Goal: Task Accomplishment & Management: Complete application form

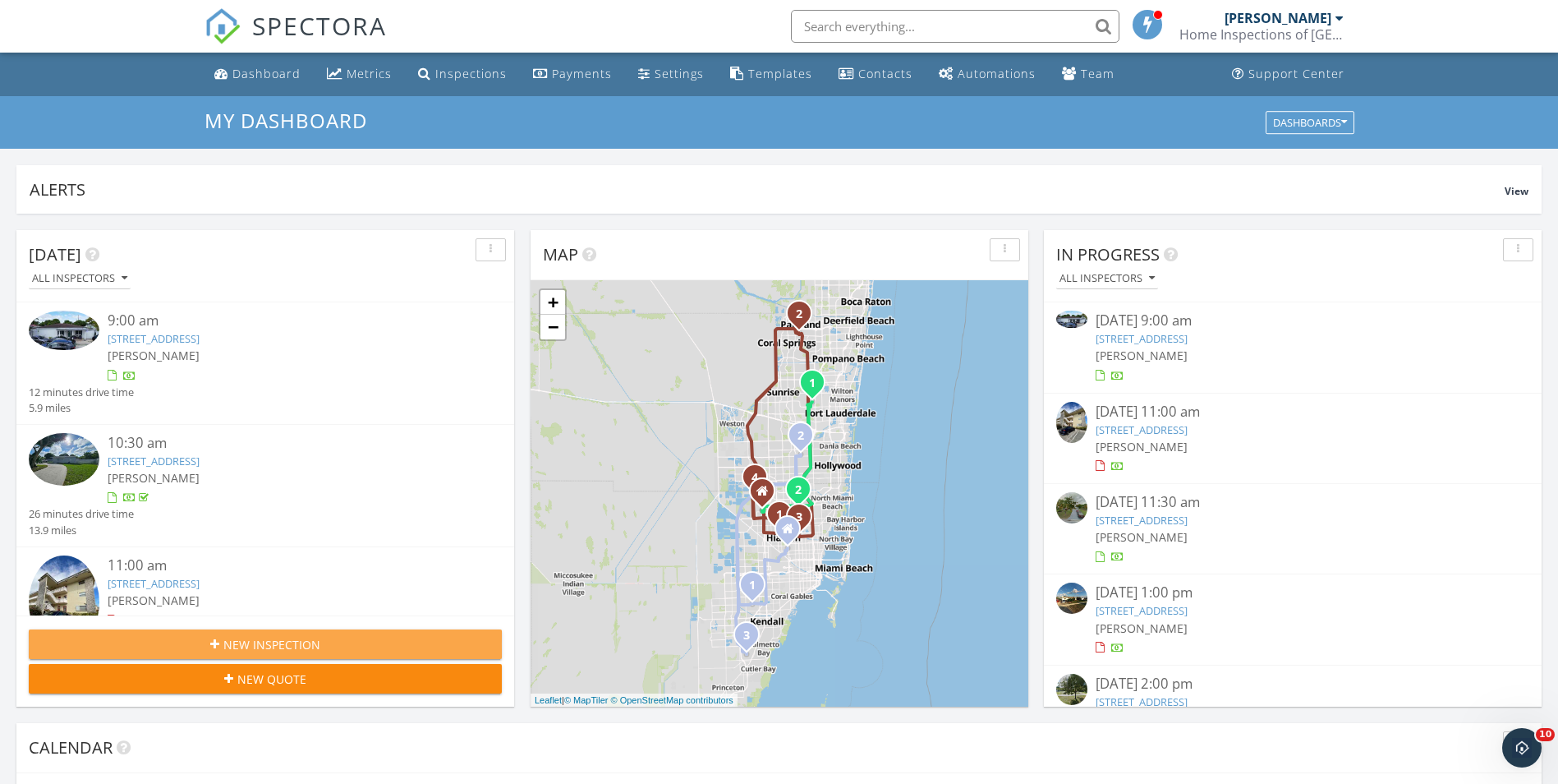
click at [304, 639] on span "New Inspection" at bounding box center [272, 644] width 97 height 17
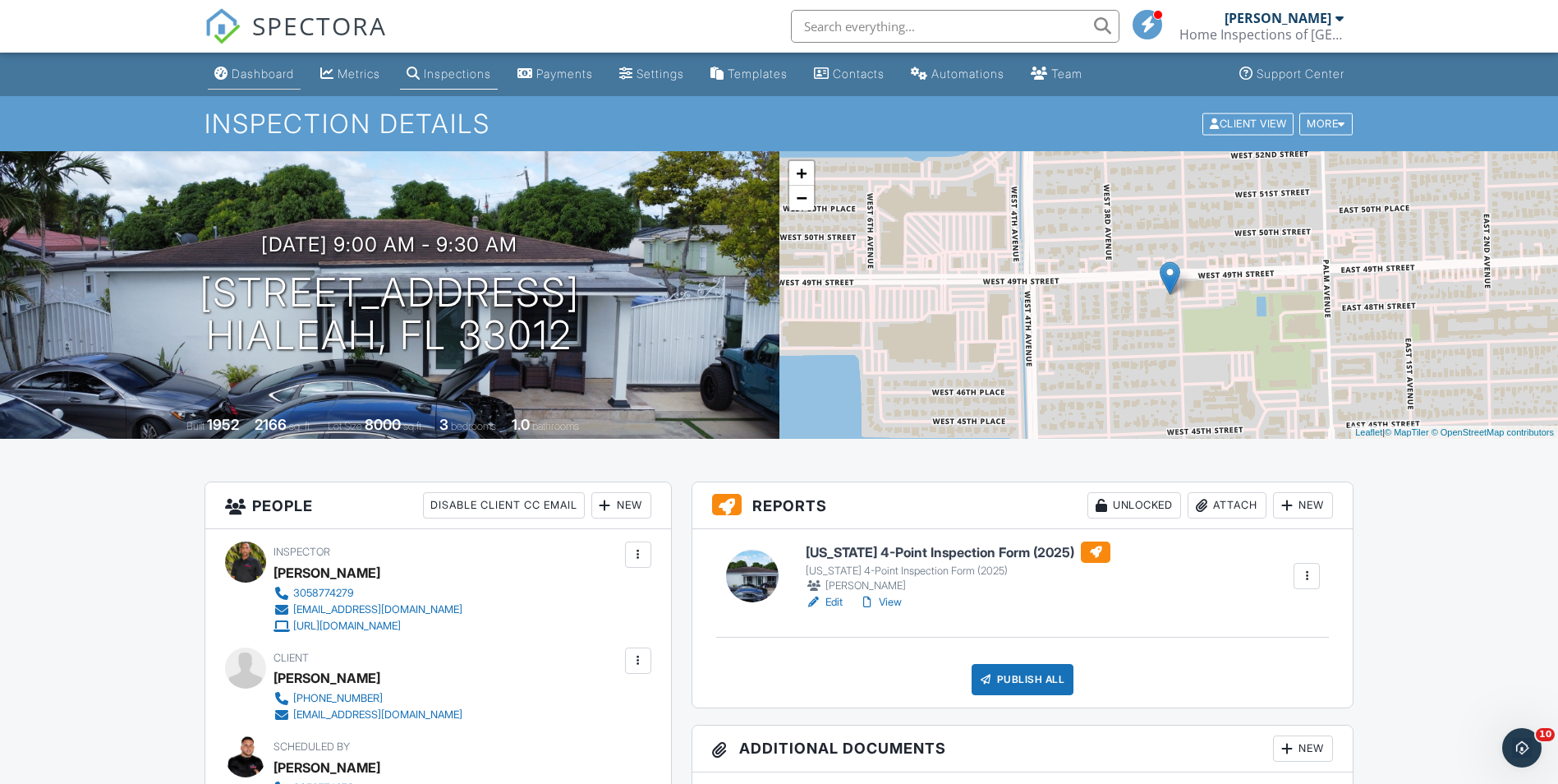
click at [256, 52] on div "SPECTORA" at bounding box center [296, 26] width 183 height 52
click at [256, 83] on link "Dashboard" at bounding box center [253, 73] width 93 height 30
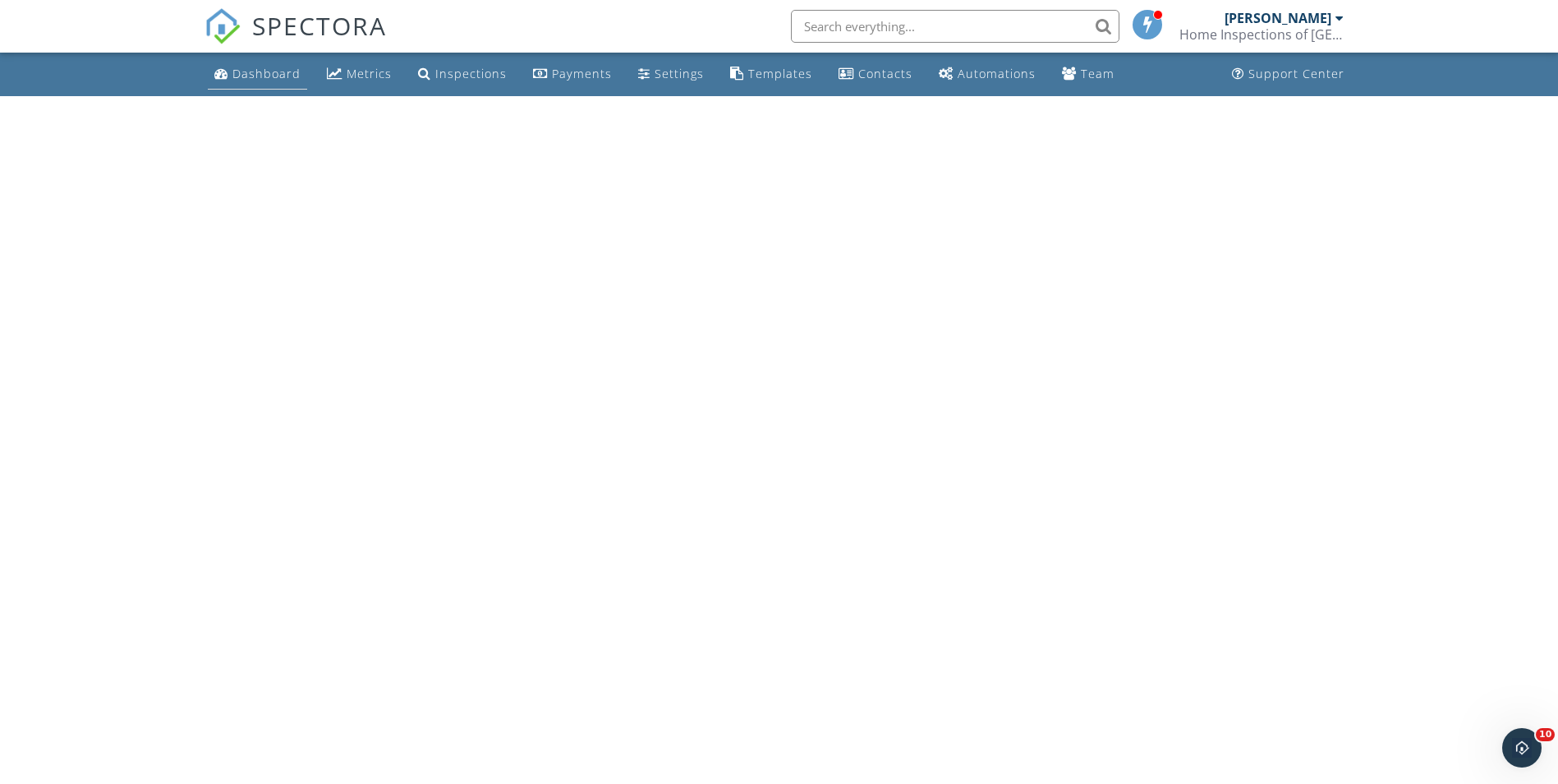
click at [279, 84] on link "Dashboard" at bounding box center [257, 73] width 99 height 30
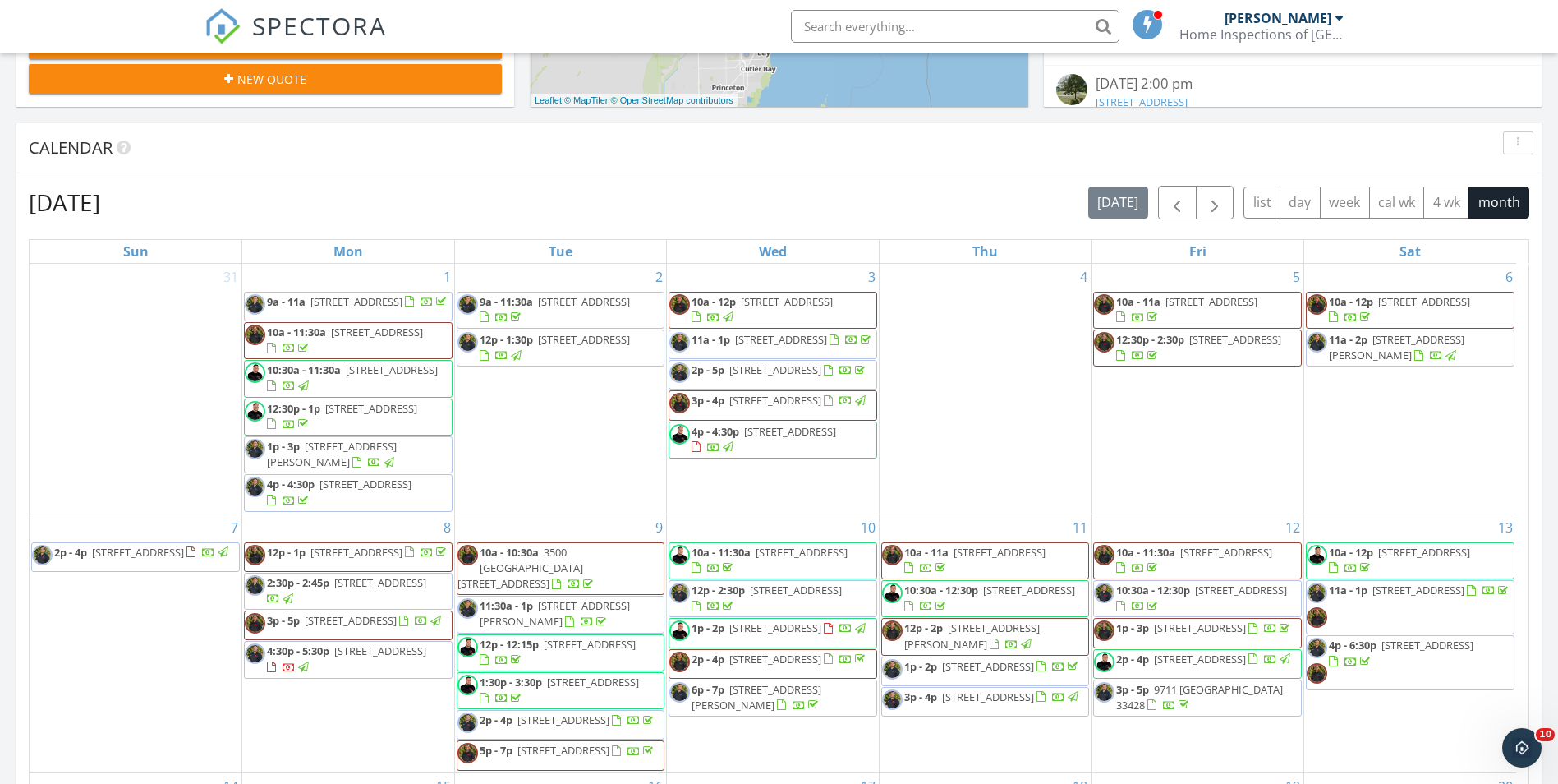
scroll to position [144, 0]
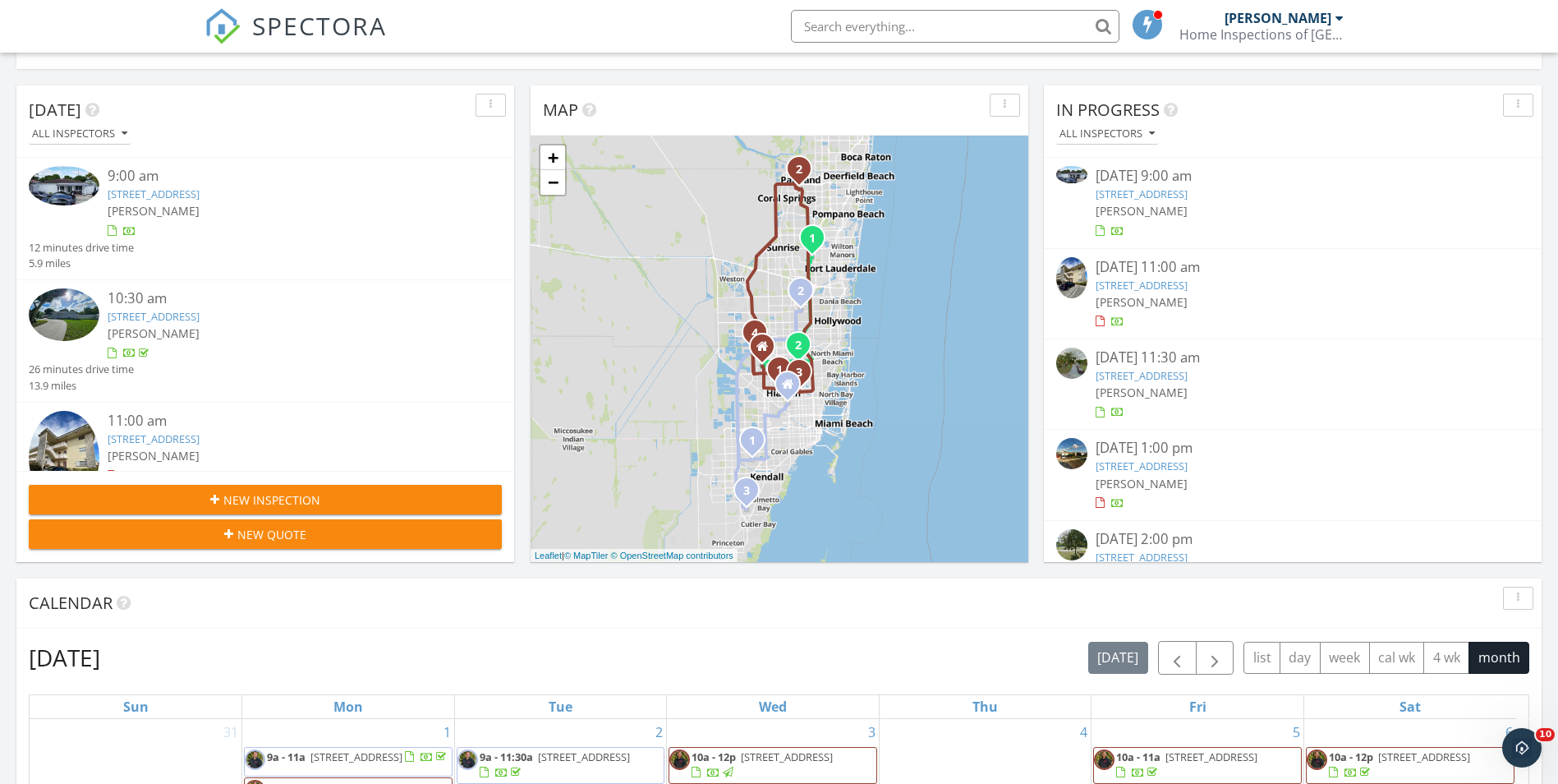
click at [155, 501] on div "New Inspection" at bounding box center [265, 499] width 447 height 17
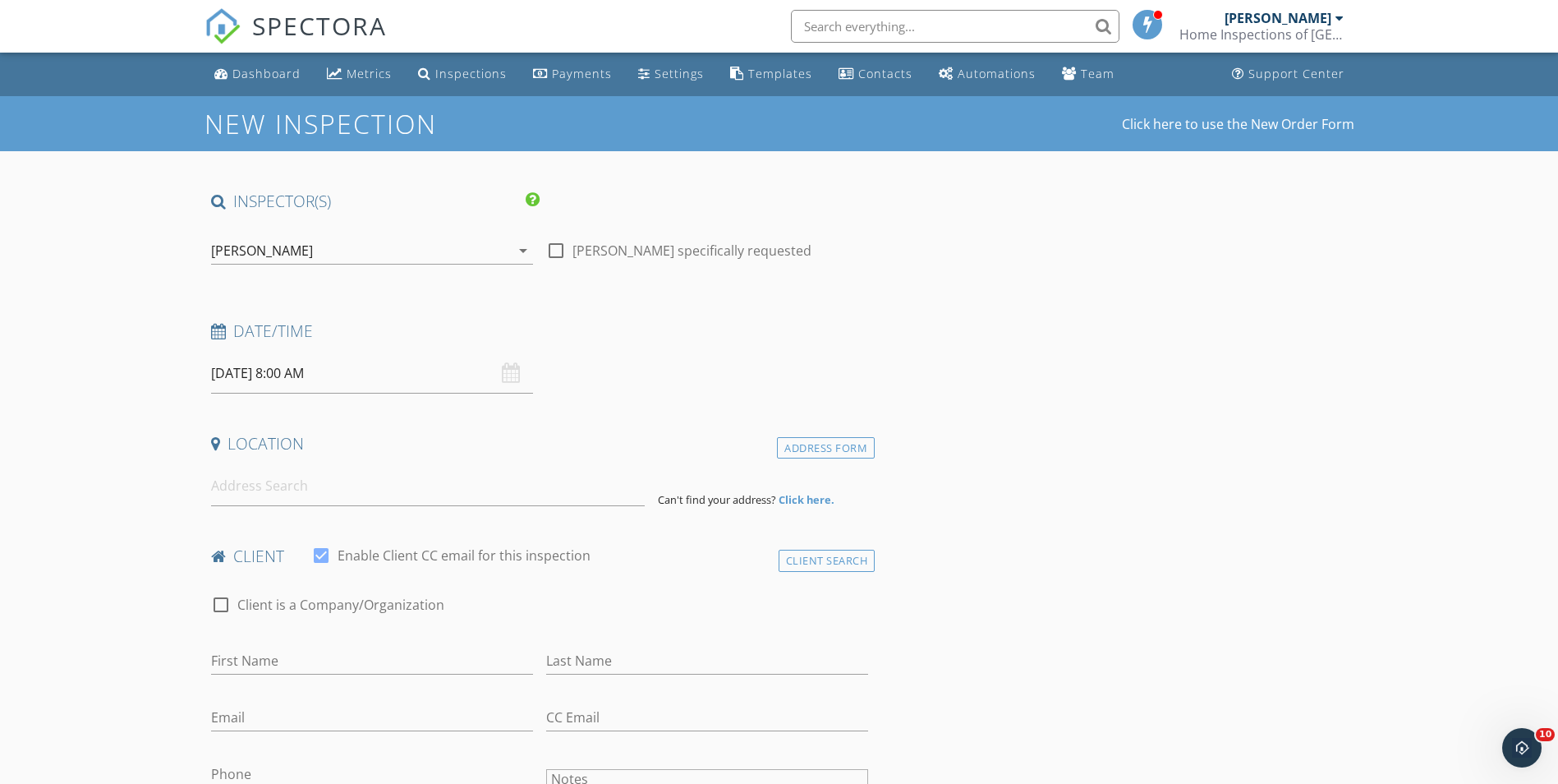
click at [244, 261] on div "[PERSON_NAME]" at bounding box center [361, 251] width 299 height 27
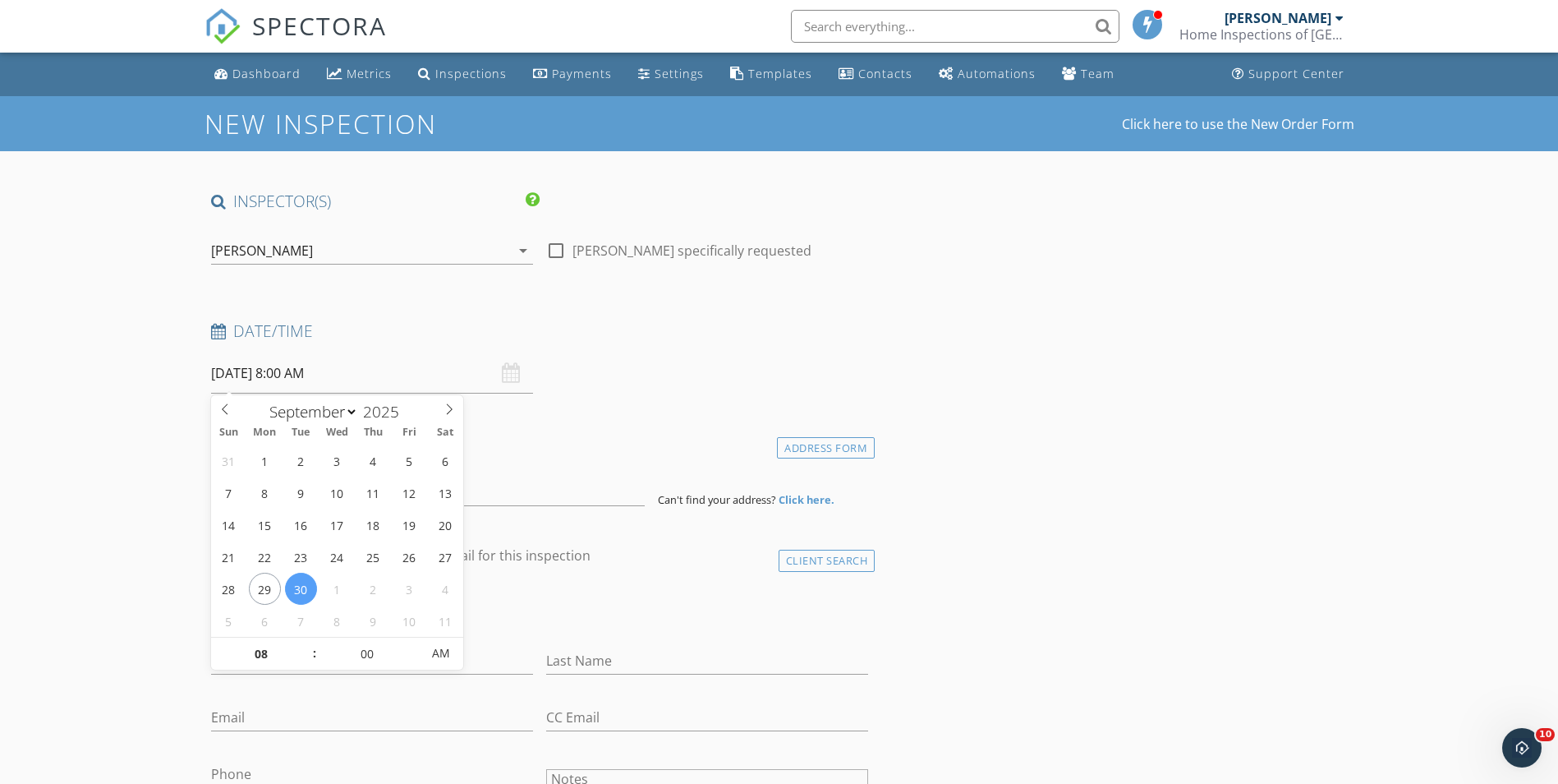
click at [277, 366] on input "[DATE] 8:00 AM" at bounding box center [372, 374] width 322 height 40
click at [239, 669] on input "First Name" at bounding box center [372, 661] width 322 height 28
click at [240, 363] on input "[DATE] 8:00 AM" at bounding box center [372, 374] width 322 height 40
click at [266, 655] on input "08" at bounding box center [262, 654] width 101 height 33
type input "10"
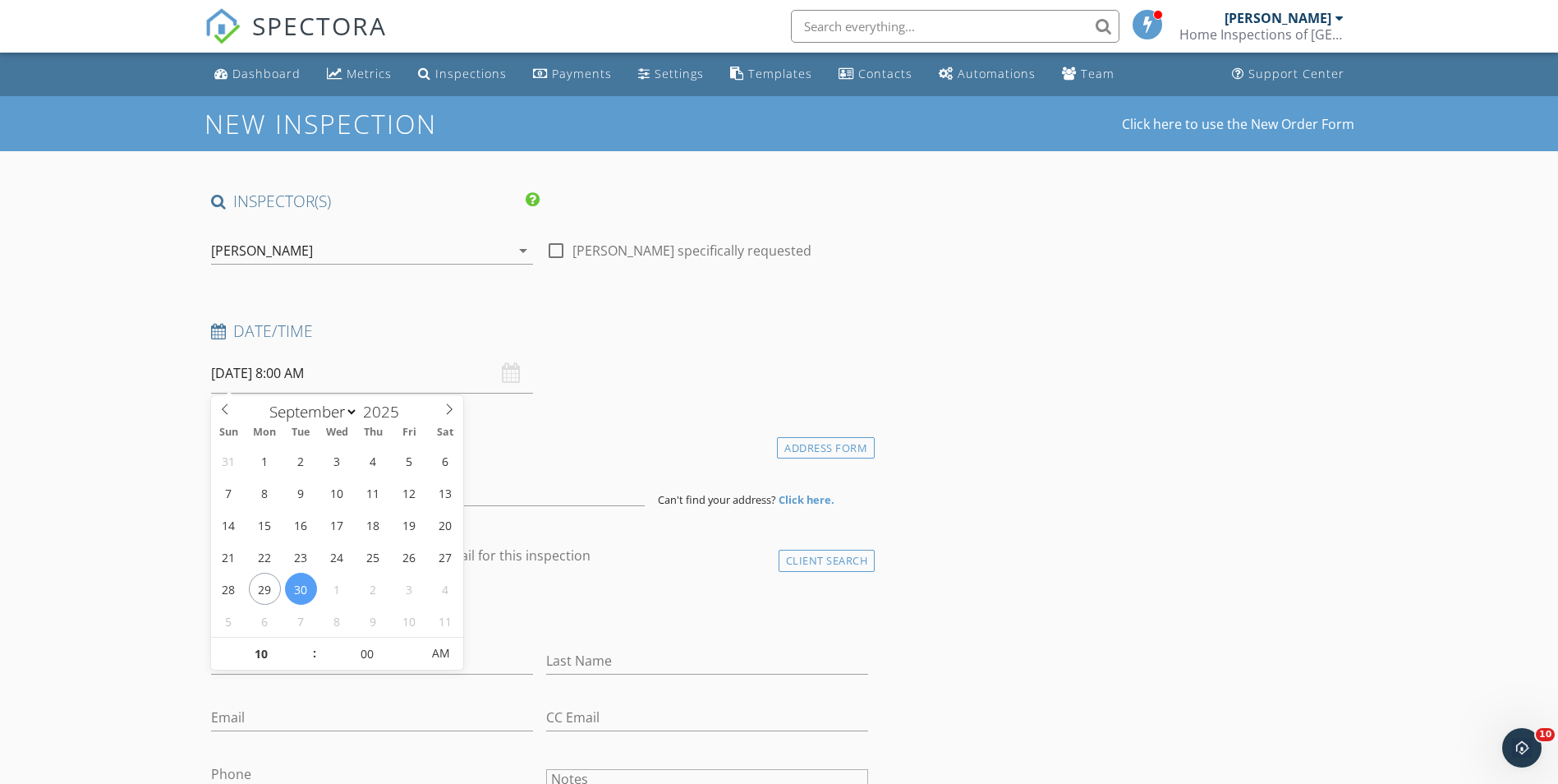
type input "09/30/2025 10:00 AM"
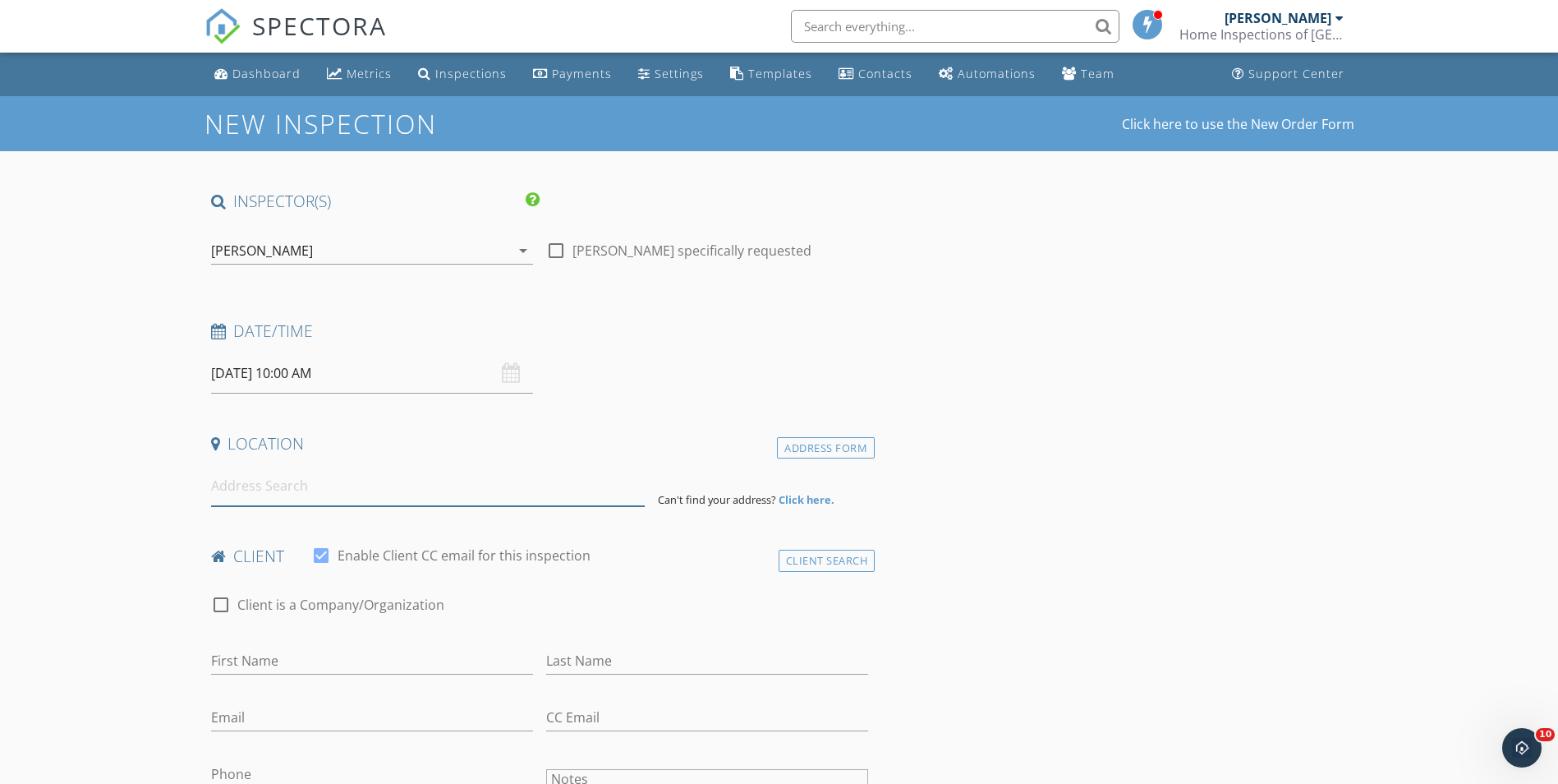
click at [271, 474] on input at bounding box center [428, 486] width 433 height 40
paste input "5611 SW 38 STREET DAVIE, FL 33314"
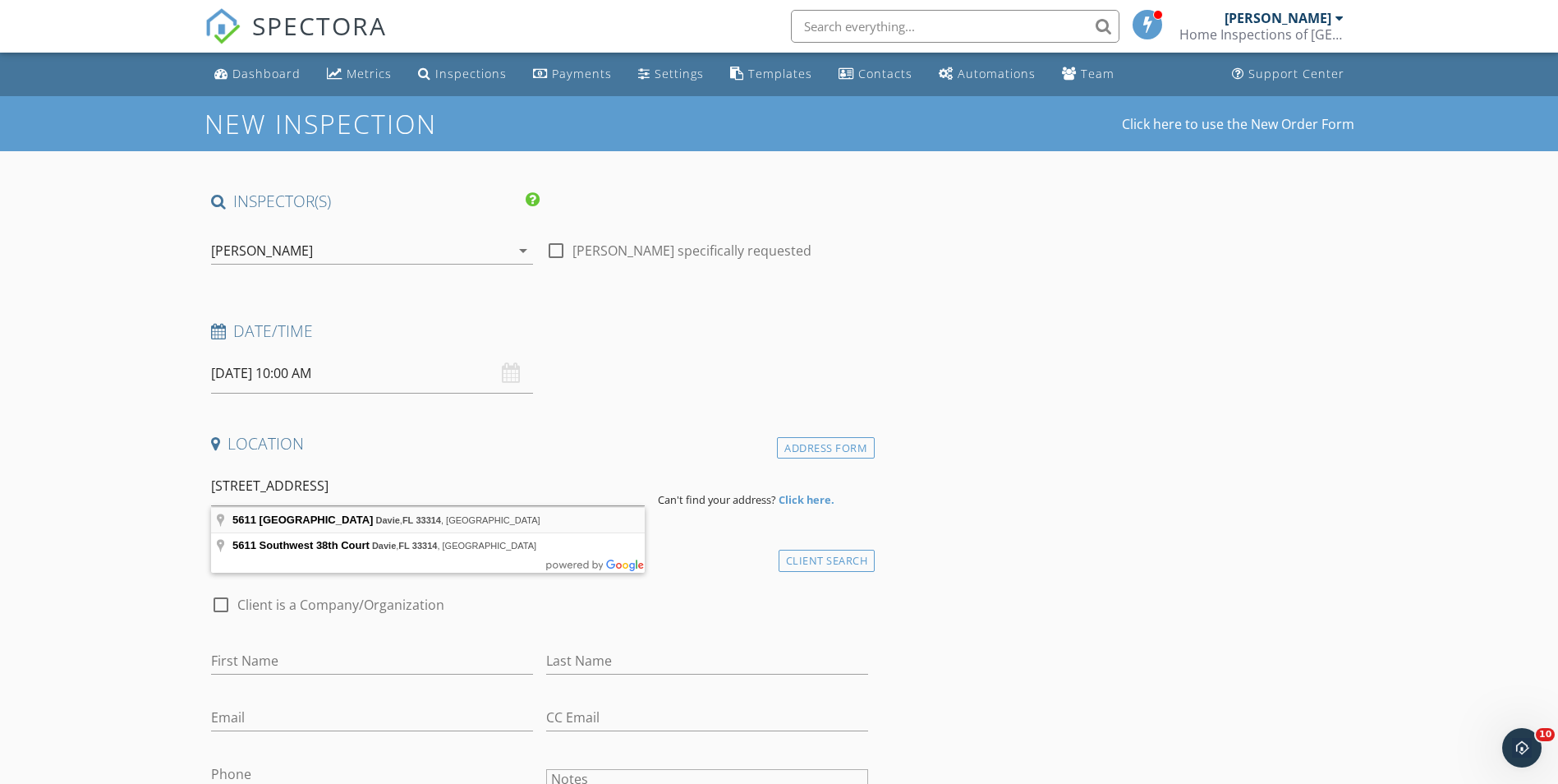
type input "5611 Southwest 38 Street, Davie, FL 33314, USA"
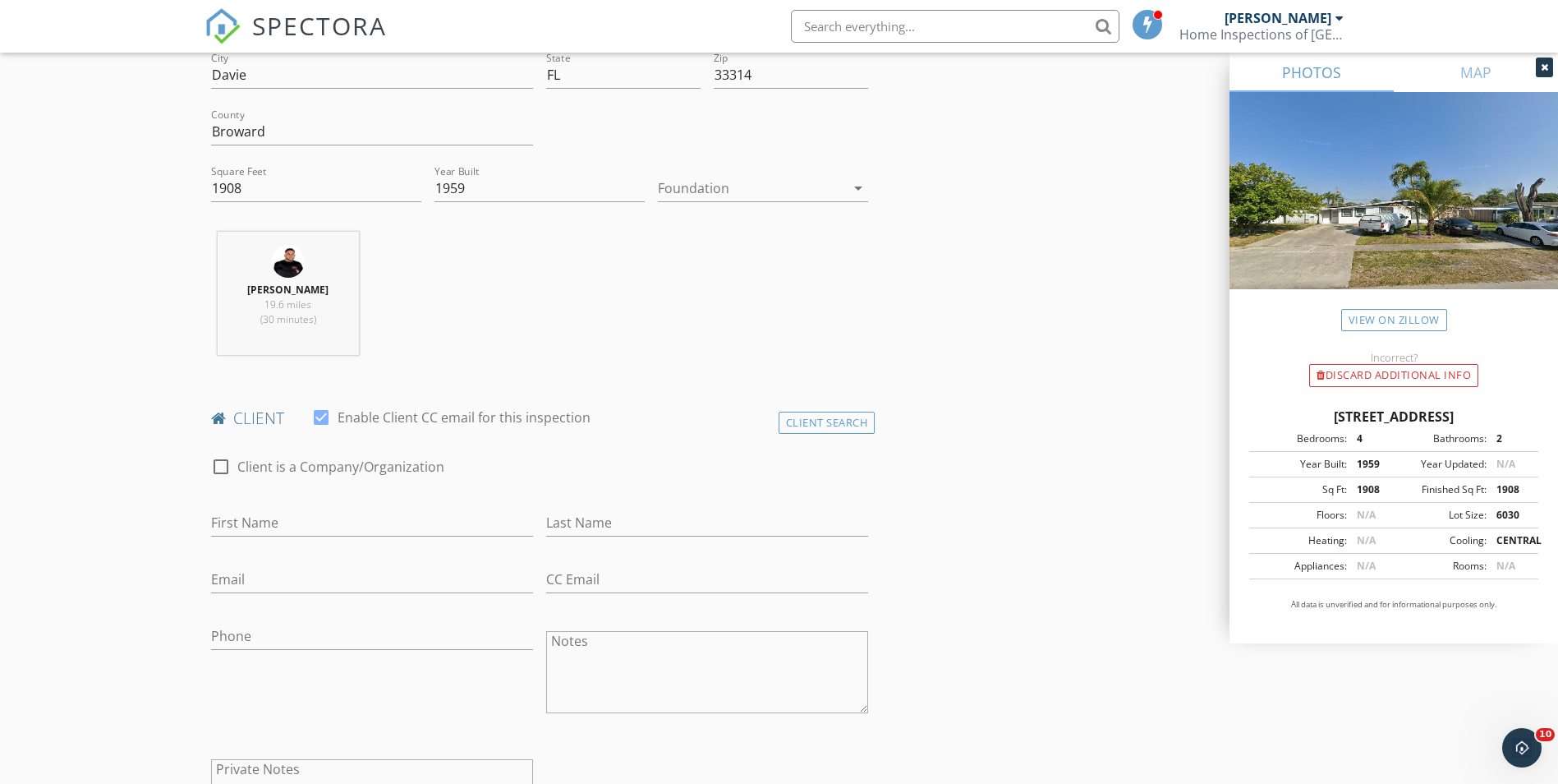
scroll to position [493, 0]
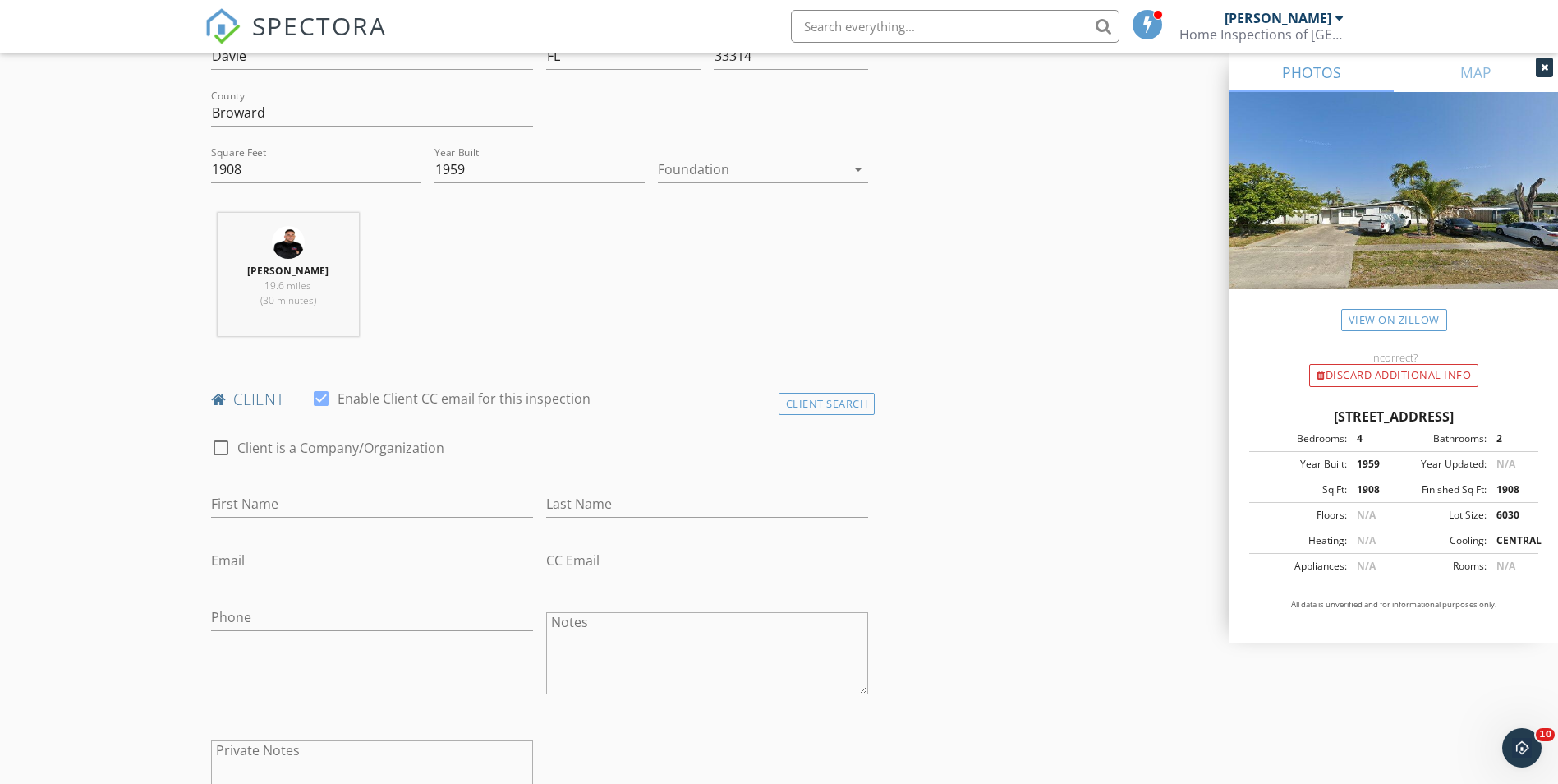
click at [263, 492] on input "First Name" at bounding box center [372, 504] width 322 height 28
paste input "5611 SW 38 STREET DAVIE, FL 33314"
type input "5611 SW 38 STREET DAVIE, FL 33314"
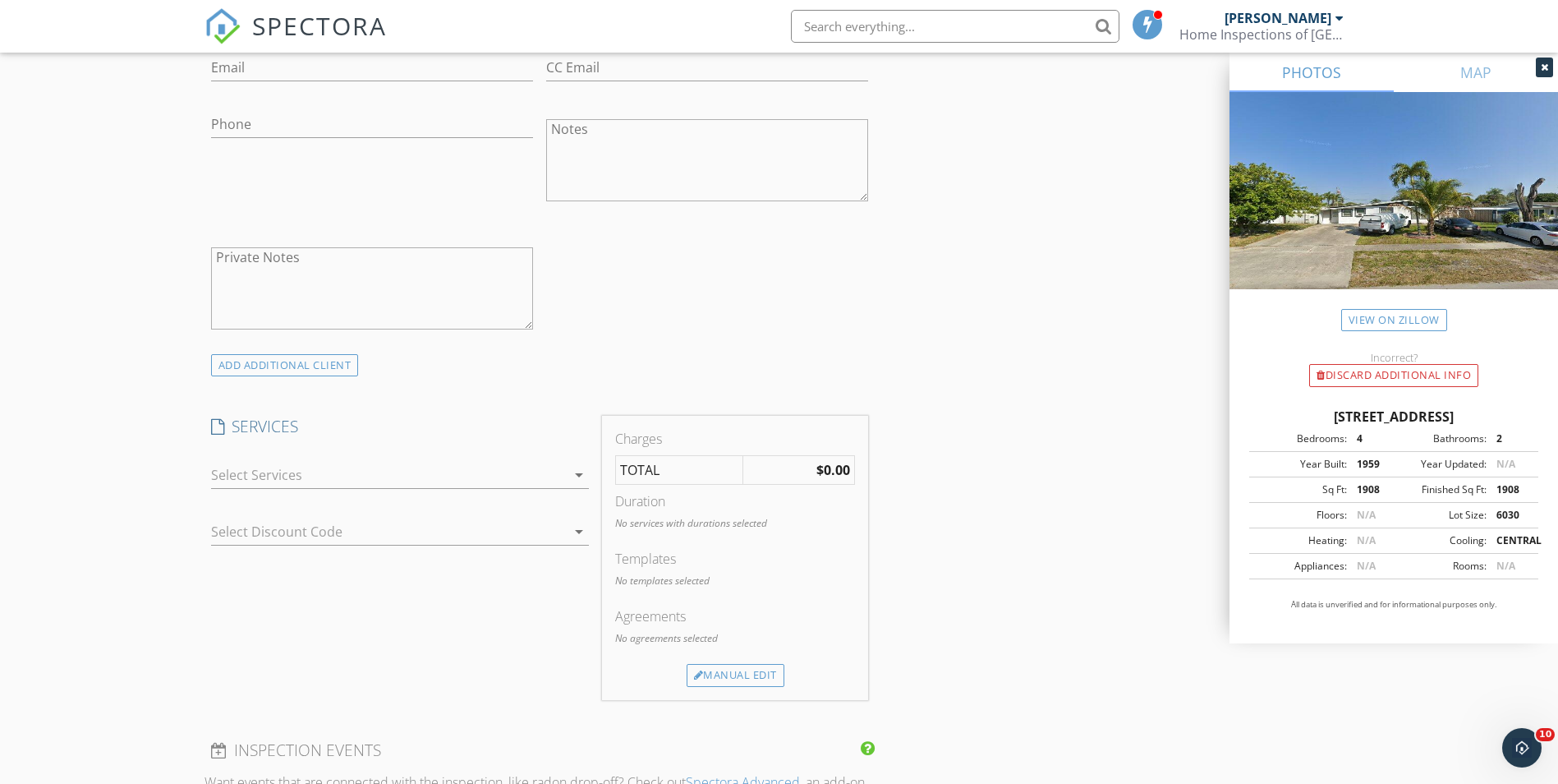
scroll to position [1068, 0]
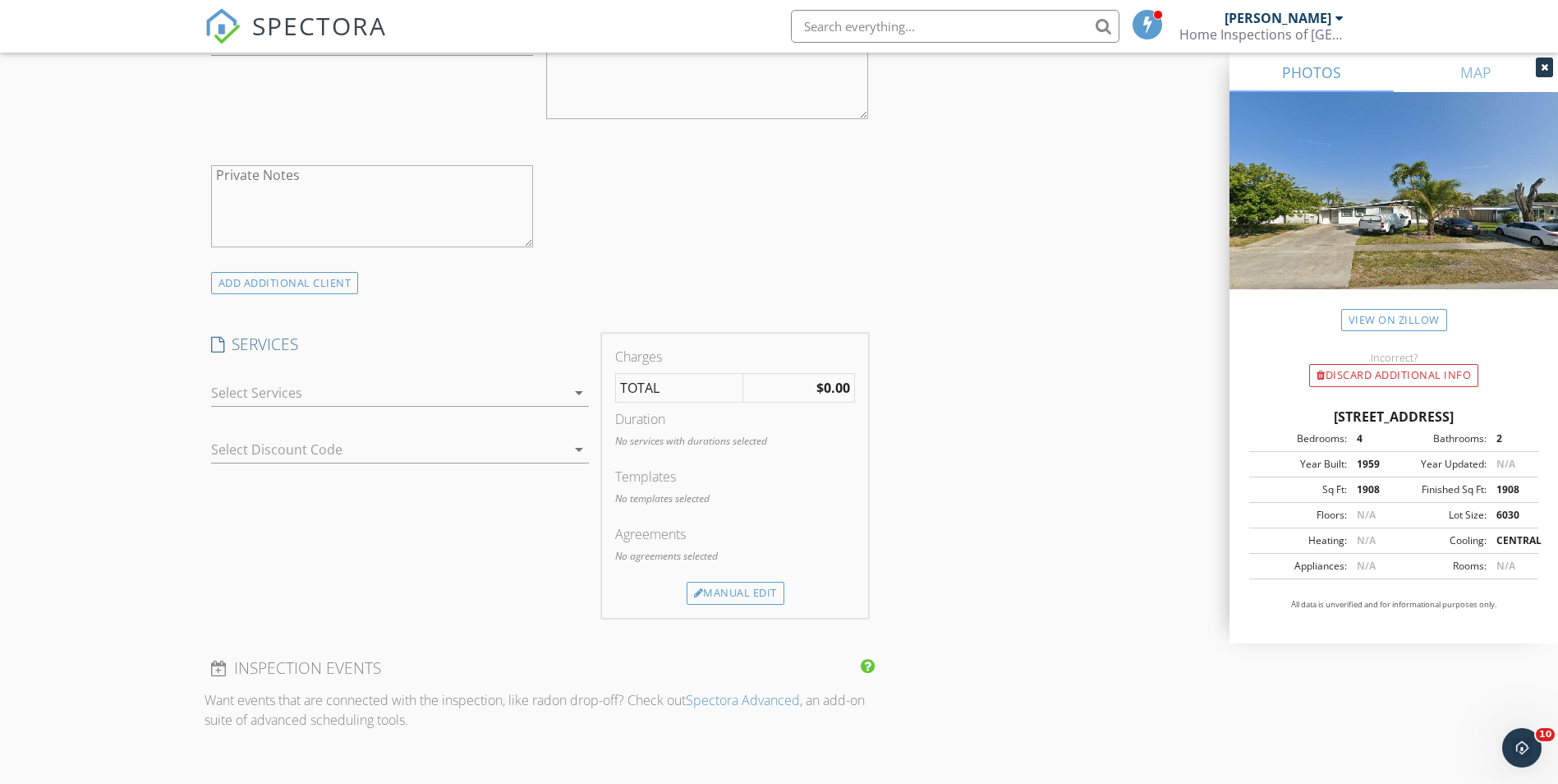
click at [353, 370] on div "check_box_outline_blank 4 Point and Wind Mitigation Inspection Combo check_box_…" at bounding box center [400, 397] width 378 height 53
click at [336, 385] on div at bounding box center [388, 392] width 355 height 27
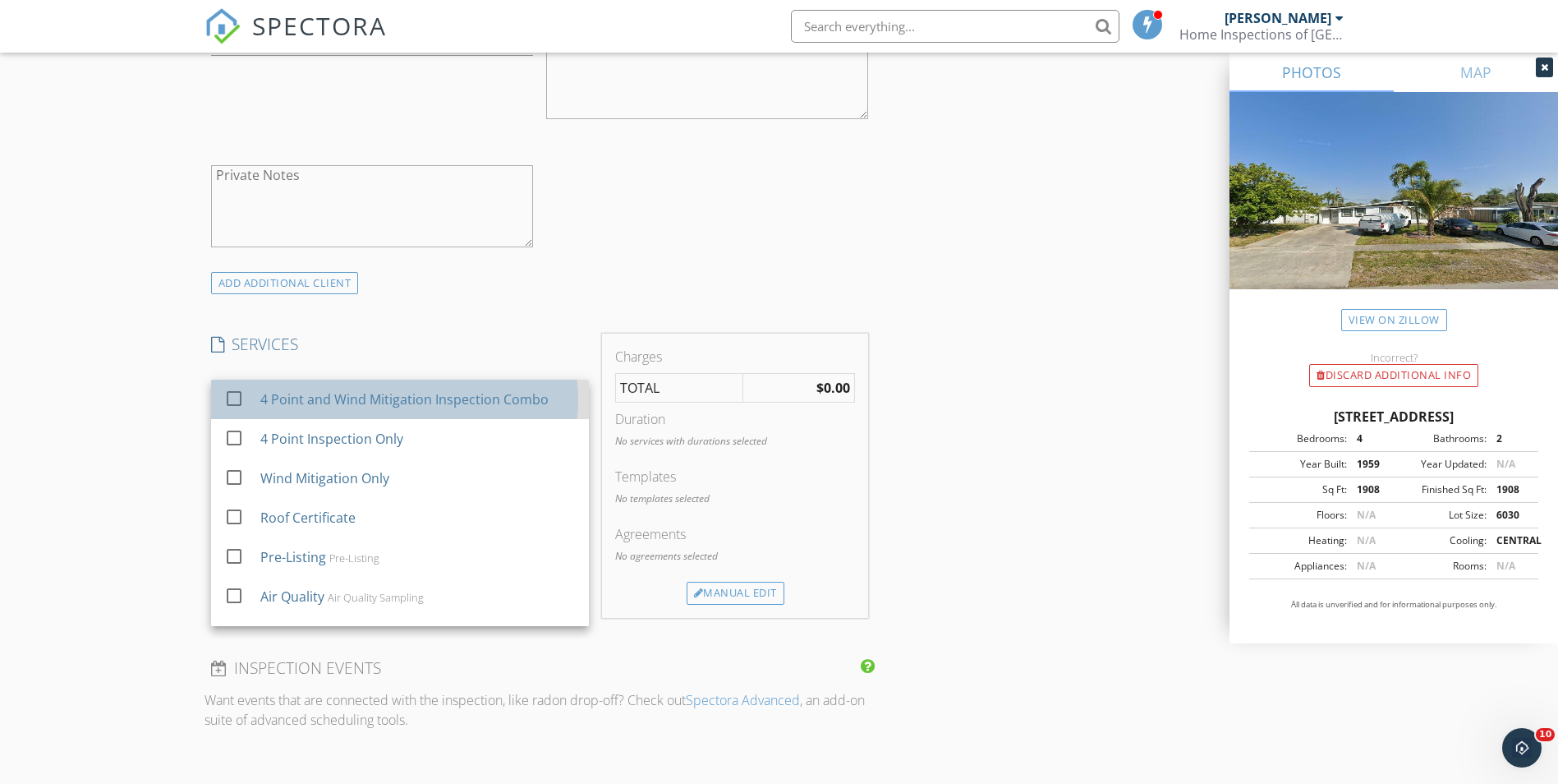
click at [244, 393] on icon "check_box_outline_blank" at bounding box center [233, 398] width 19 height 19
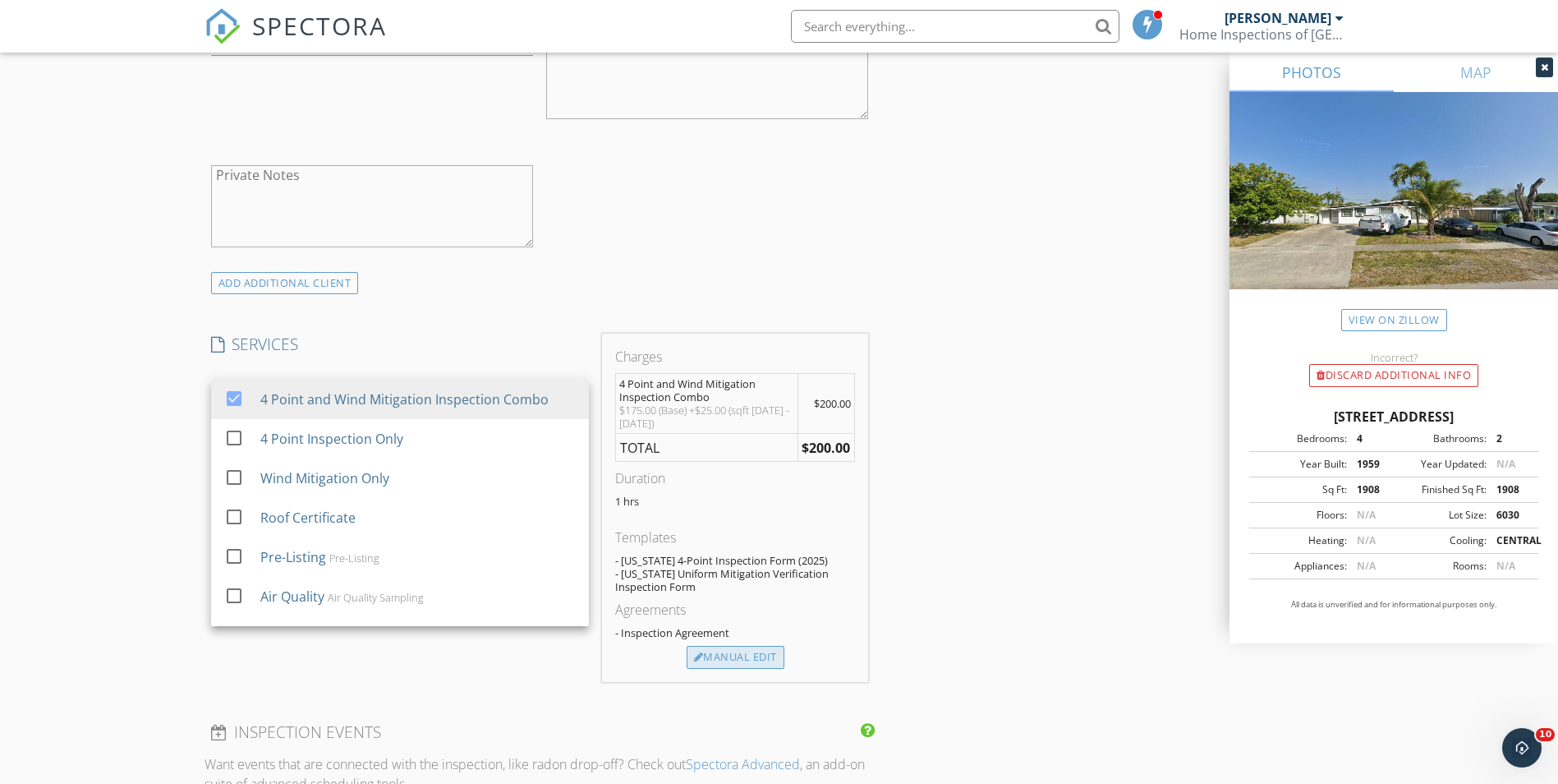
click at [731, 655] on div "Manual Edit" at bounding box center [735, 656] width 97 height 23
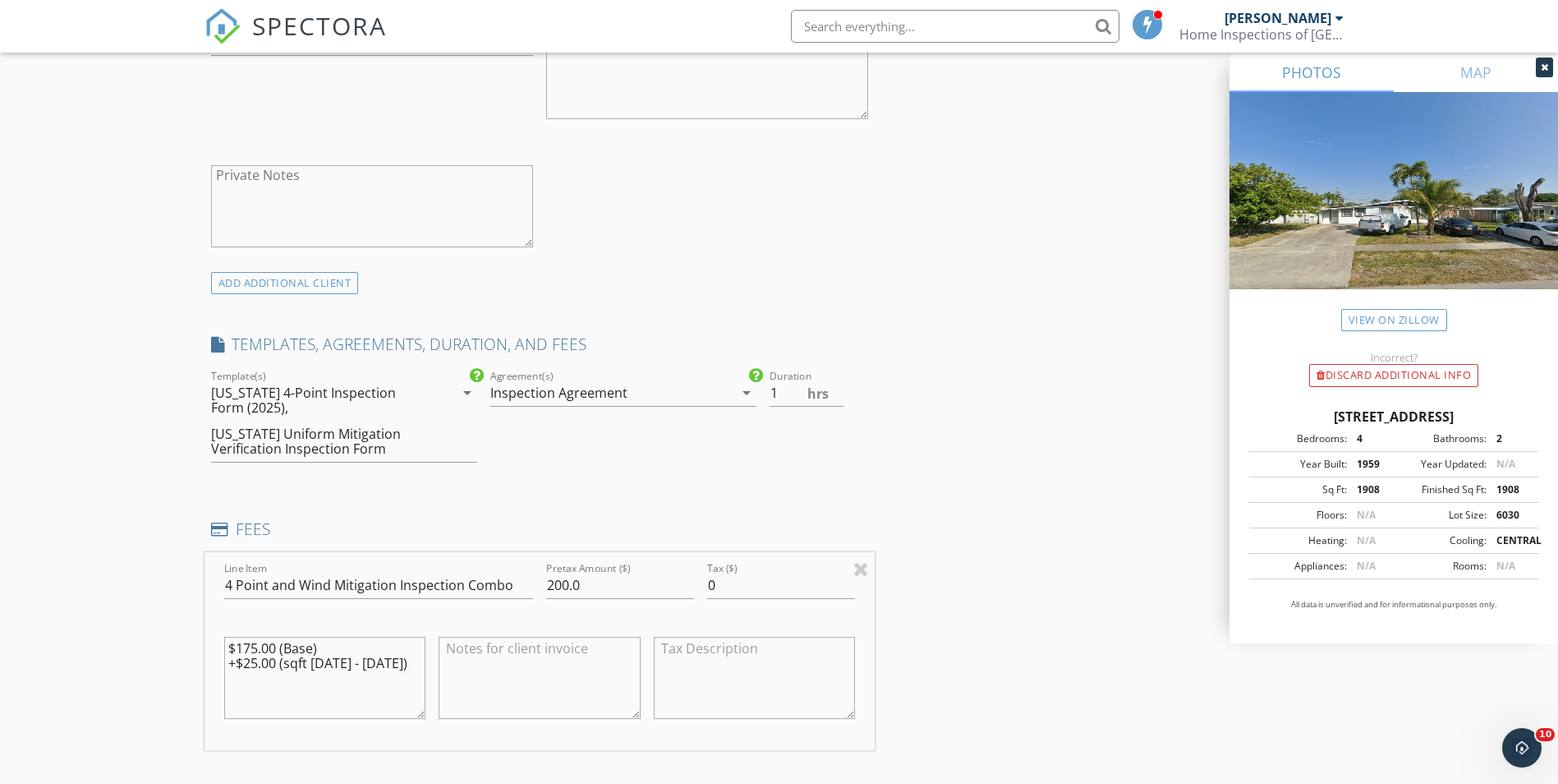
click at [1145, 596] on div "INSPECTOR(S) check_box Alexis Espinosa PRIMARY check_box_outline_blank Randy Go…" at bounding box center [779, 587] width 1150 height 2929
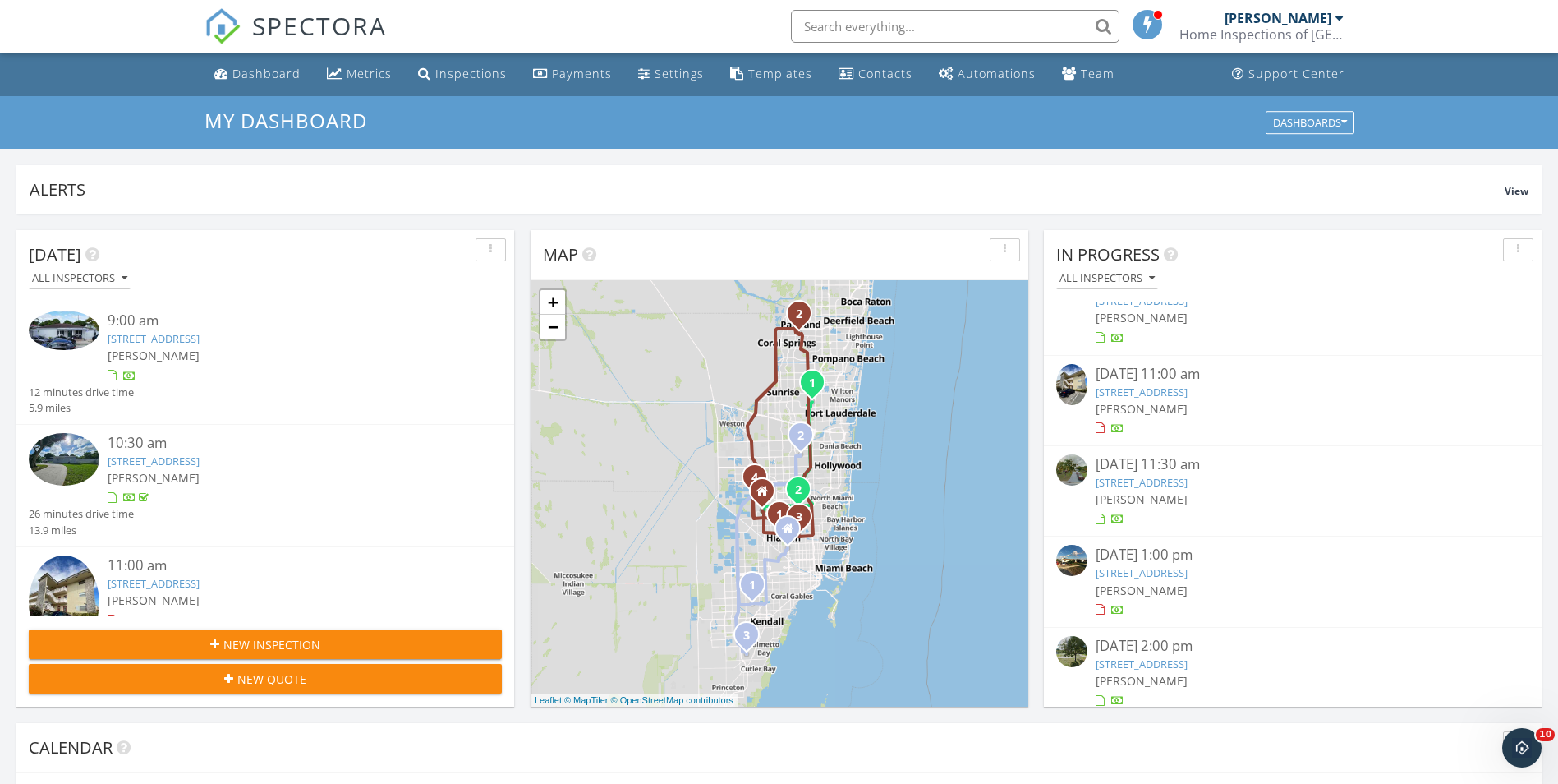
scroll to position [140, 0]
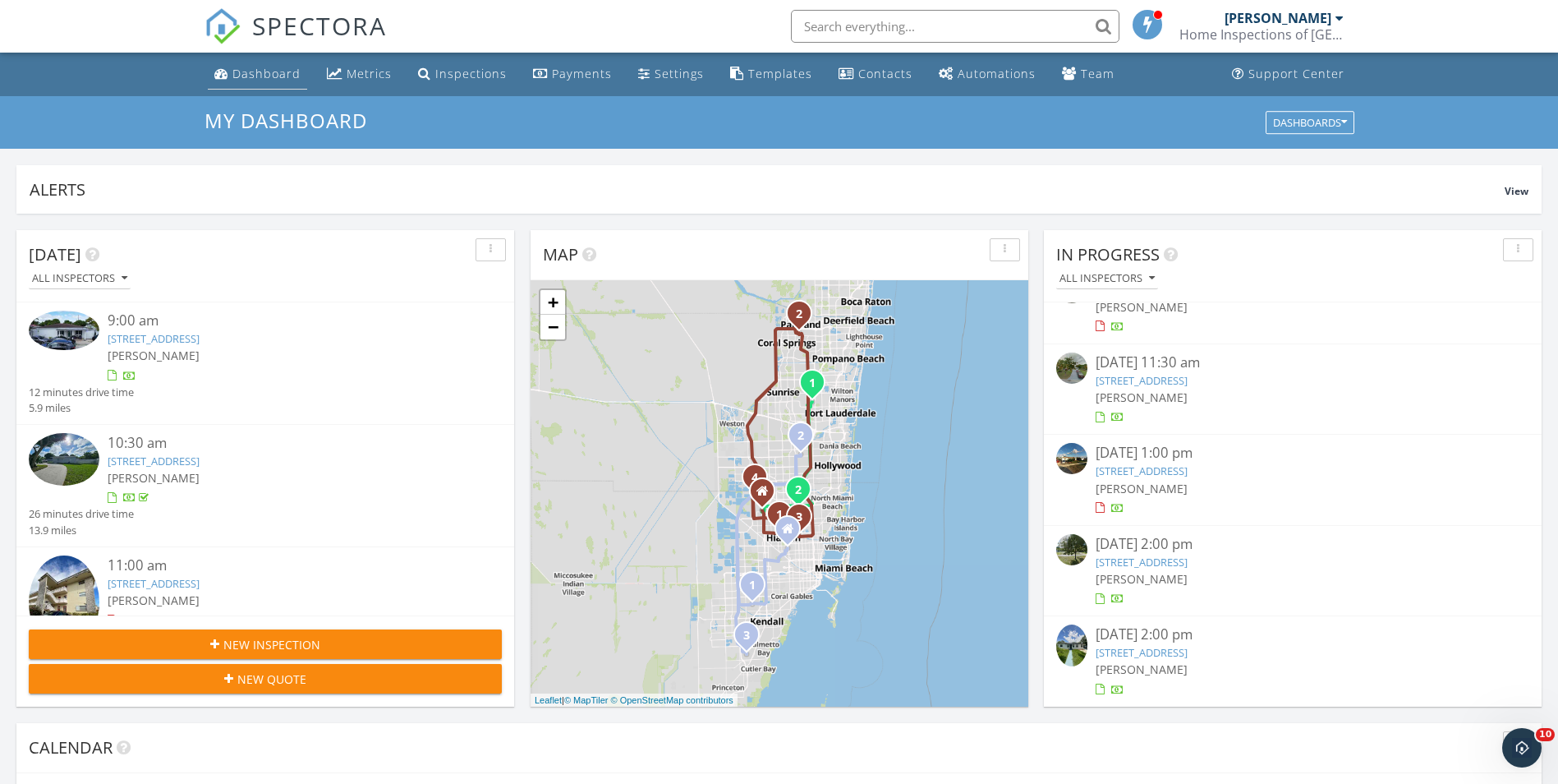
click at [265, 84] on link "Dashboard" at bounding box center [257, 73] width 99 height 30
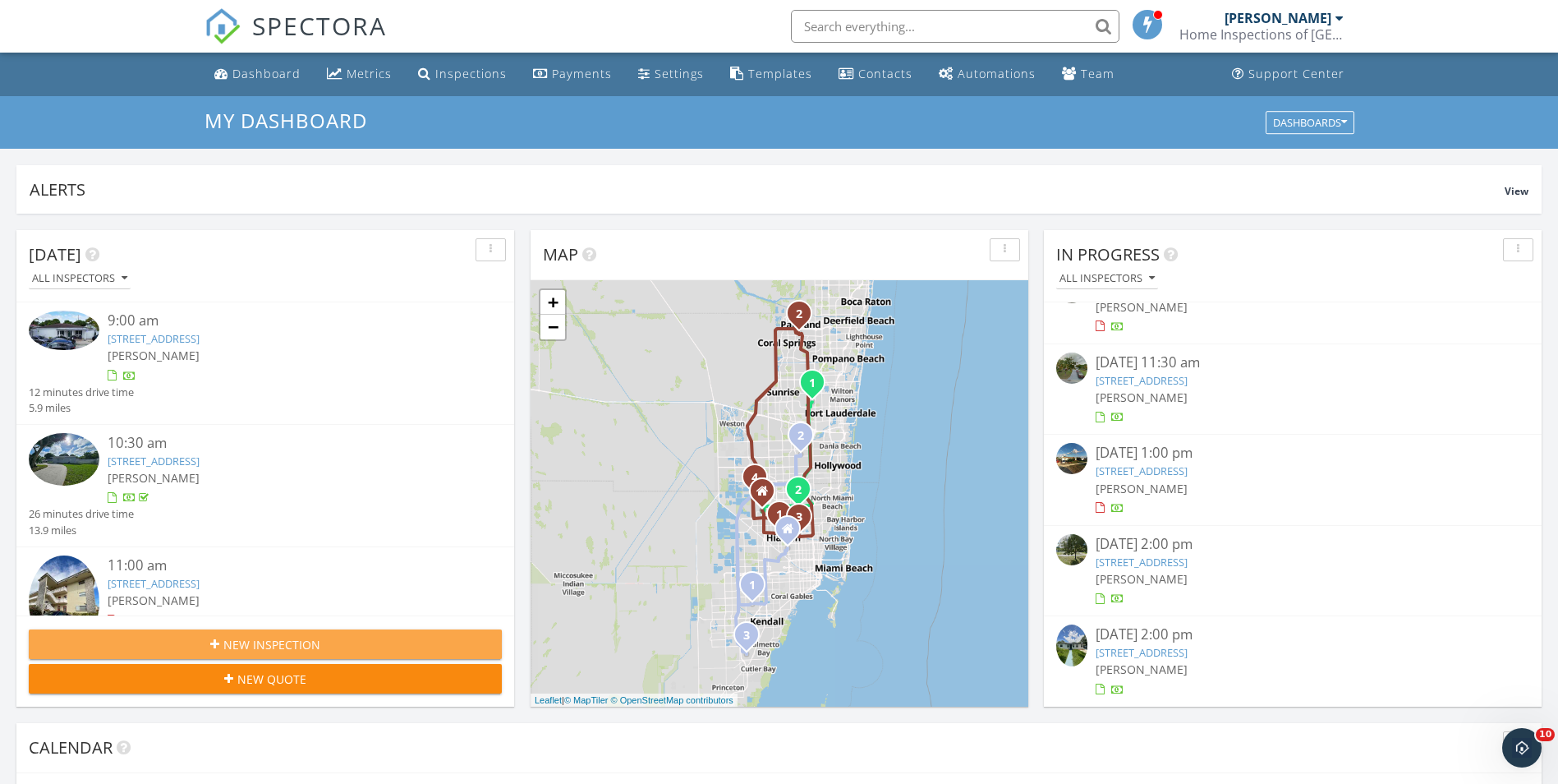
click at [96, 636] on div "New Inspection" at bounding box center [265, 644] width 447 height 17
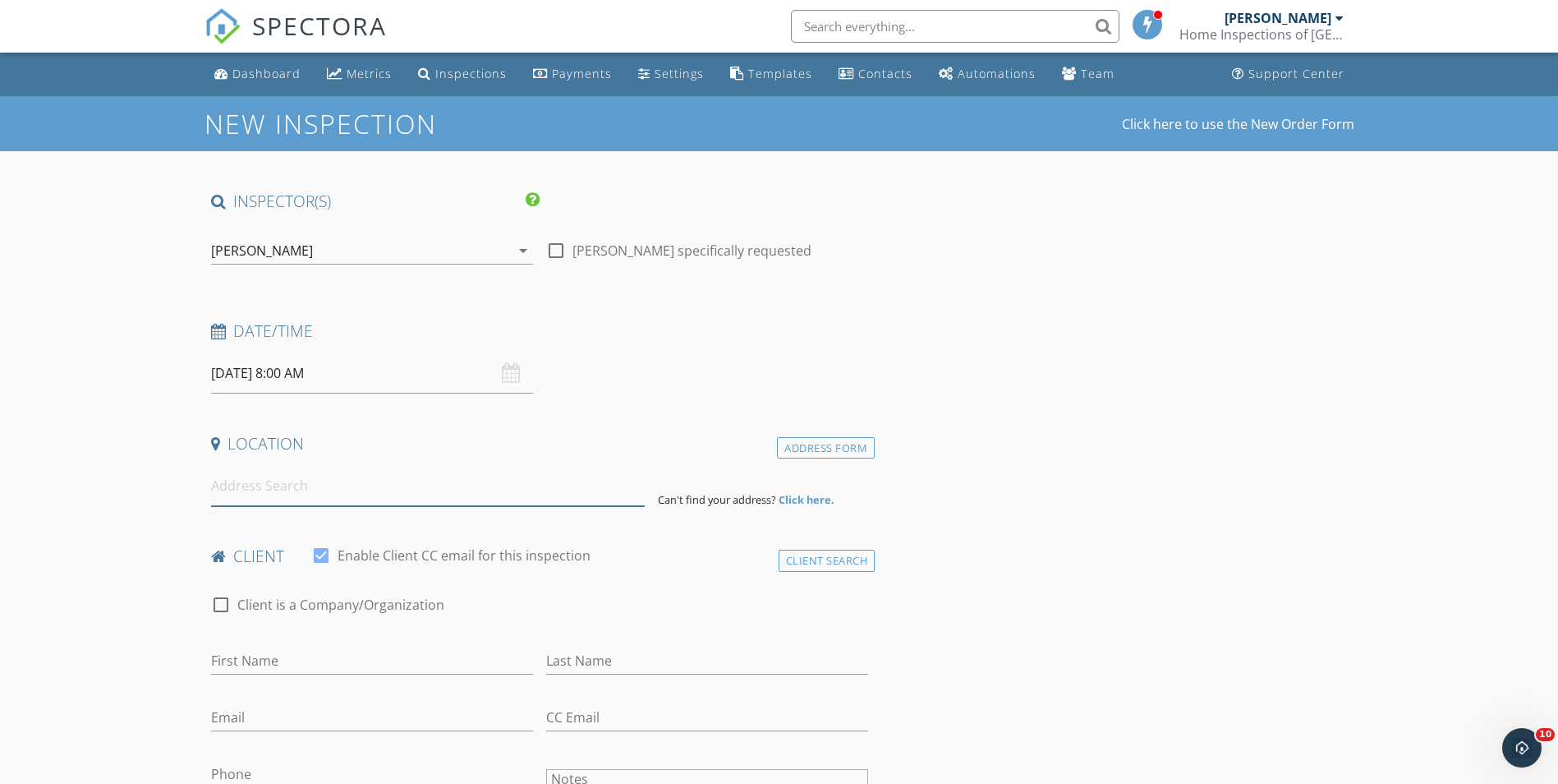
click at [230, 498] on input at bounding box center [428, 486] width 433 height 40
paste input "5611 SW 38 STREET DAVIE, FL 33314"
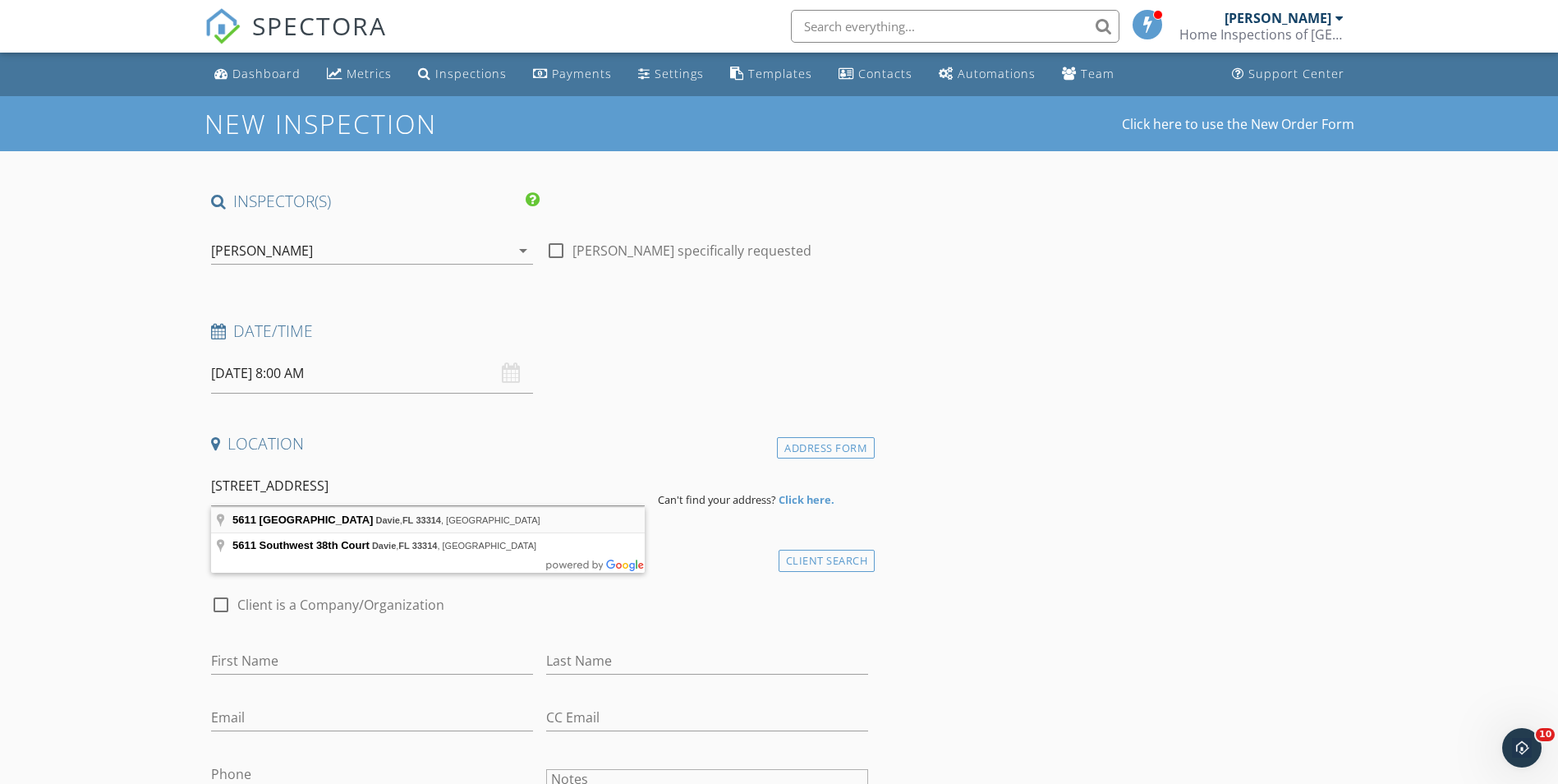
type input "5611 Southwest 38 Street, Davie, FL 33314, USA"
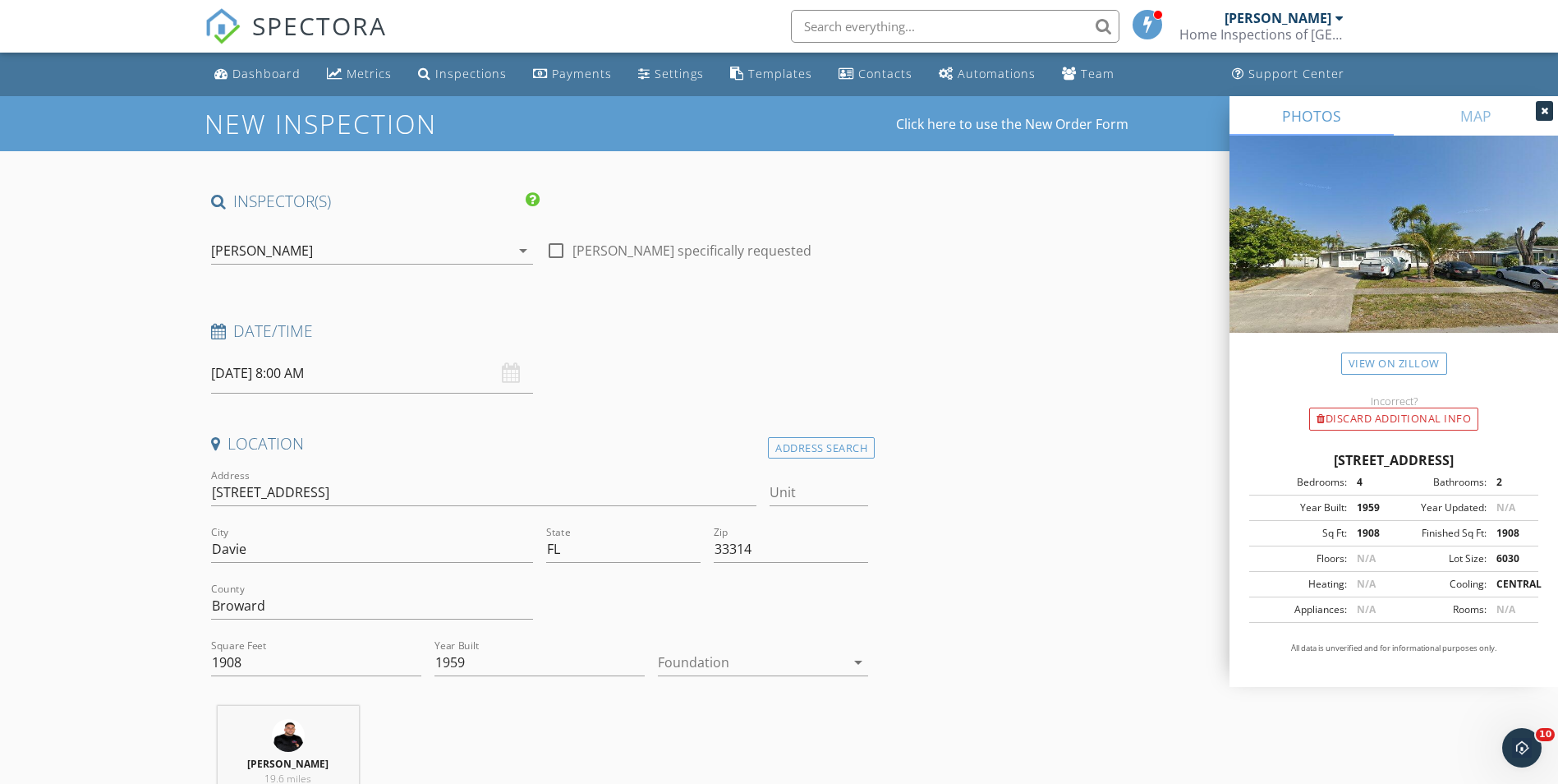
drag, startPoint x: 275, startPoint y: 371, endPoint x: 302, endPoint y: 371, distance: 27.0
click at [275, 371] on input "09/30/2025 8:00 AM" at bounding box center [372, 374] width 322 height 40
click at [263, 662] on input "08" at bounding box center [262, 654] width 101 height 33
type input "10"
type input "09/30/2025 10:00 AM"
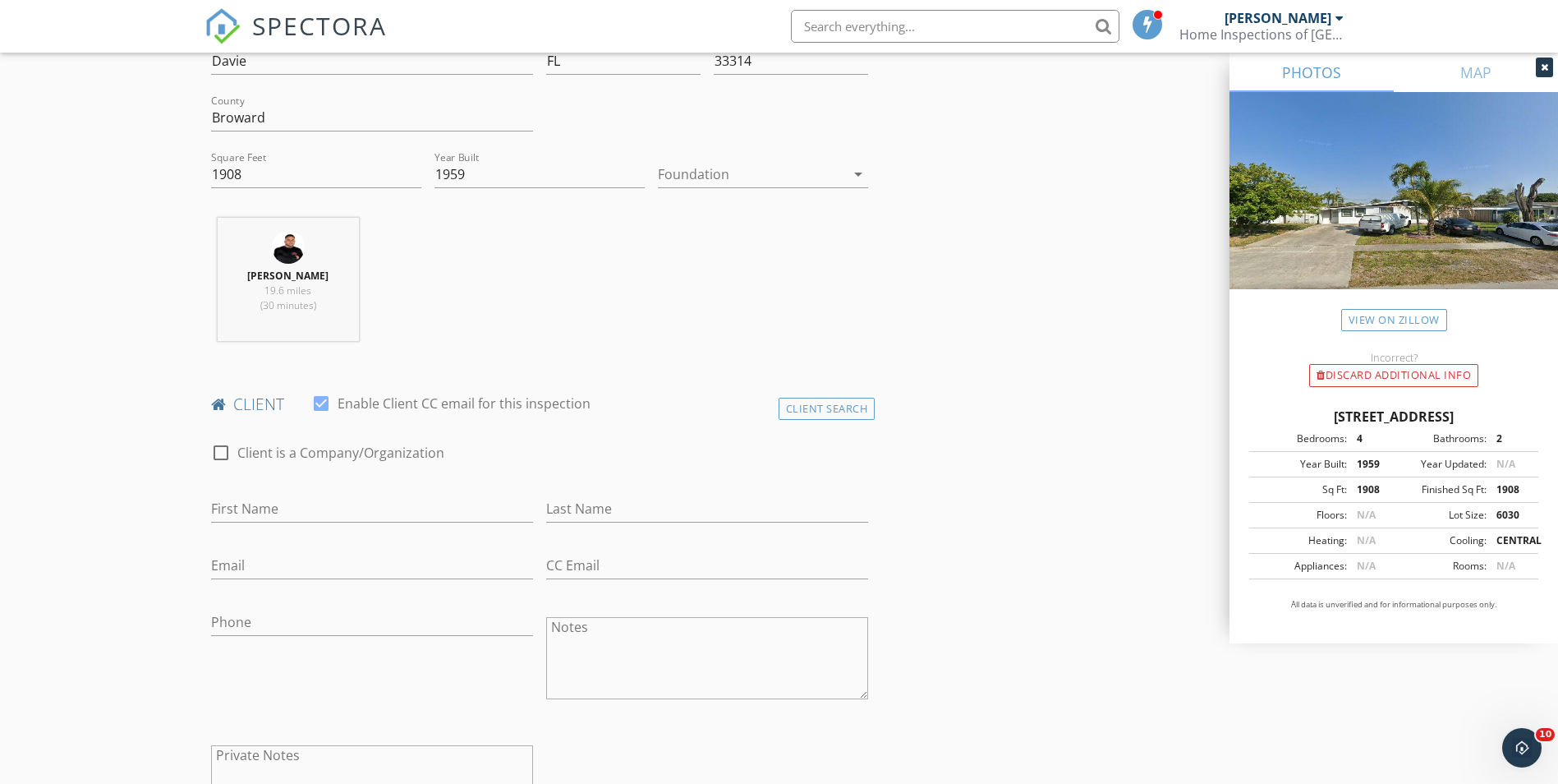
scroll to position [493, 0]
click at [237, 475] on div at bounding box center [328, 472] width 233 height 10
click at [237, 487] on div "First Name" at bounding box center [372, 507] width 322 height 53
click at [237, 498] on input "First Name" at bounding box center [372, 504] width 322 height 28
paste input "Maria Soler"
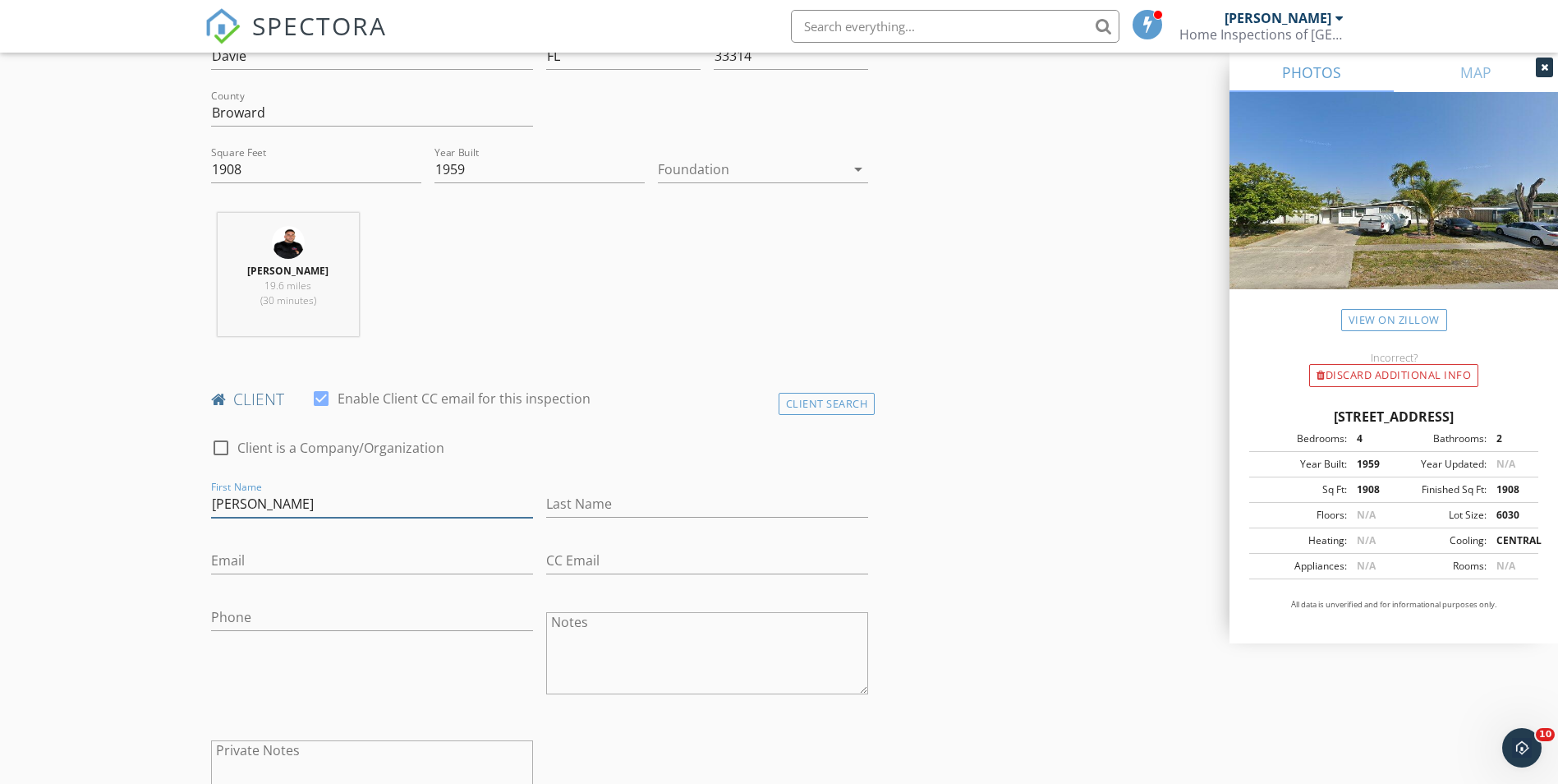
drag, startPoint x: 254, startPoint y: 498, endPoint x: 816, endPoint y: 511, distance: 562.2
click at [816, 511] on div "check_box_outline_blank Client is a Company/Organization First Name Maria Soler…" at bounding box center [540, 633] width 671 height 425
click at [264, 502] on input "Maria Soler" at bounding box center [372, 504] width 322 height 28
drag, startPoint x: 248, startPoint y: 503, endPoint x: 395, endPoint y: 522, distance: 148.2
click at [395, 522] on div "First Name Maria Soler" at bounding box center [372, 511] width 322 height 43
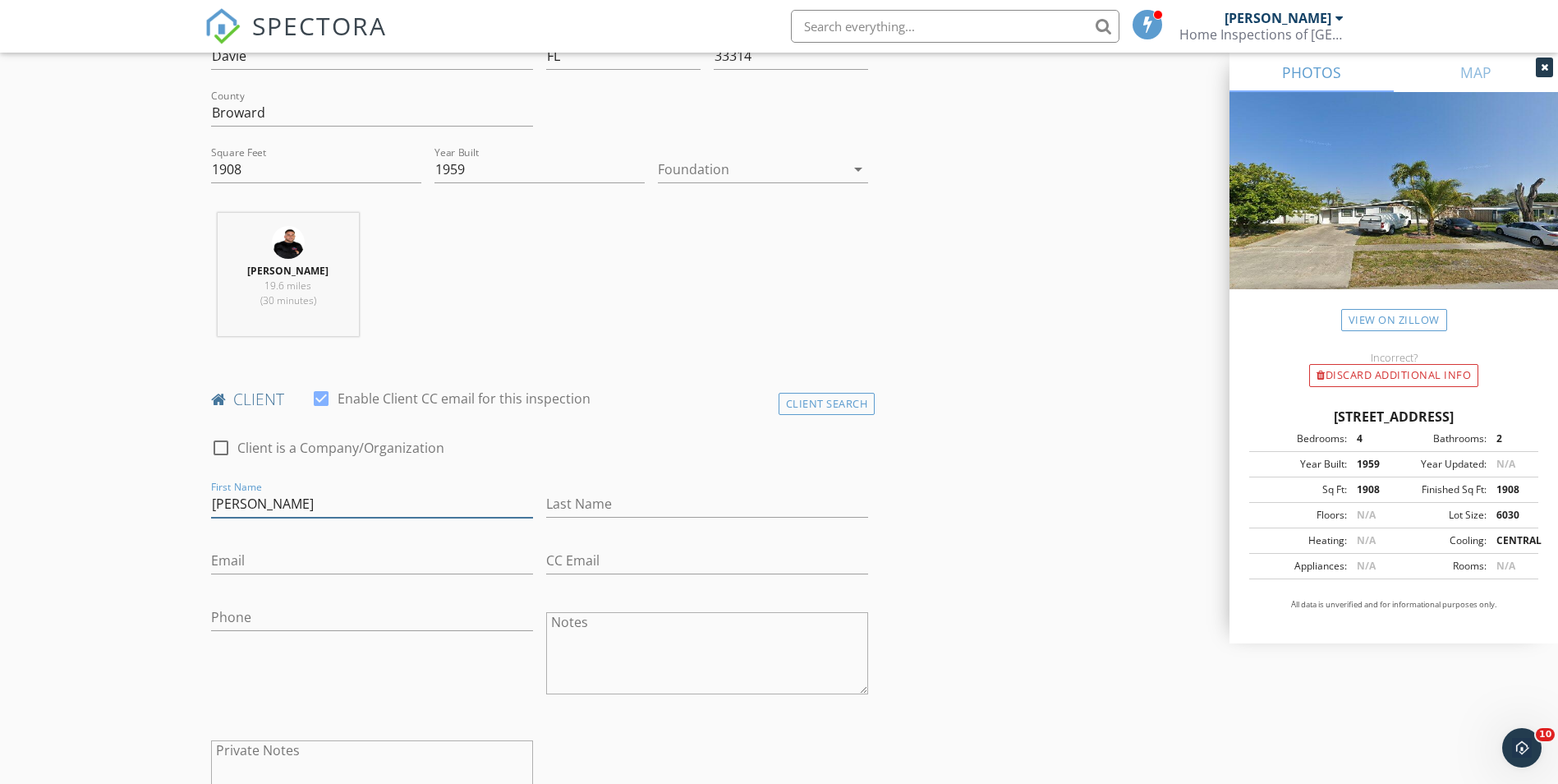
type input "[PERSON_NAME]"
paste input "Soler"
type input "Soler"
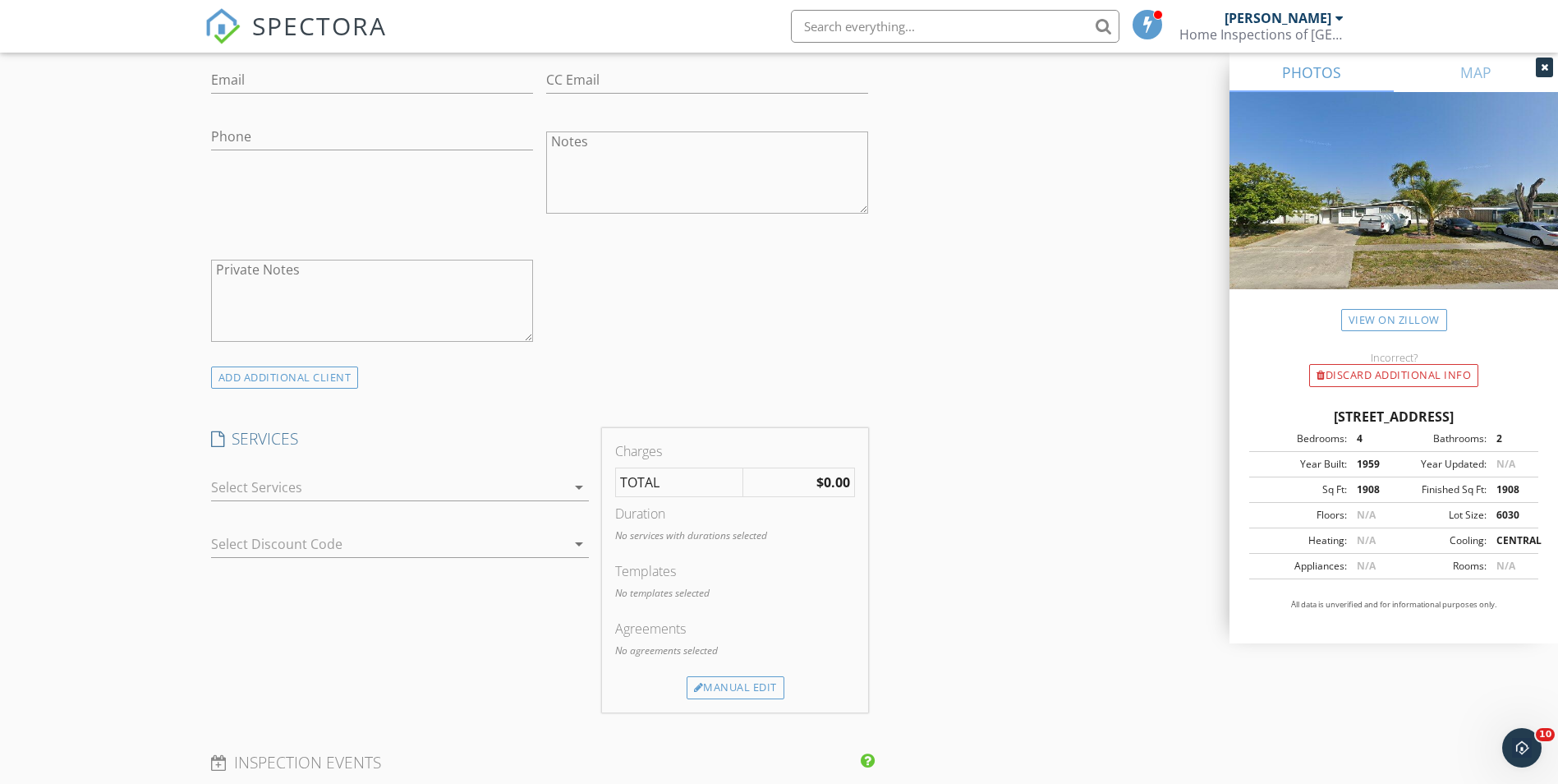
scroll to position [986, 0]
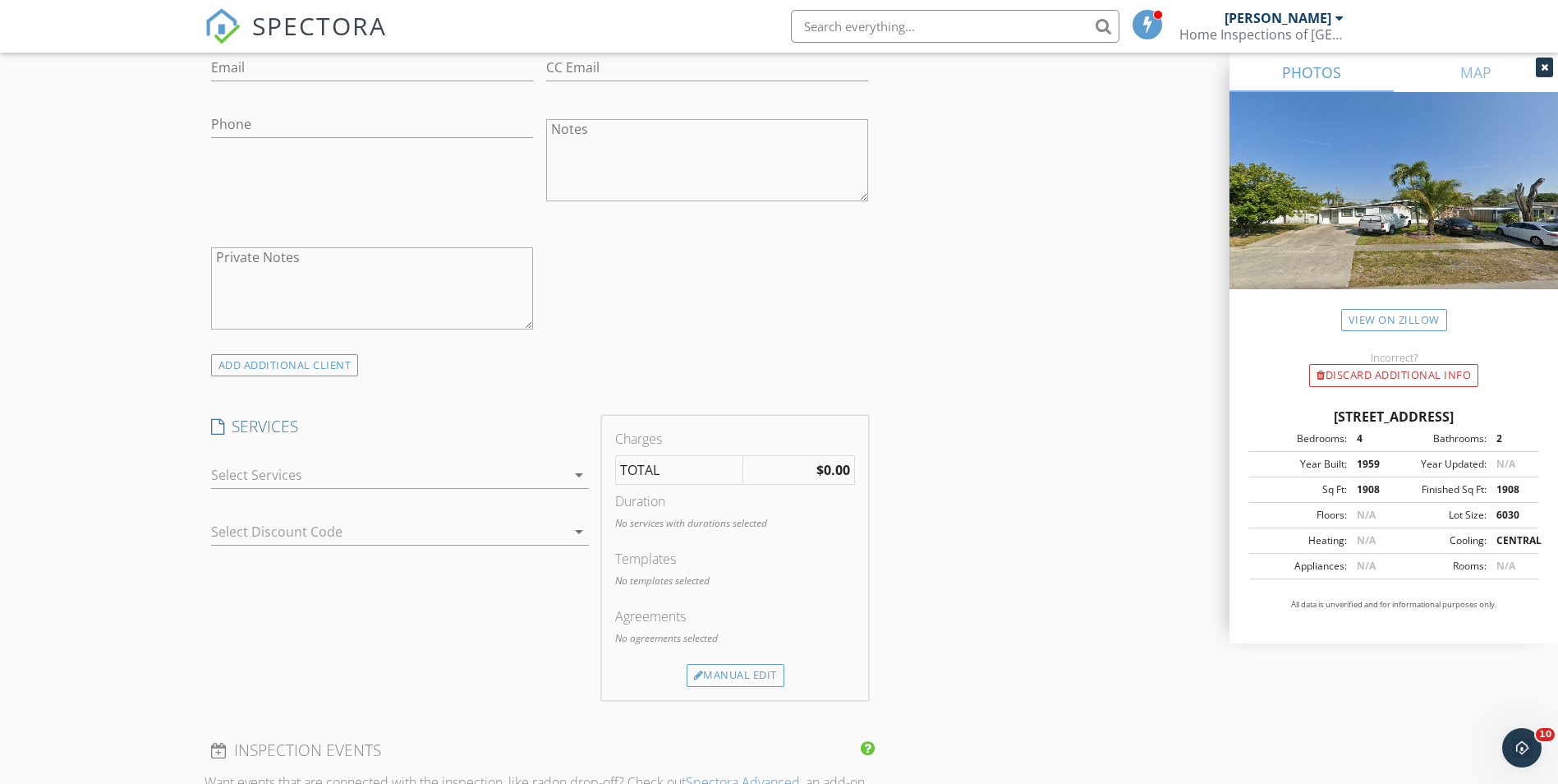
click at [192, 459] on div "New Inspection Click here to use the New Order Form INSPECTOR(S) check_box Alex…" at bounding box center [779, 524] width 1558 height 2828
click at [252, 472] on div at bounding box center [388, 475] width 355 height 27
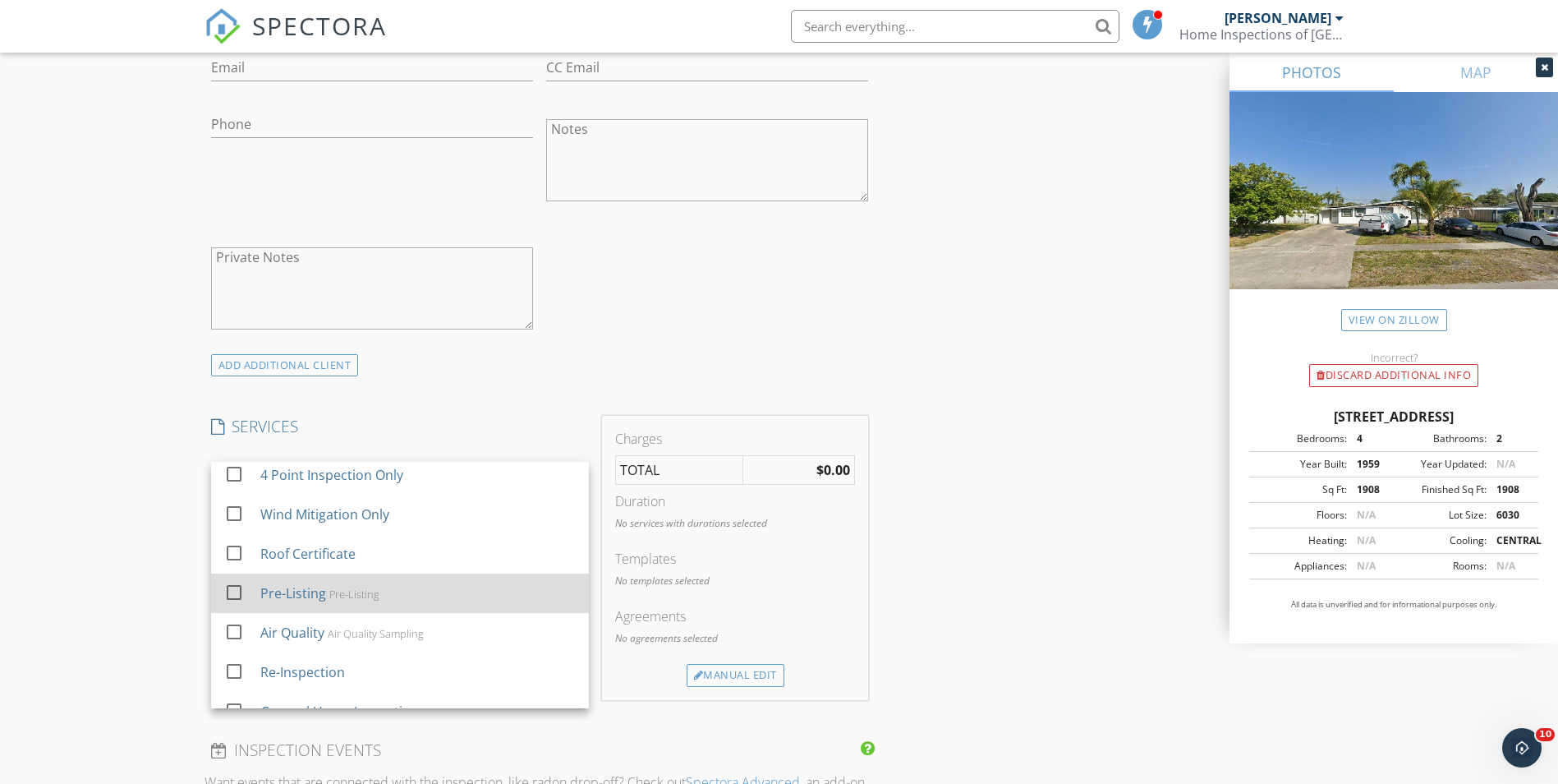
scroll to position [0, 0]
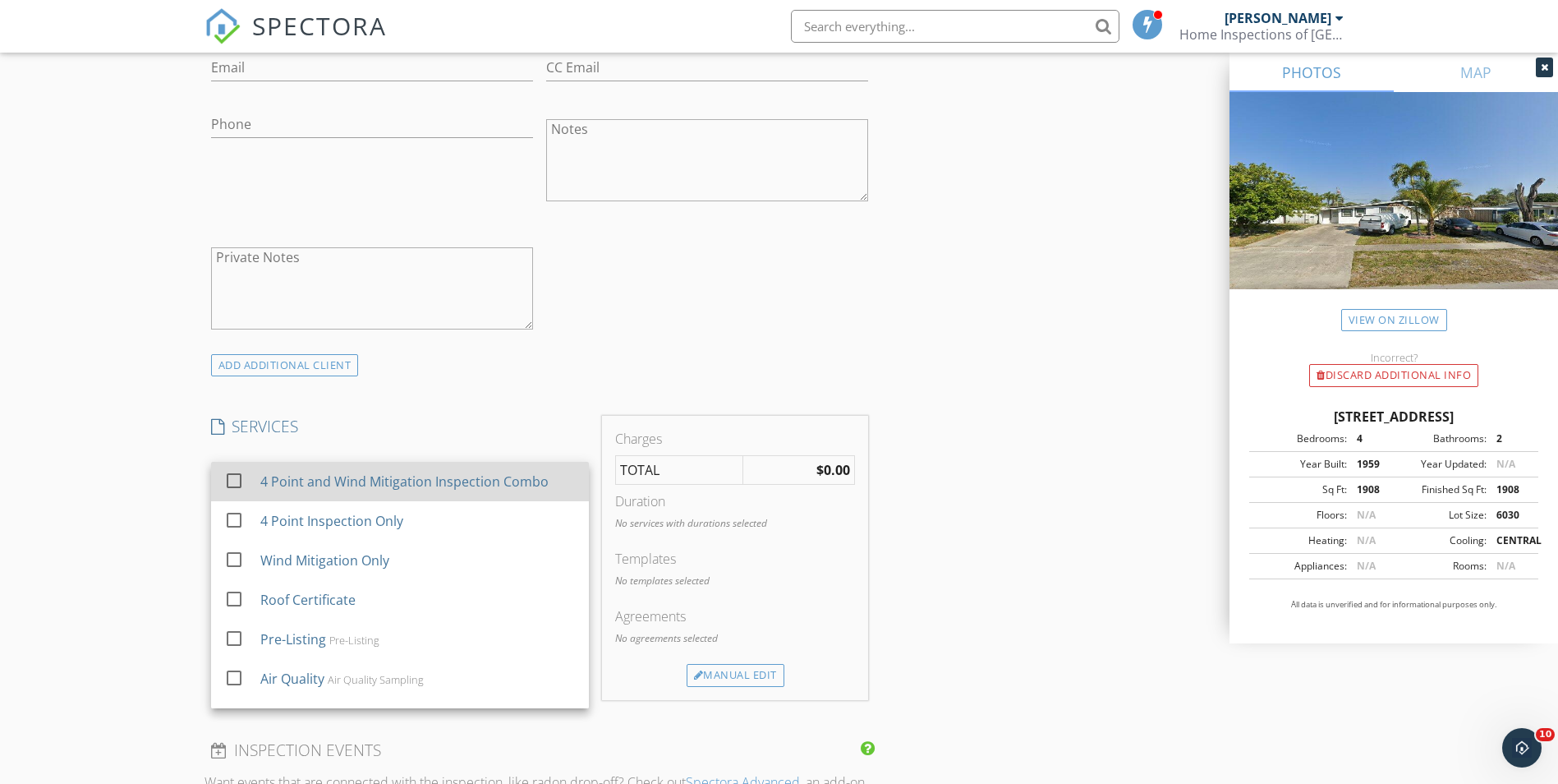
click at [387, 466] on div "4 Point and Wind Mitigation Inspection Combo" at bounding box center [418, 481] width 316 height 33
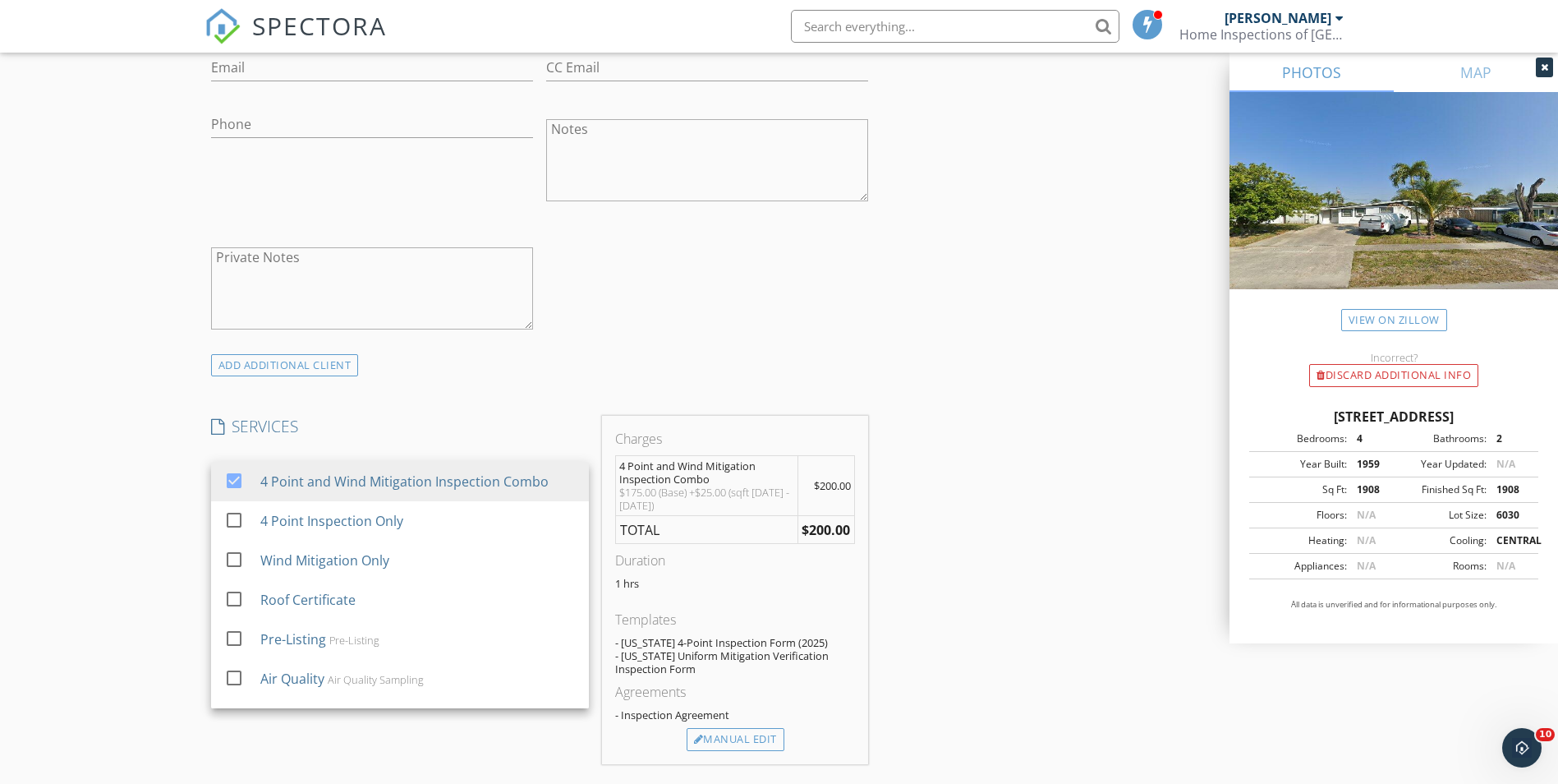
click at [1003, 609] on div "INSPECTOR(S) check_box Alexis Espinosa PRIMARY check_box_outline_blank Randy Go…" at bounding box center [779, 584] width 1150 height 2758
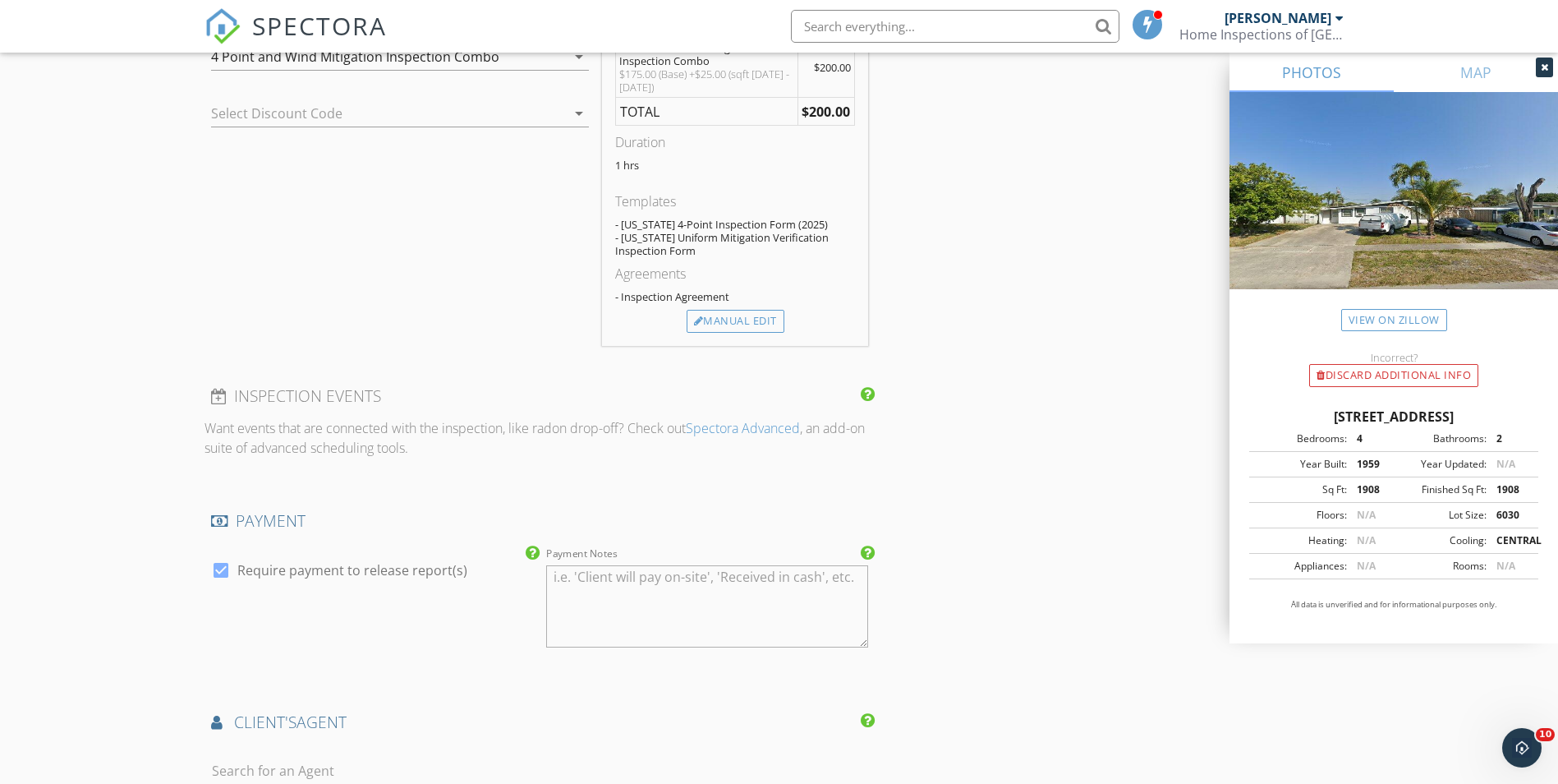
scroll to position [1561, 0]
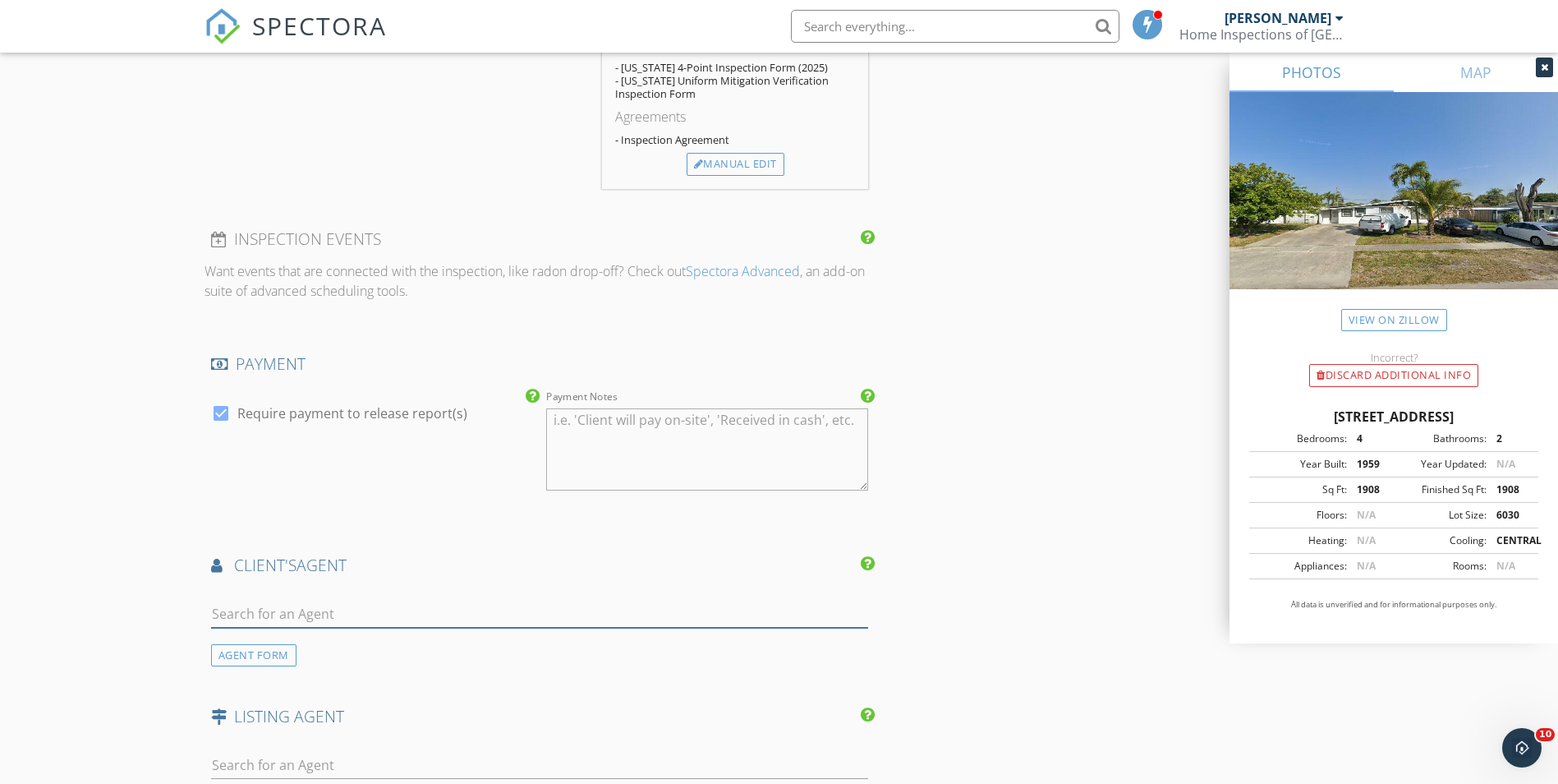
click at [367, 608] on input "text" at bounding box center [540, 614] width 658 height 28
paste input "Maria Soler"
type input "Maria Soler"
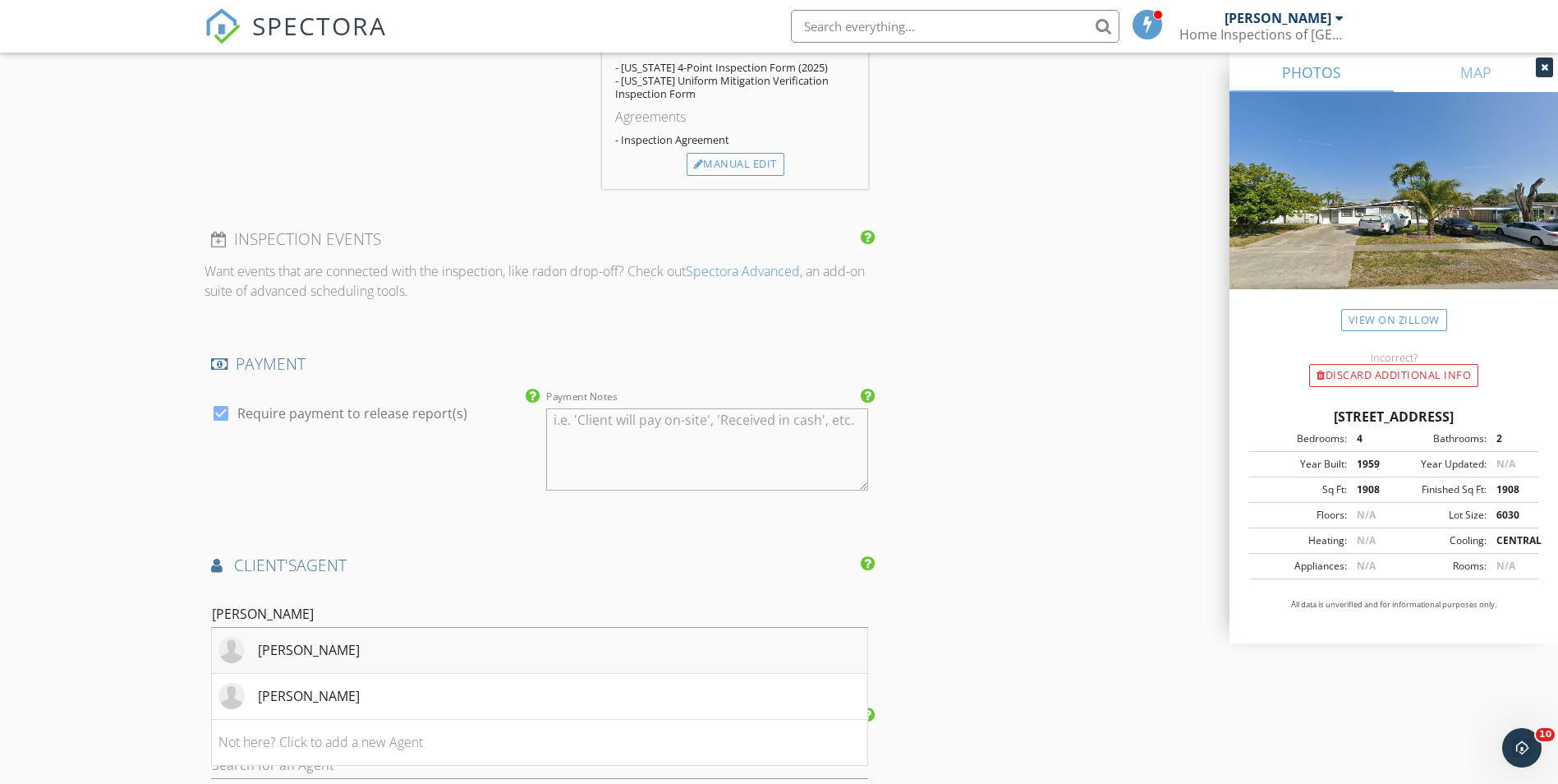
click at [333, 642] on li "Maria Soler" at bounding box center [540, 651] width 656 height 46
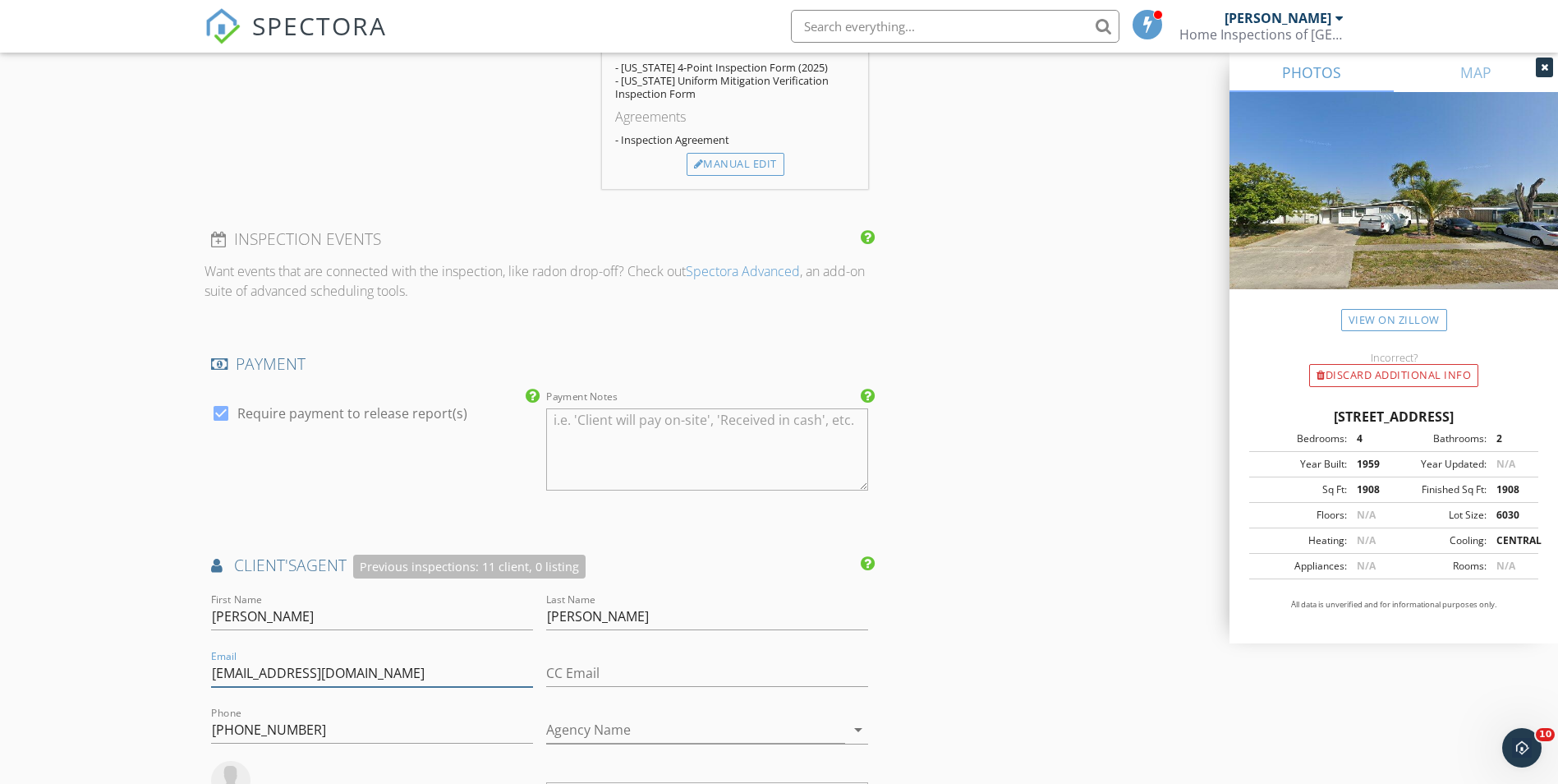
click at [404, 678] on input "hersor2002@yahoo.com" at bounding box center [372, 673] width 322 height 28
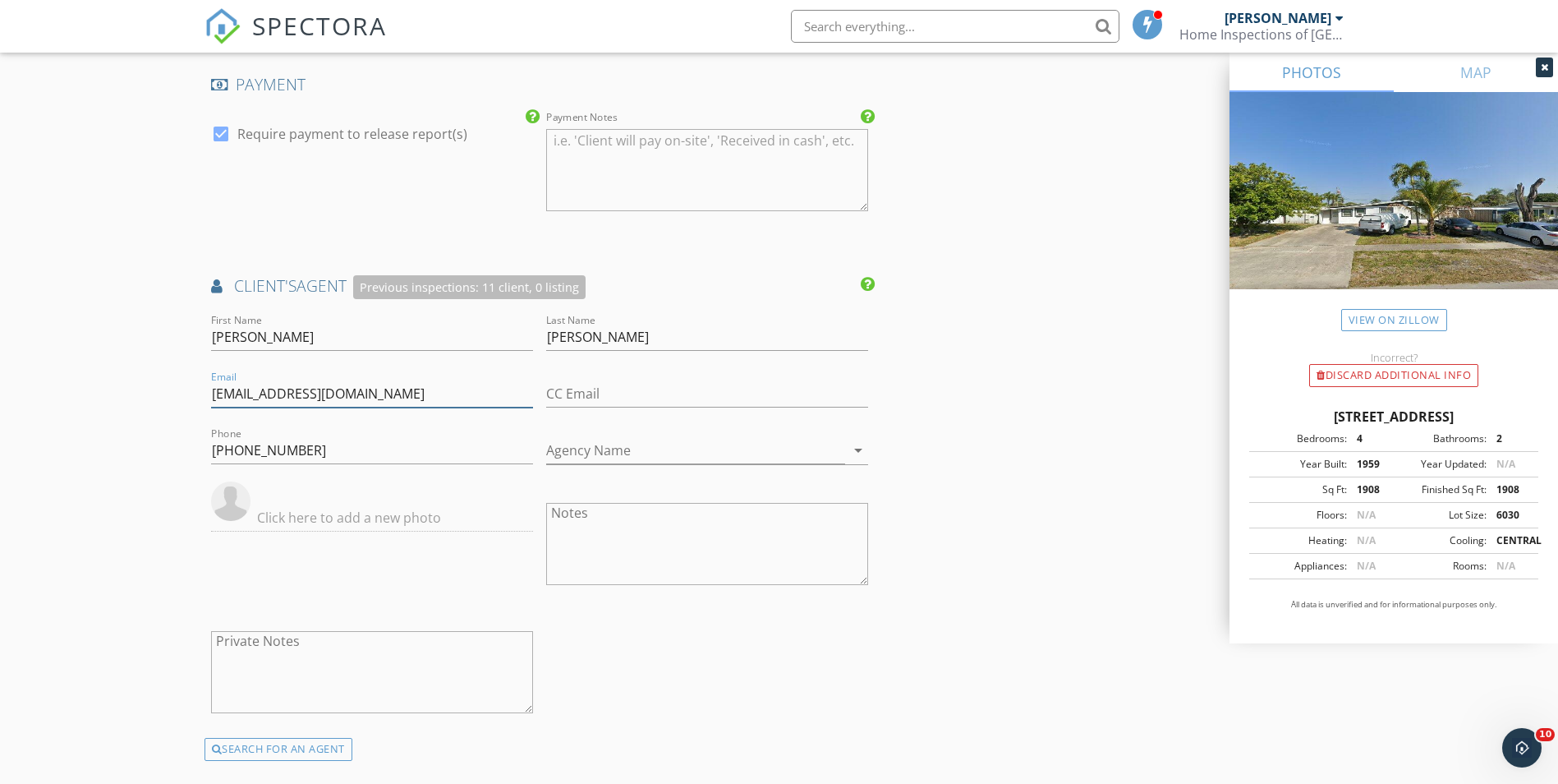
scroll to position [1889, 0]
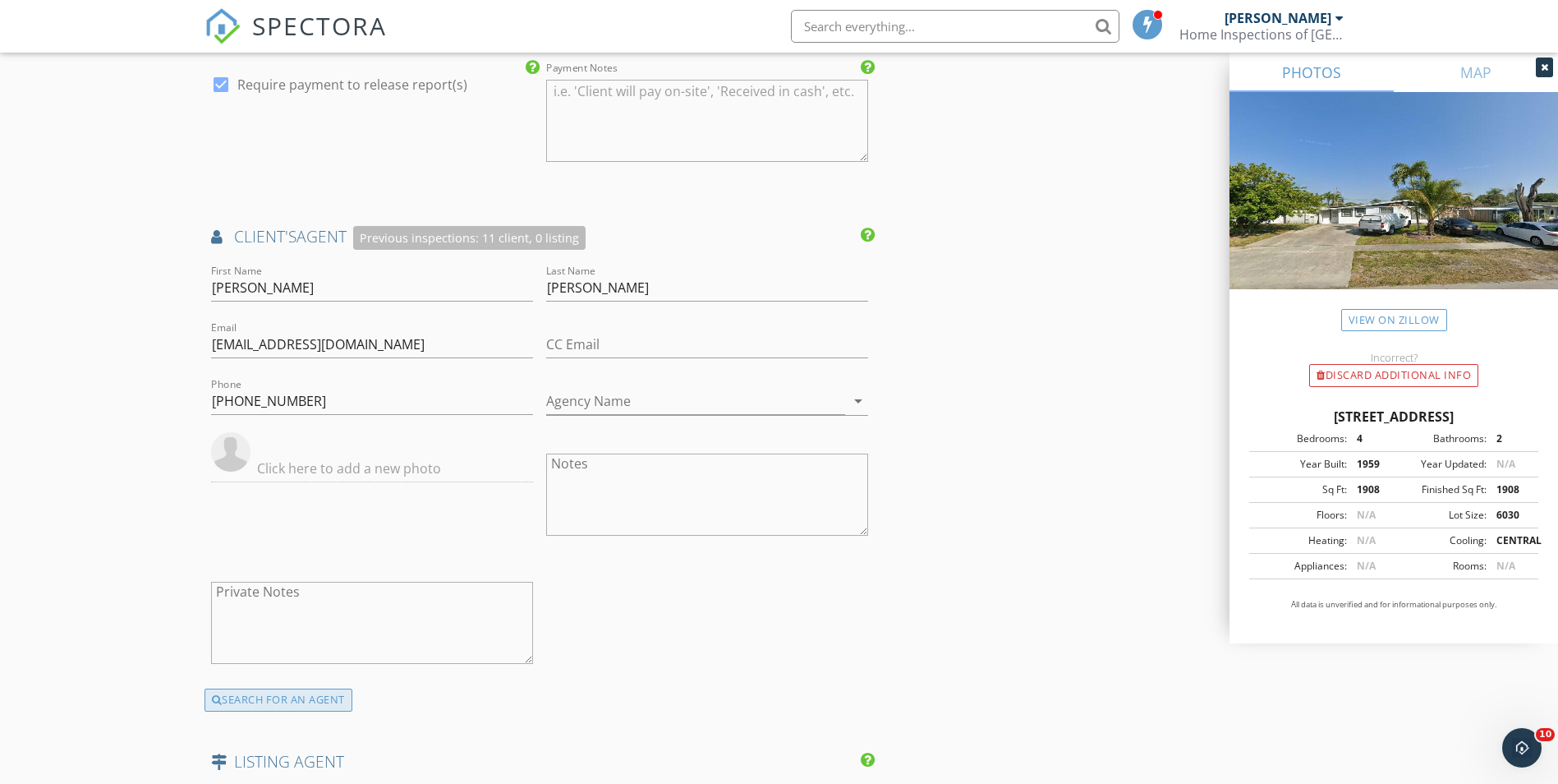
click at [240, 711] on div "SEARCH FOR AN AGENT" at bounding box center [278, 700] width 148 height 23
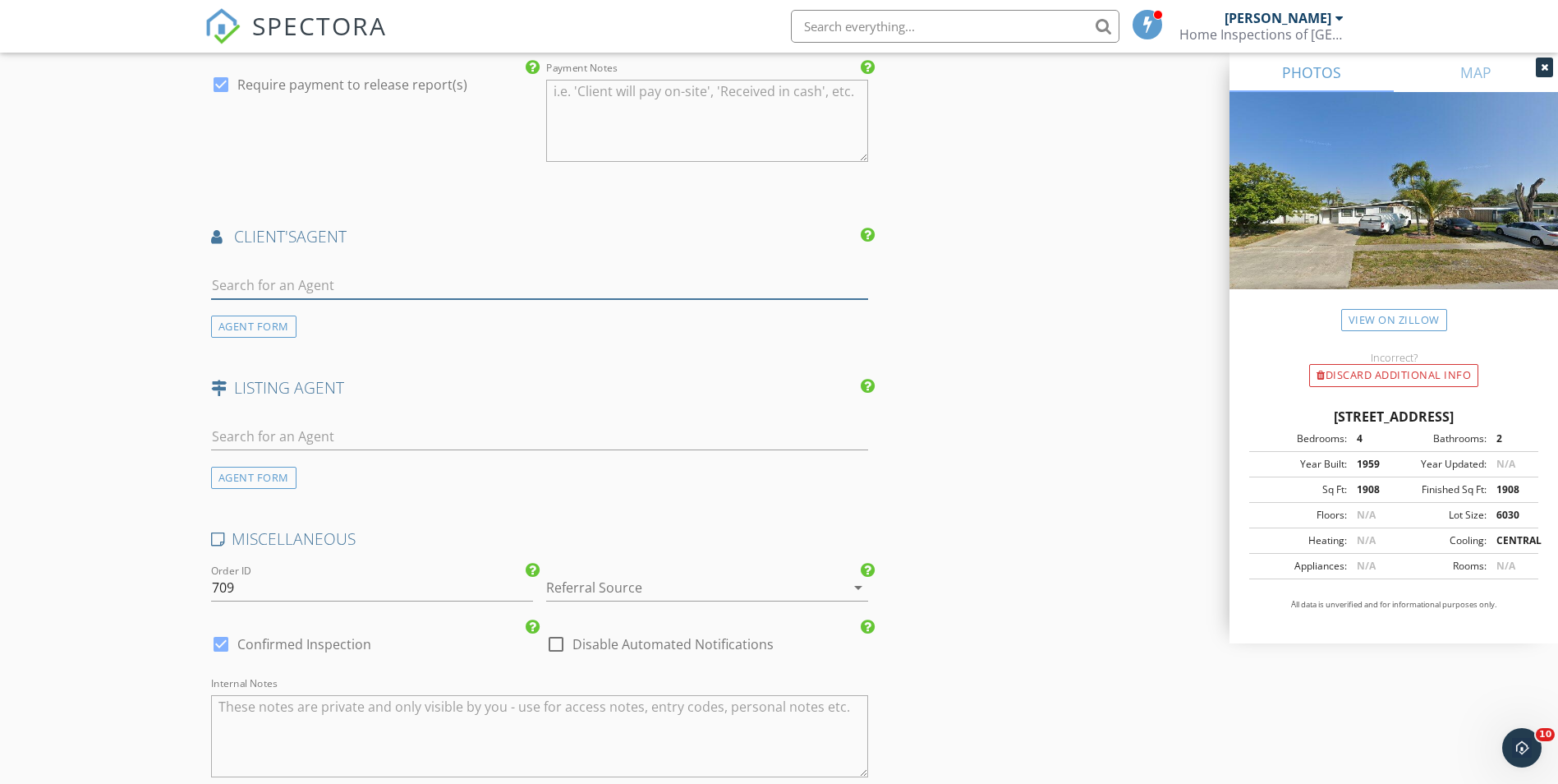
click at [315, 284] on input "text" at bounding box center [540, 286] width 658 height 28
paste input "Maria Soler"
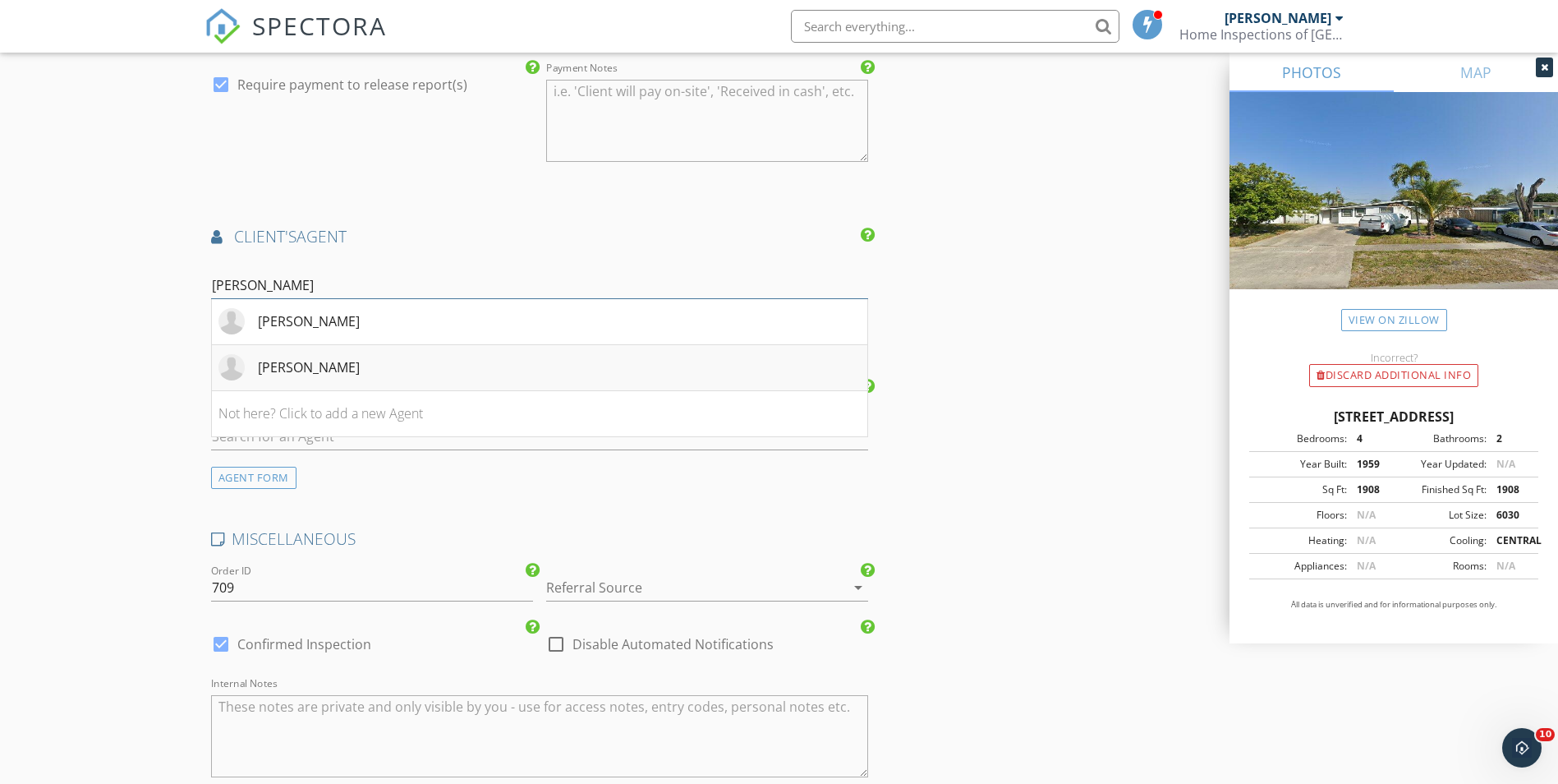
type input "Maria Soler"
click at [331, 364] on li "Maria Soler" at bounding box center [540, 368] width 656 height 46
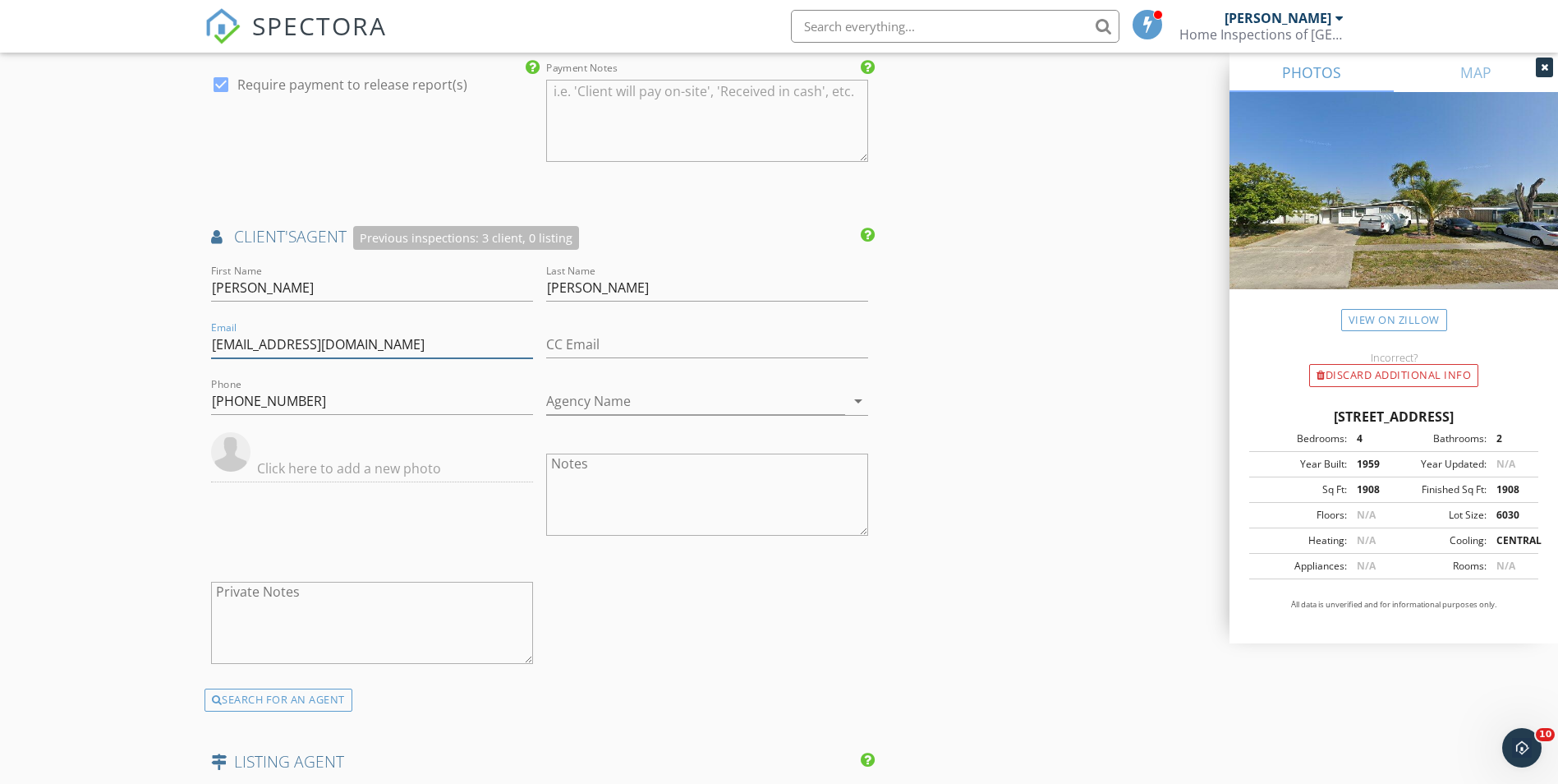
drag, startPoint x: 371, startPoint y: 346, endPoint x: 31, endPoint y: 346, distance: 340.0
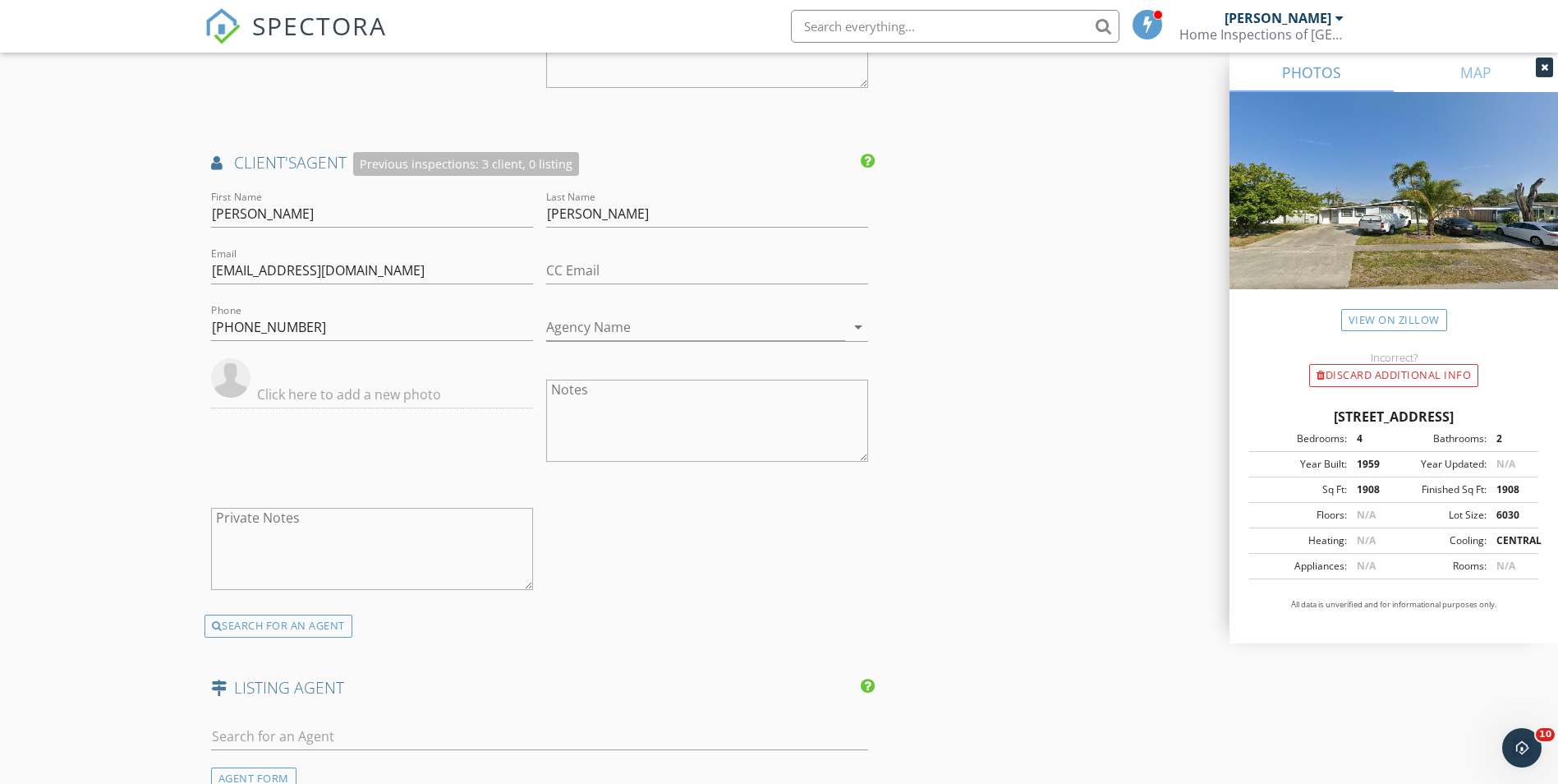
scroll to position [1971, 0]
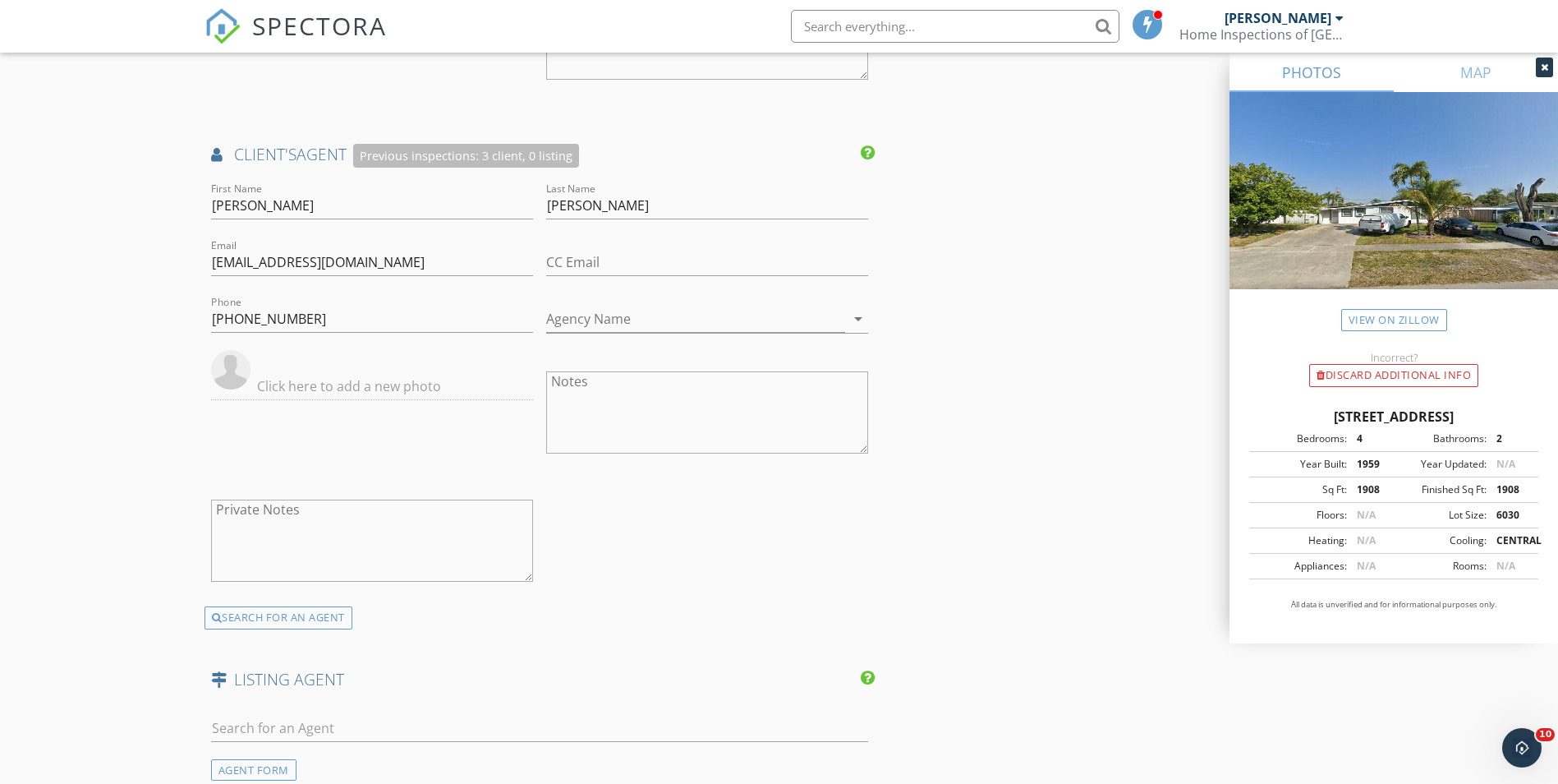
click at [270, 622] on div "SEARCH FOR AN AGENT" at bounding box center [278, 617] width 148 height 23
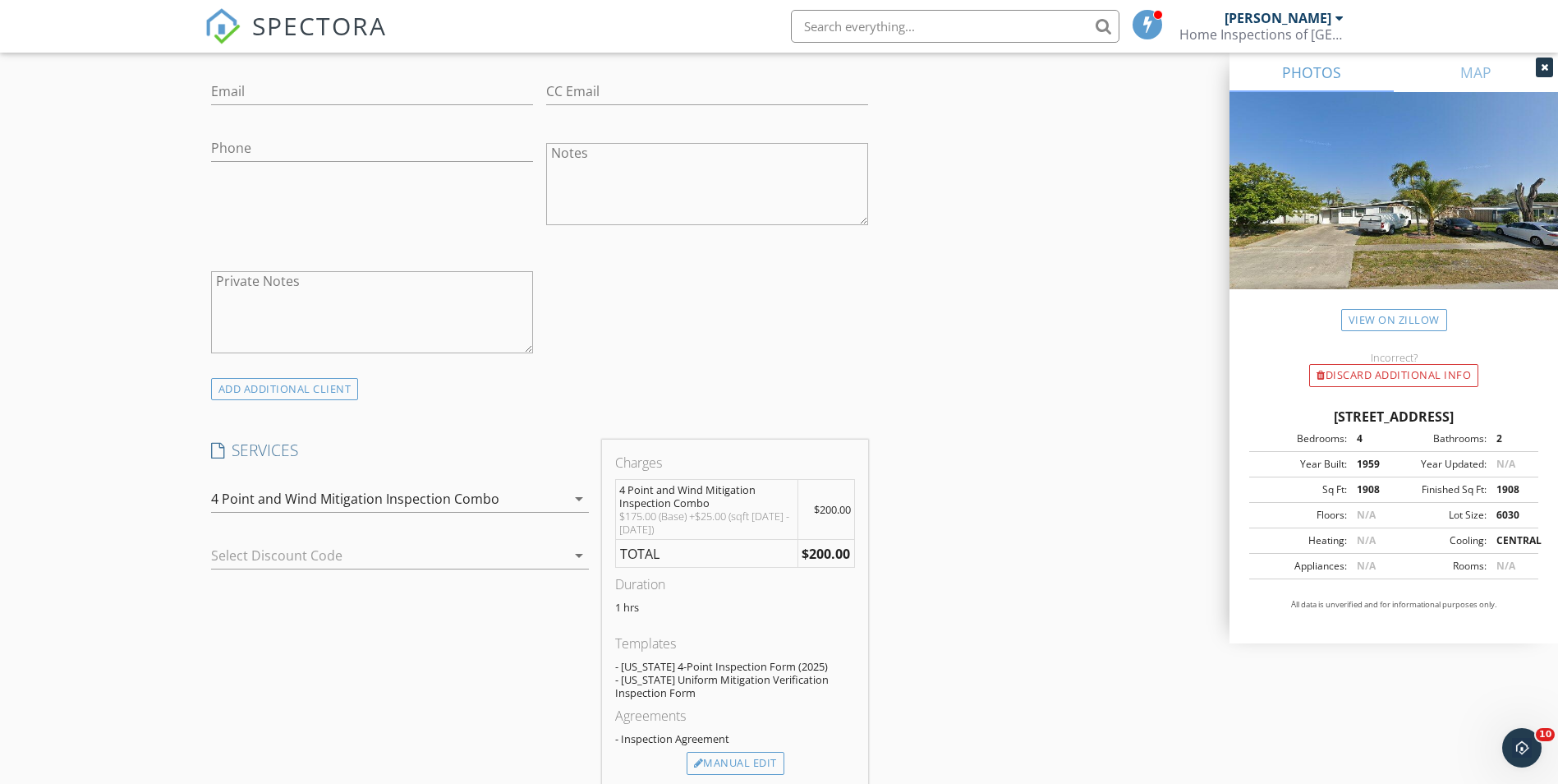
scroll to position [739, 0]
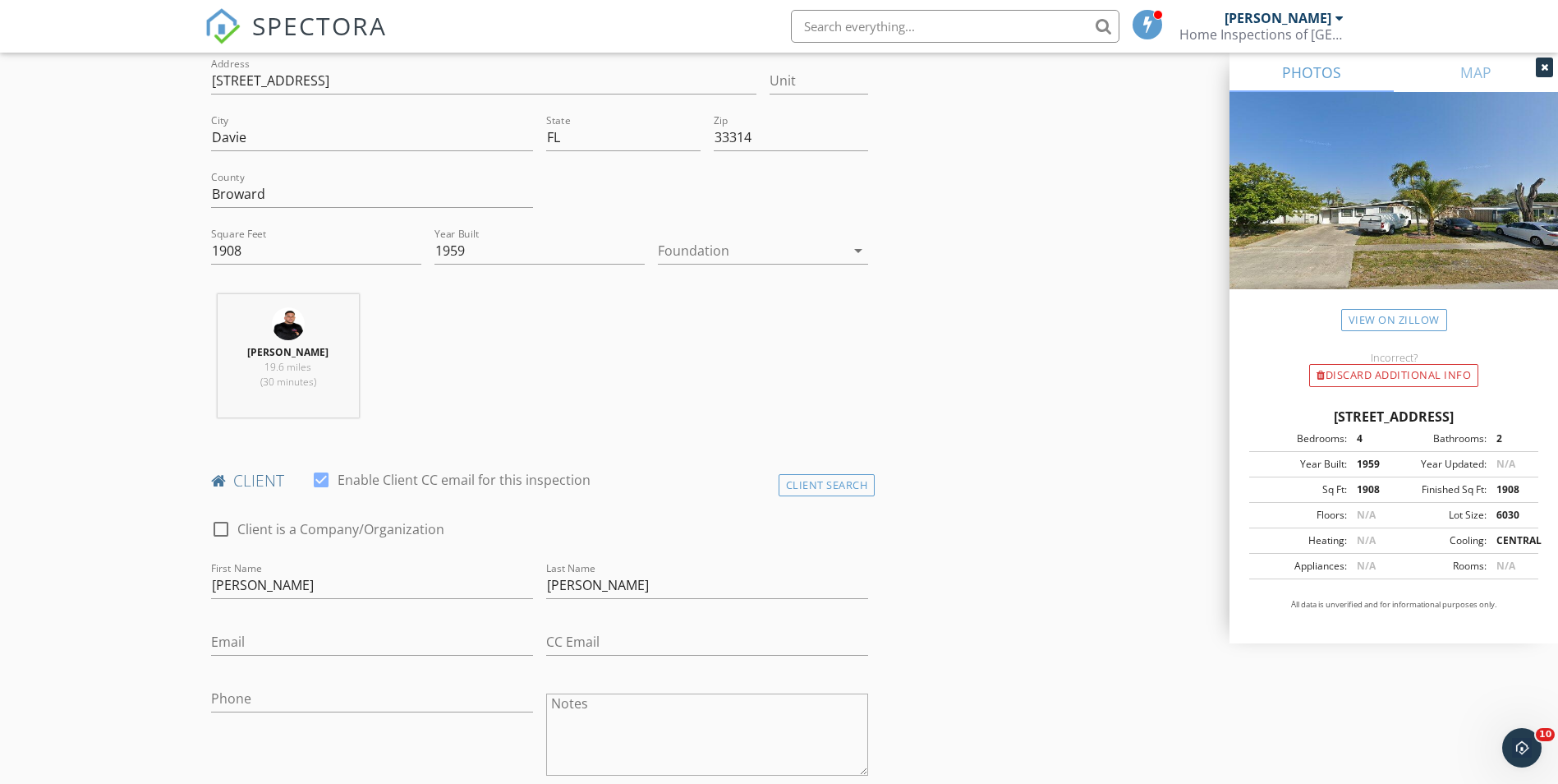
scroll to position [410, 0]
click at [331, 652] on input "Email" at bounding box center [372, 643] width 322 height 28
paste input "masol0725@gmail.com"
type input "masol0725@gmail.com"
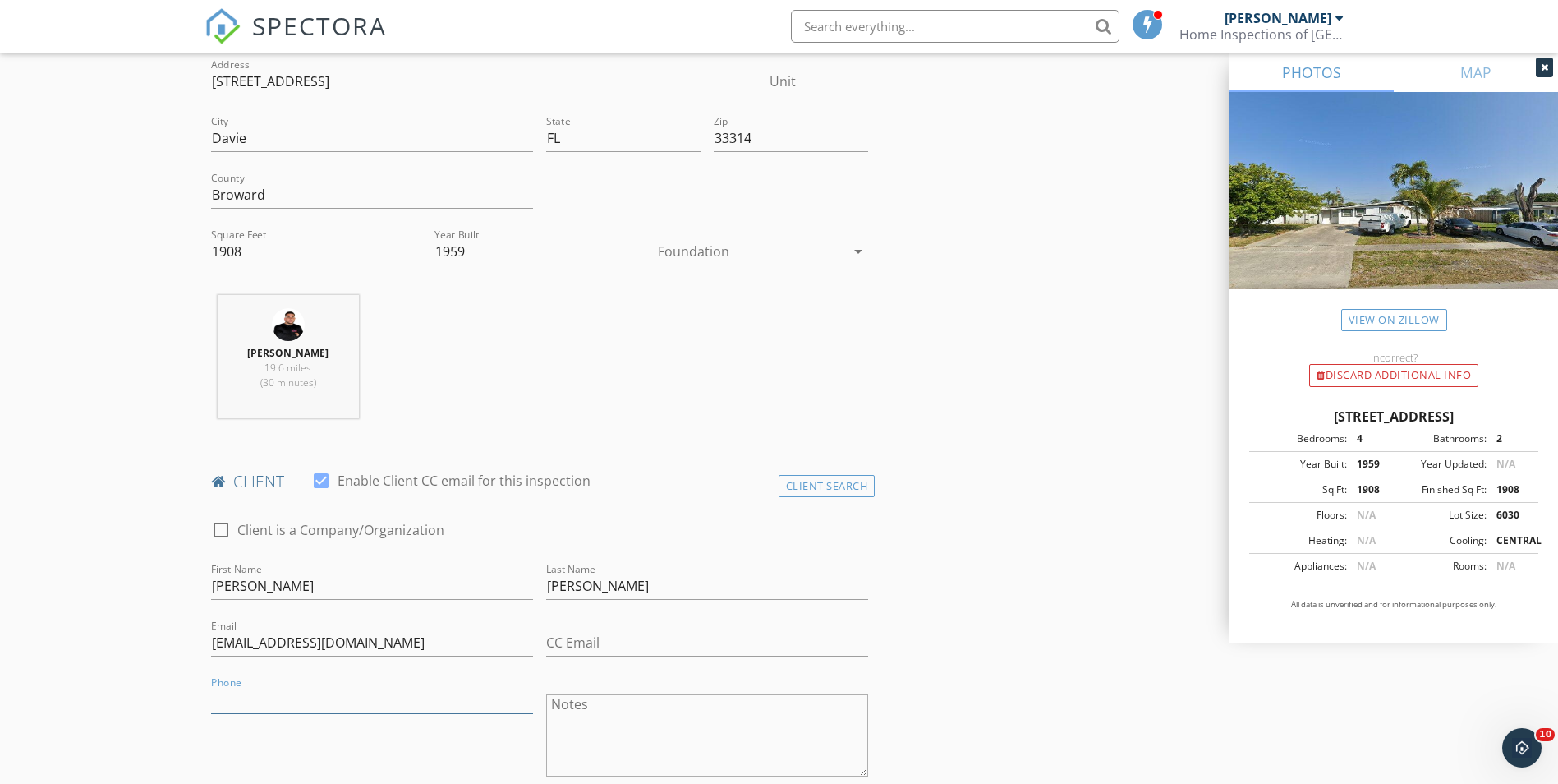
drag, startPoint x: 336, startPoint y: 709, endPoint x: 289, endPoint y: 709, distance: 47.0
click at [335, 709] on input "Phone" at bounding box center [372, 700] width 322 height 28
paste input "954-579-8432"
type input "954-579-8432"
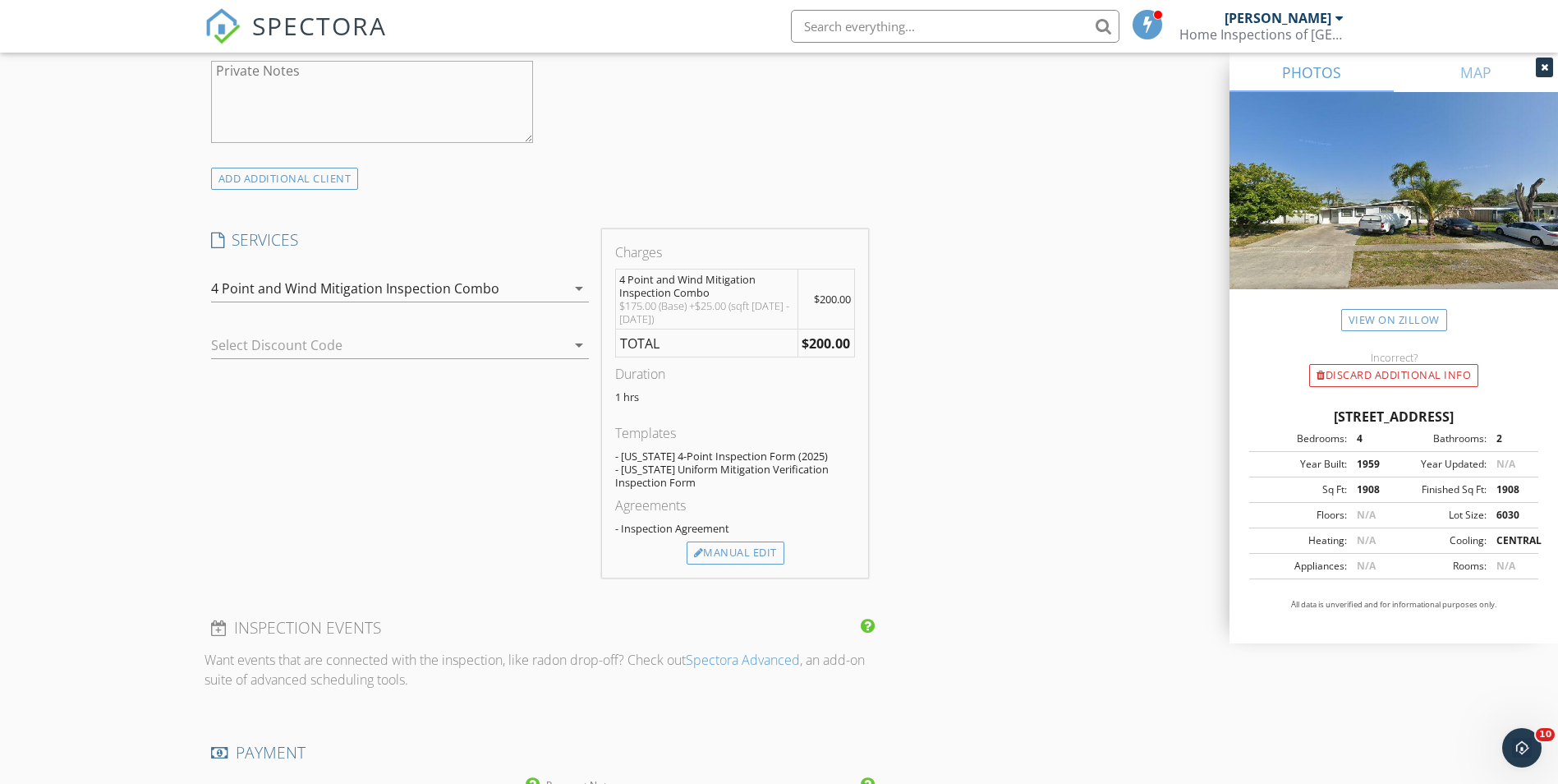
scroll to position [1150, 0]
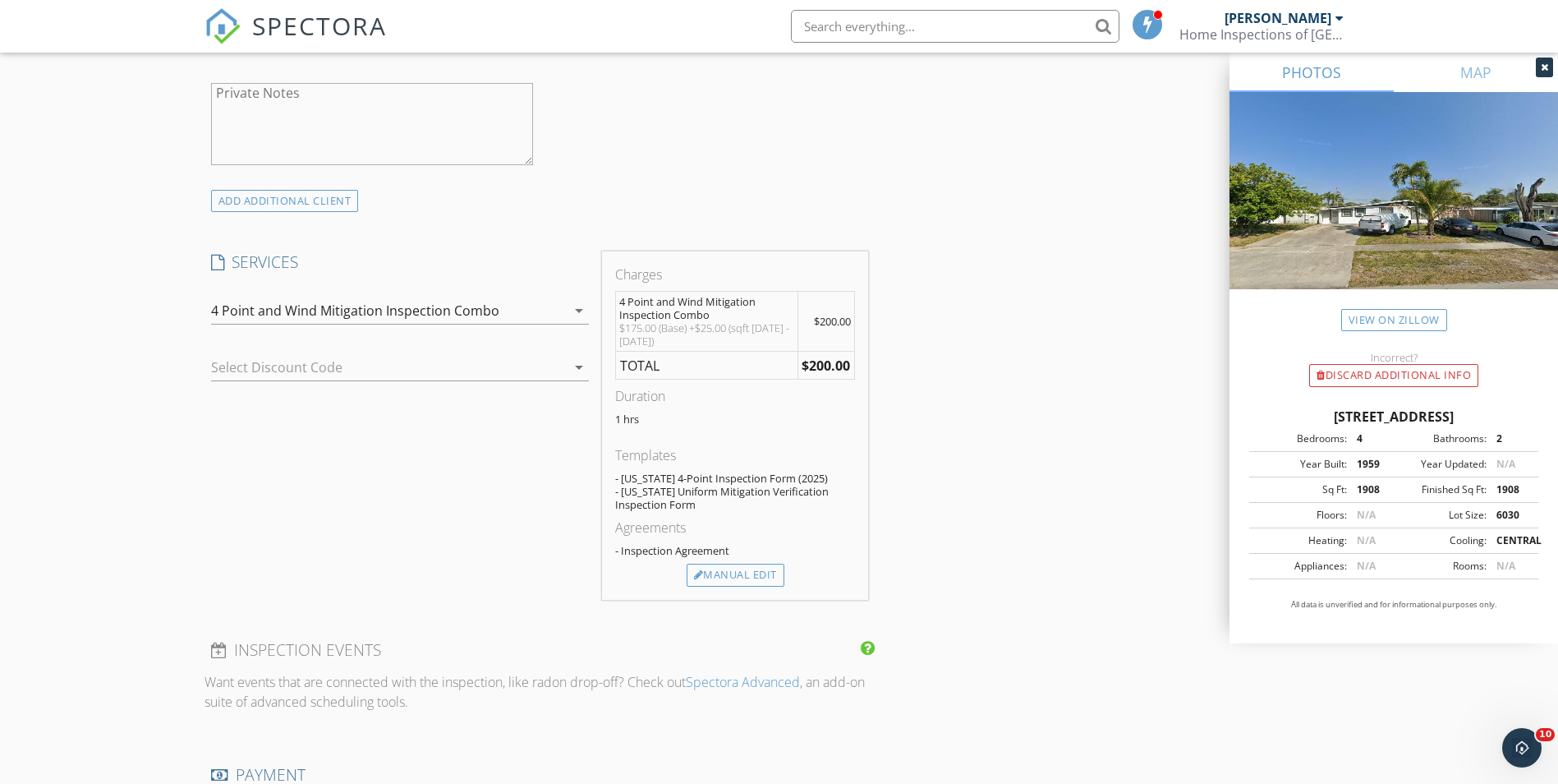
click at [770, 552] on div "- Inspection Agreement" at bounding box center [734, 550] width 240 height 13
click at [752, 580] on div "Manual Edit" at bounding box center [735, 575] width 97 height 23
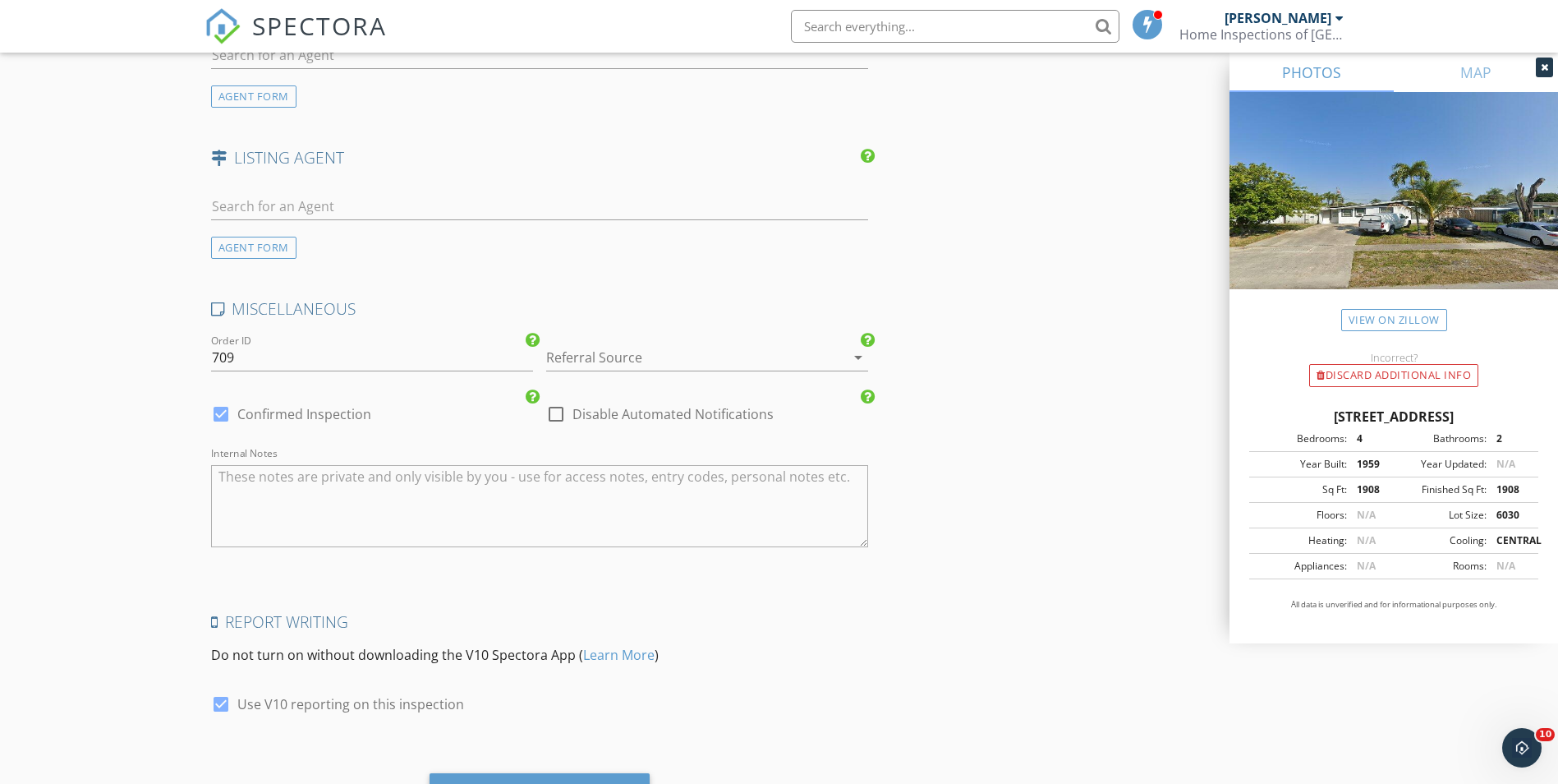
scroll to position [2376, 0]
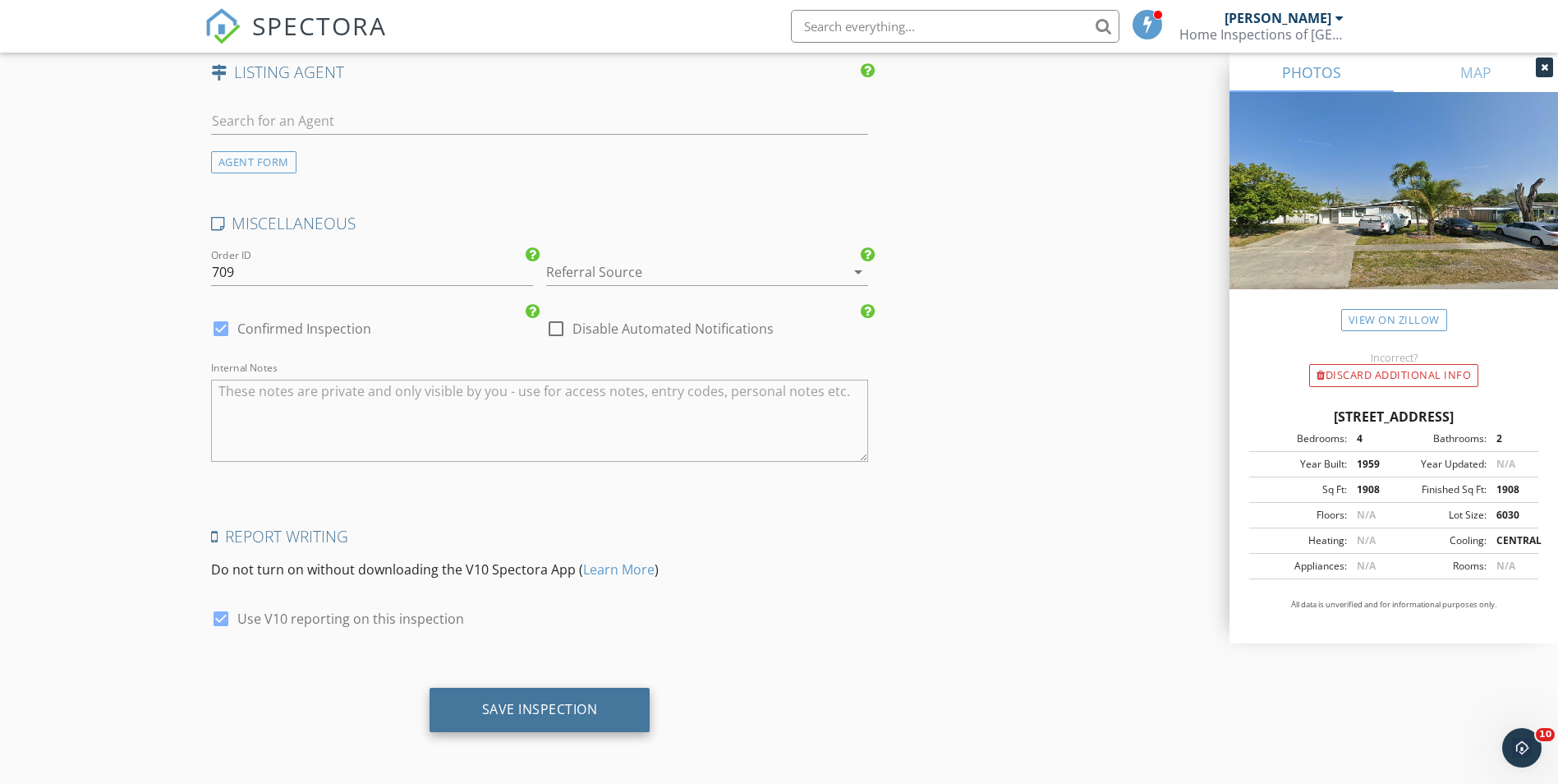
click at [546, 722] on div "Save Inspection" at bounding box center [540, 710] width 221 height 44
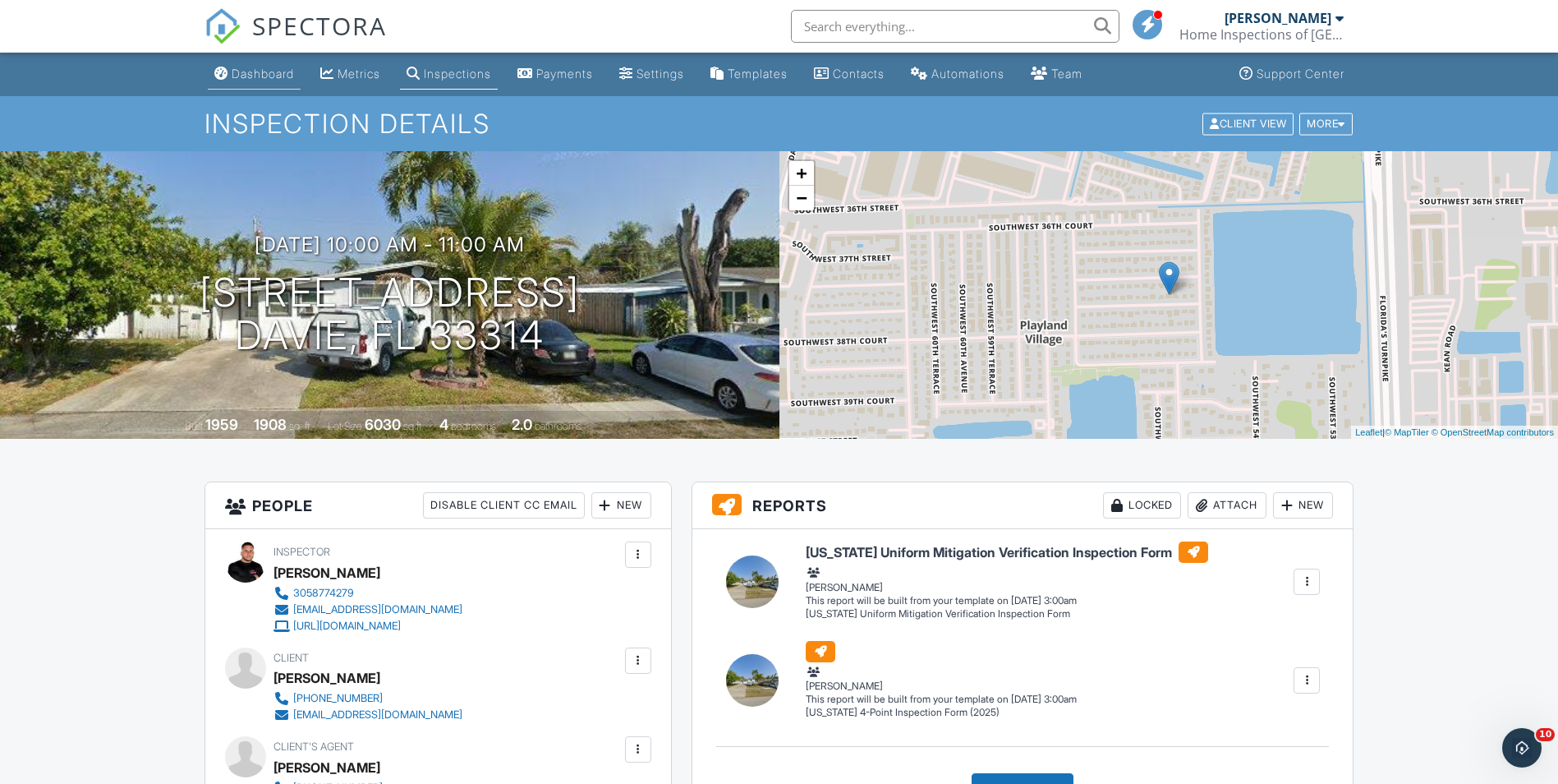
click at [246, 67] on div "Dashboard" at bounding box center [263, 73] width 62 height 14
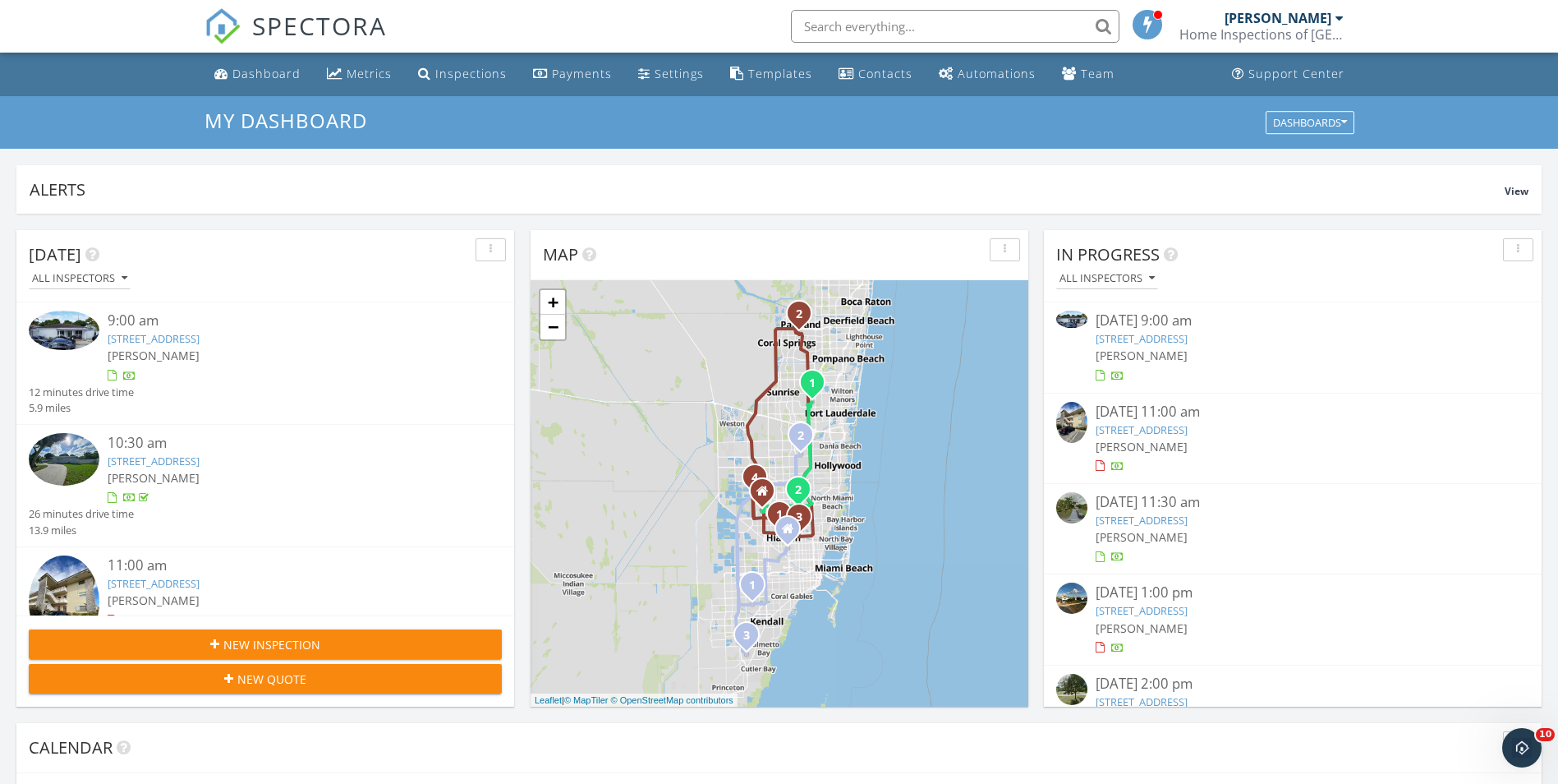
click at [92, 646] on div "New Inspection" at bounding box center [265, 644] width 447 height 17
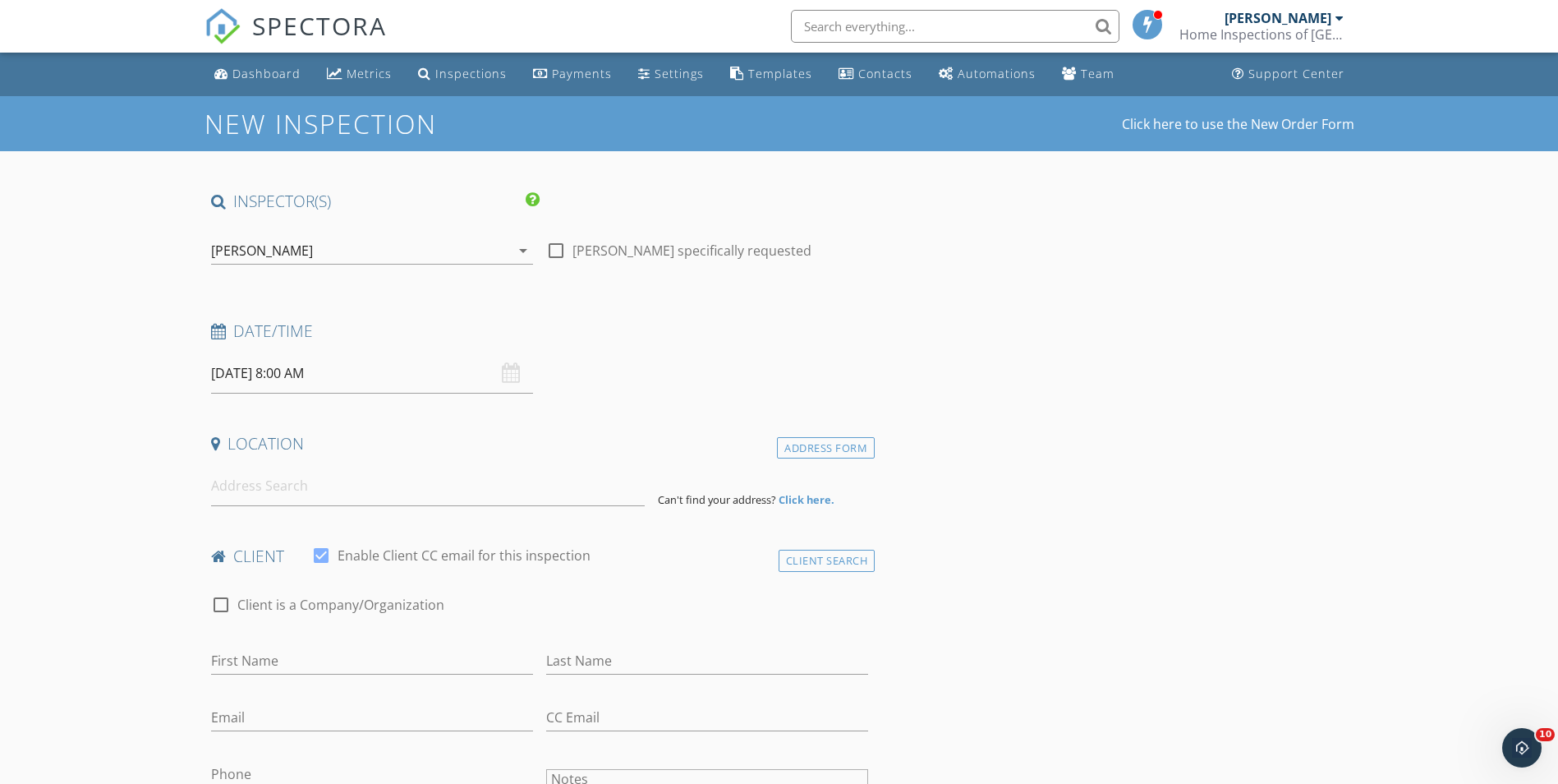
click at [241, 253] on div "[PERSON_NAME]" at bounding box center [262, 251] width 102 height 15
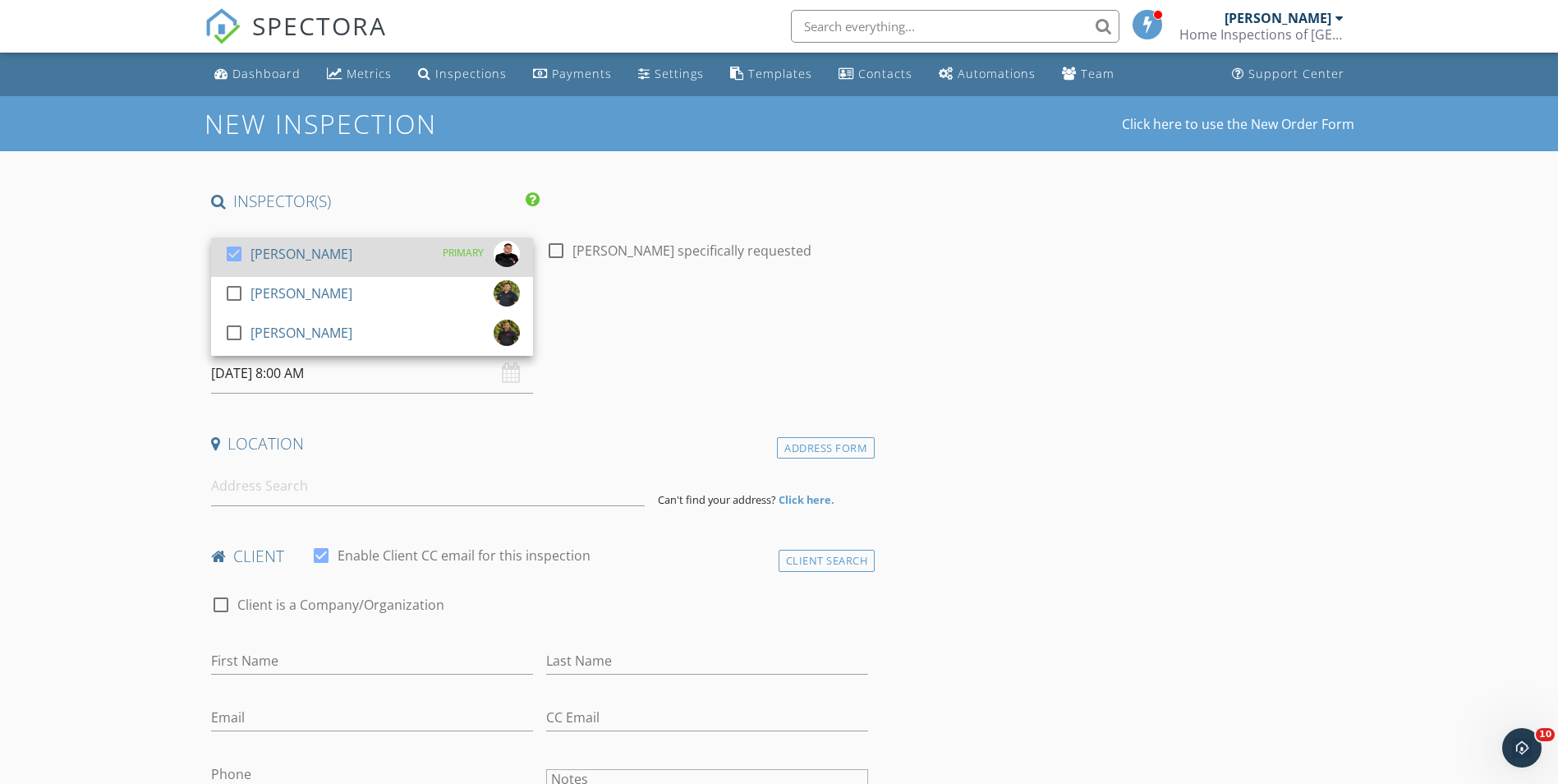
click at [241, 252] on div at bounding box center [234, 253] width 28 height 28
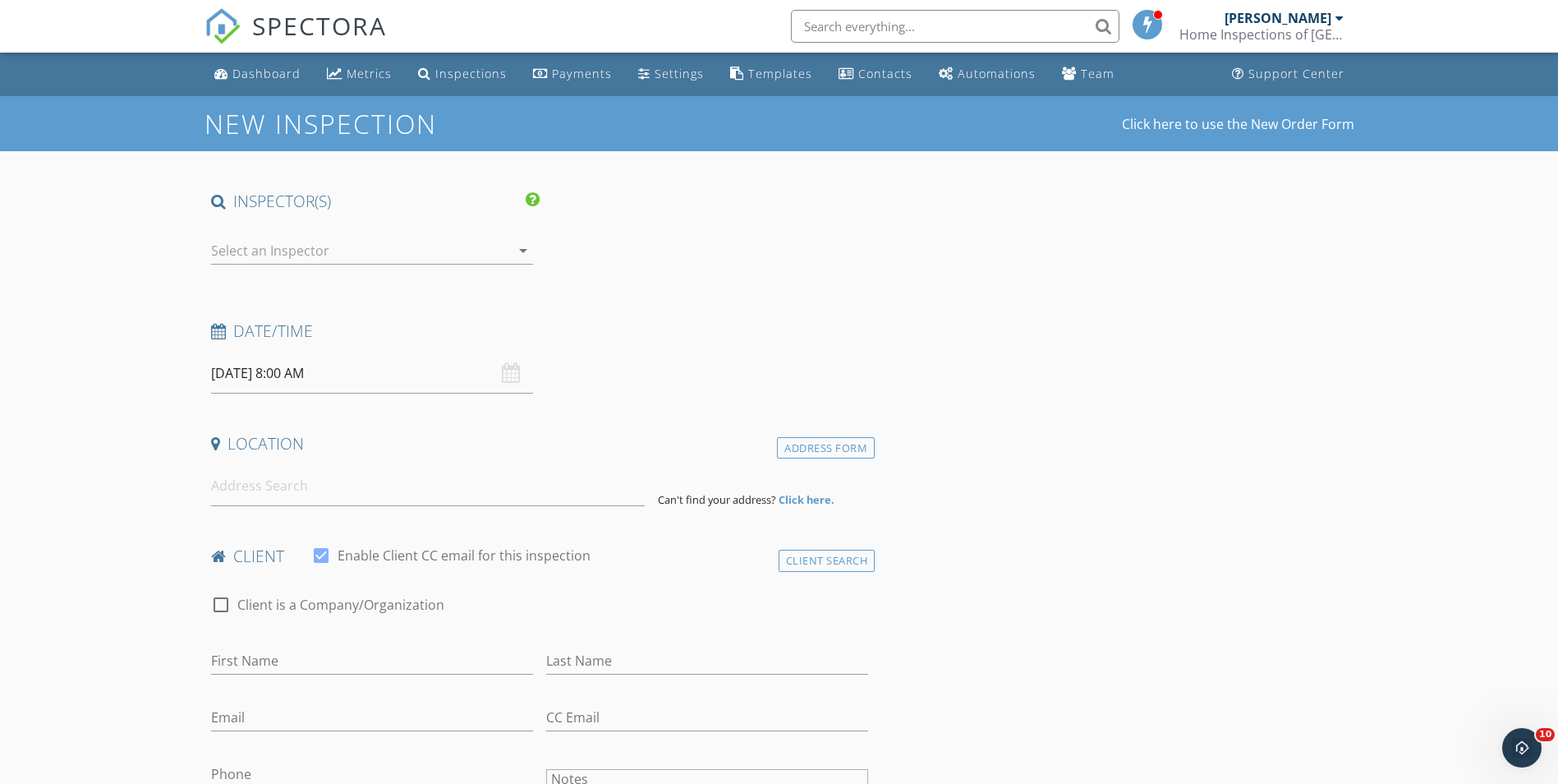
click at [250, 247] on div at bounding box center [361, 251] width 299 height 27
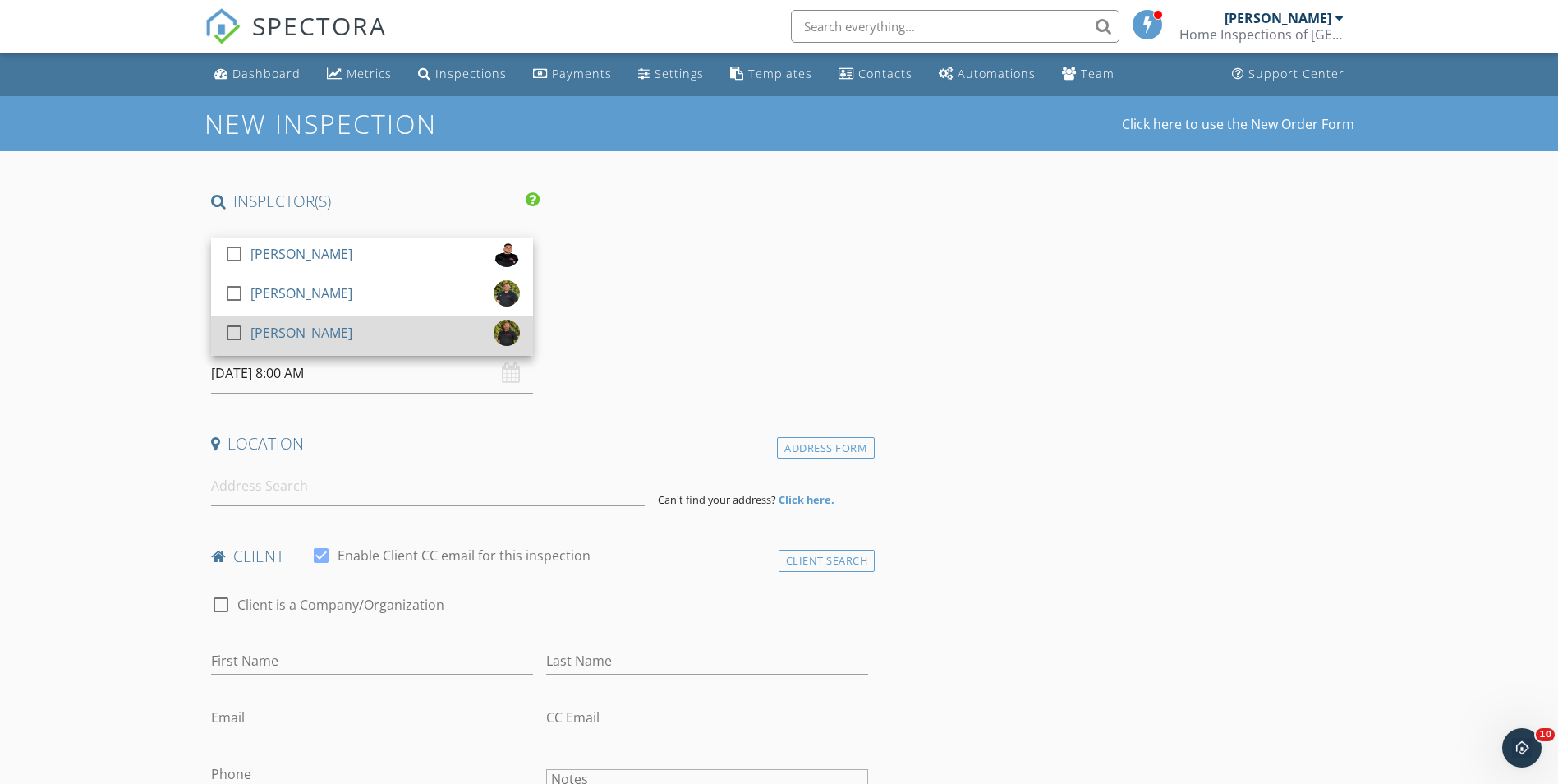
click at [267, 347] on div "check_box_outline_blank Felipe M Martinez" at bounding box center [288, 336] width 129 height 33
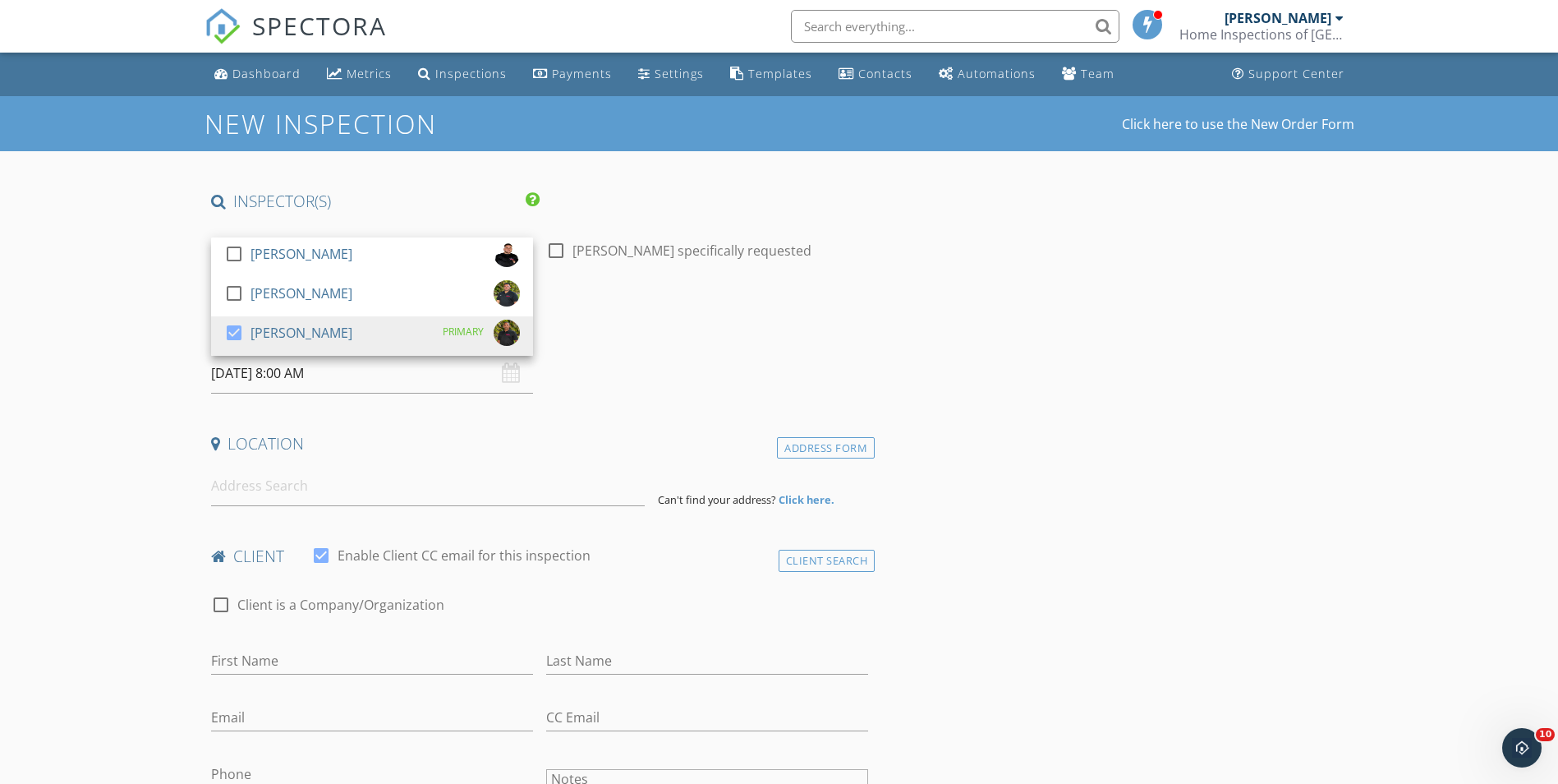
click at [258, 230] on div "check_box_outline_blank Alexis Espinosa check_box_outline_blank Randy Gonzalez …" at bounding box center [372, 254] width 322 height 53
click at [246, 348] on div at bounding box center [237, 347] width 27 height 10
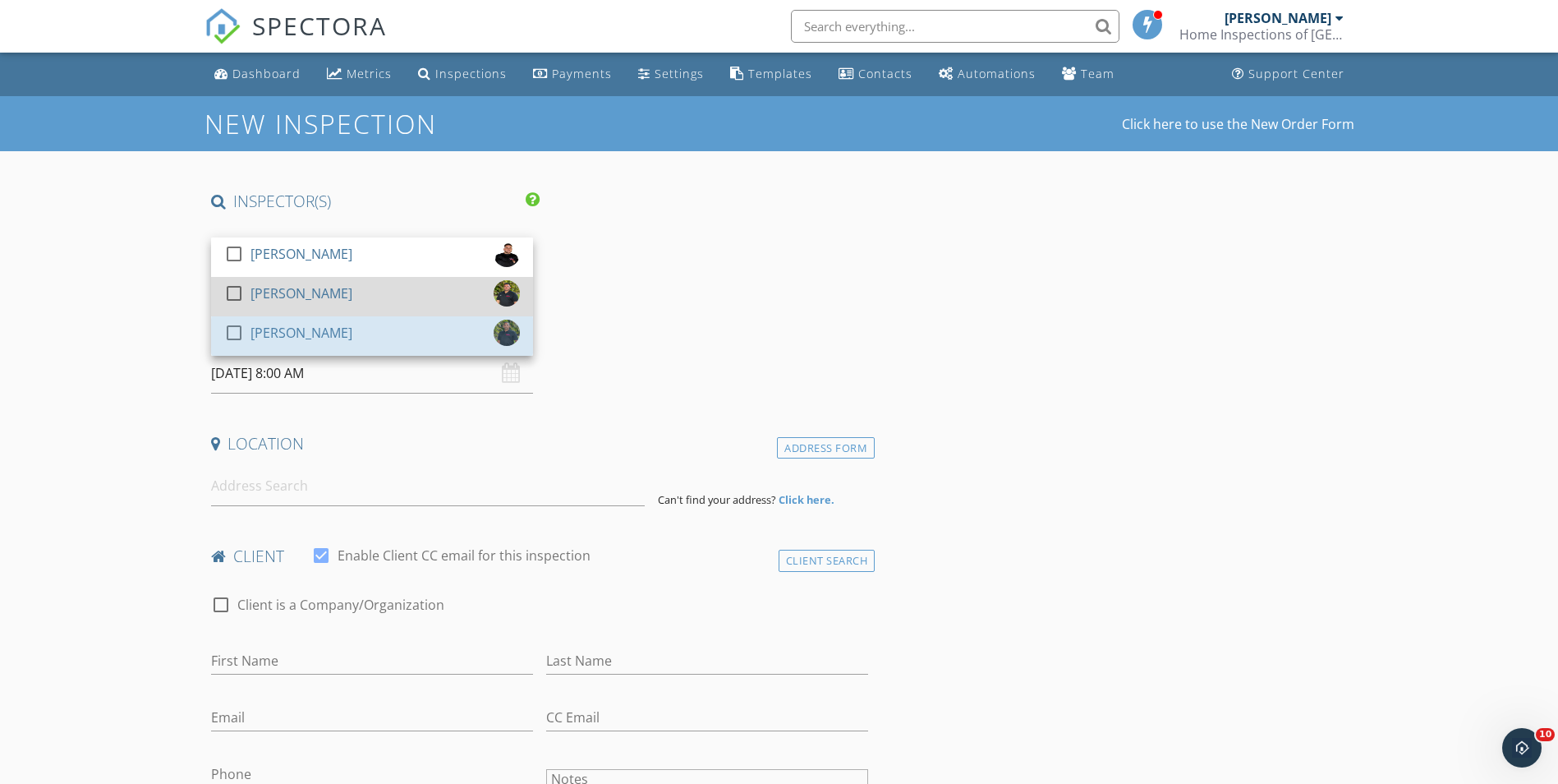
click at [241, 307] on div at bounding box center [237, 308] width 27 height 10
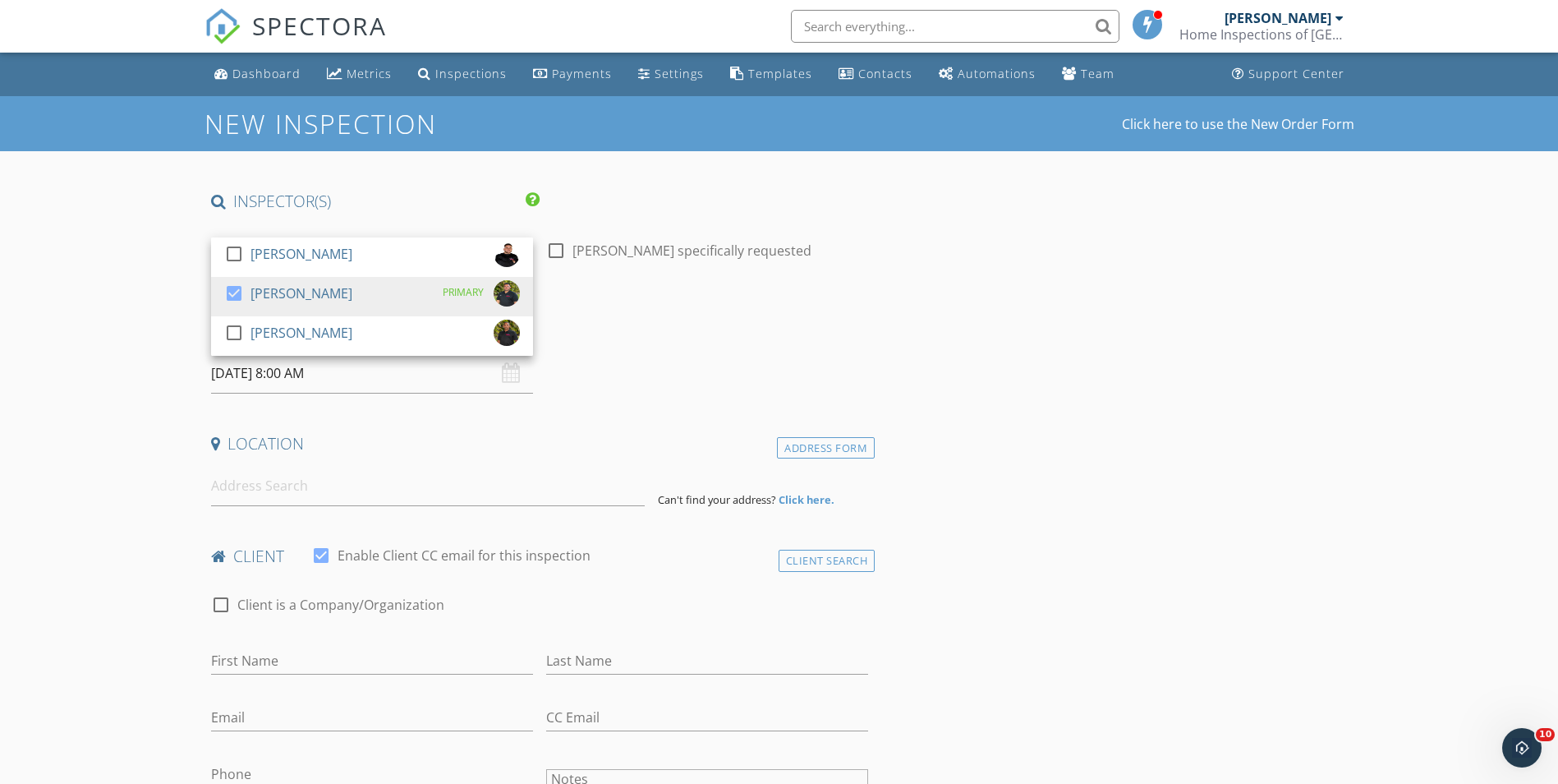
drag, startPoint x: 131, startPoint y: 351, endPoint x: 316, endPoint y: 462, distance: 215.7
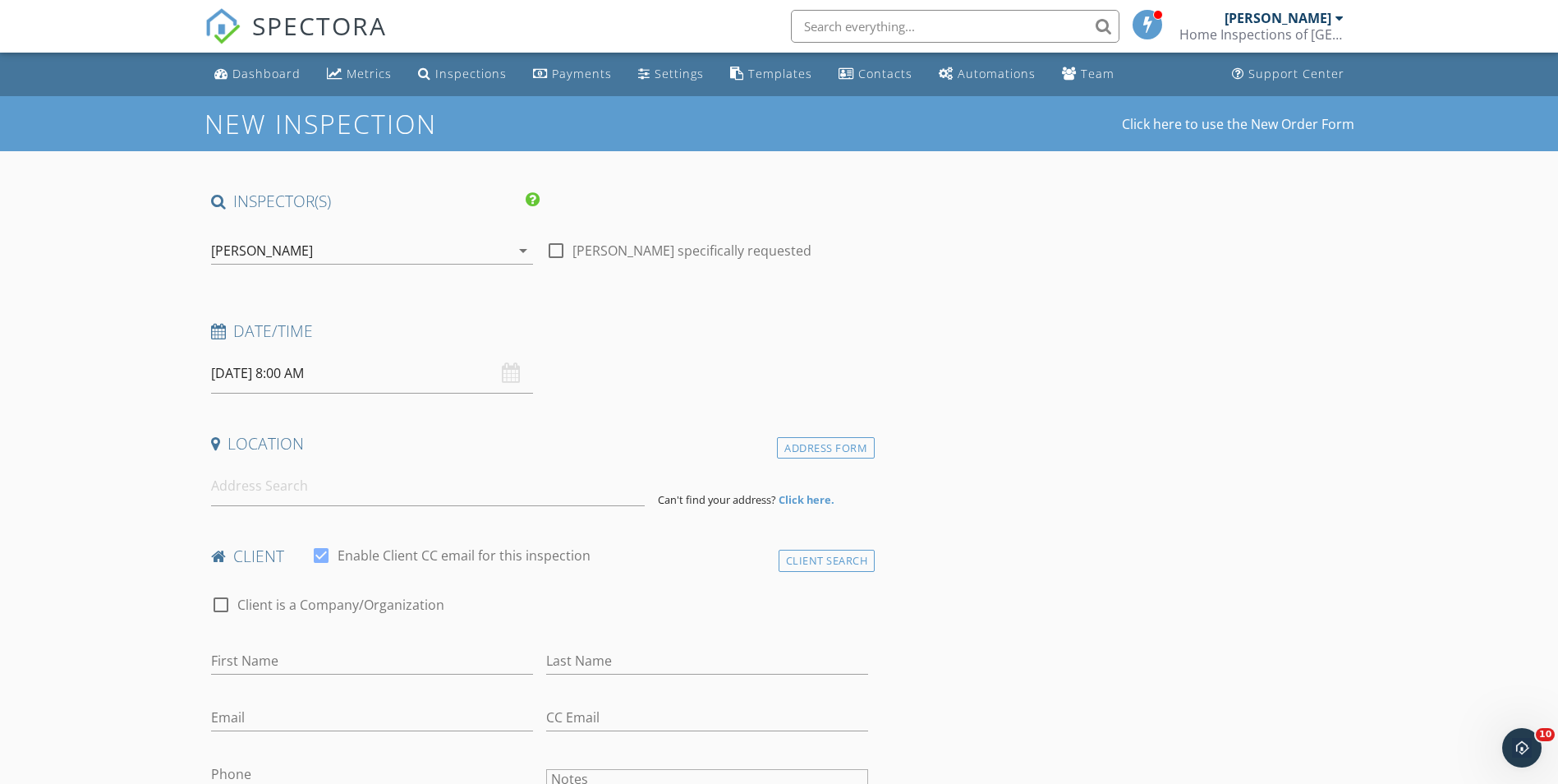
click at [291, 377] on input "09/30/2025 8:00 AM" at bounding box center [372, 374] width 322 height 40
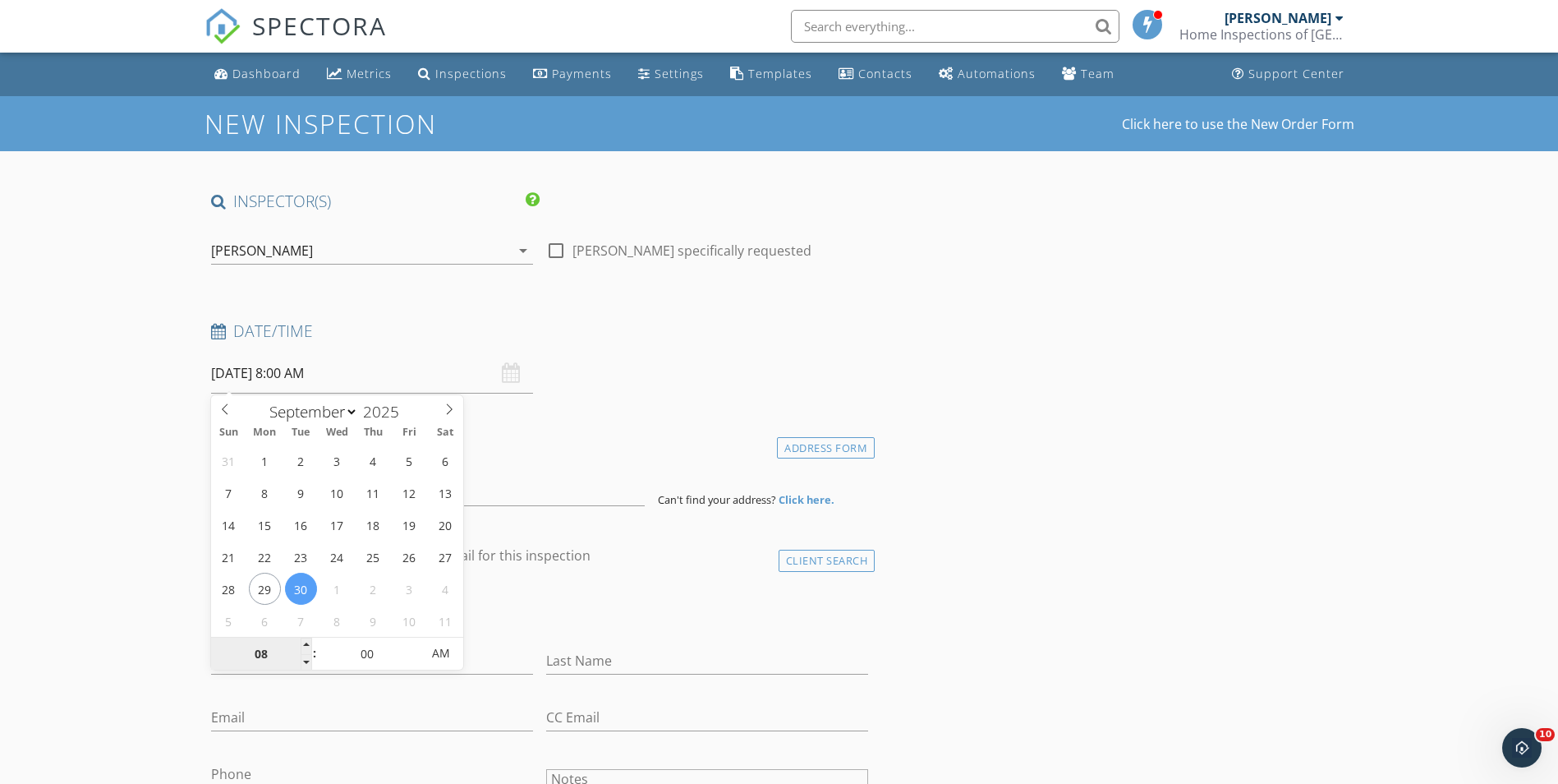
click at [276, 658] on input "08" at bounding box center [262, 654] width 101 height 33
type input "04"
type input "[DATE] 4:00 PM"
click at [440, 667] on span "PM" at bounding box center [440, 653] width 45 height 33
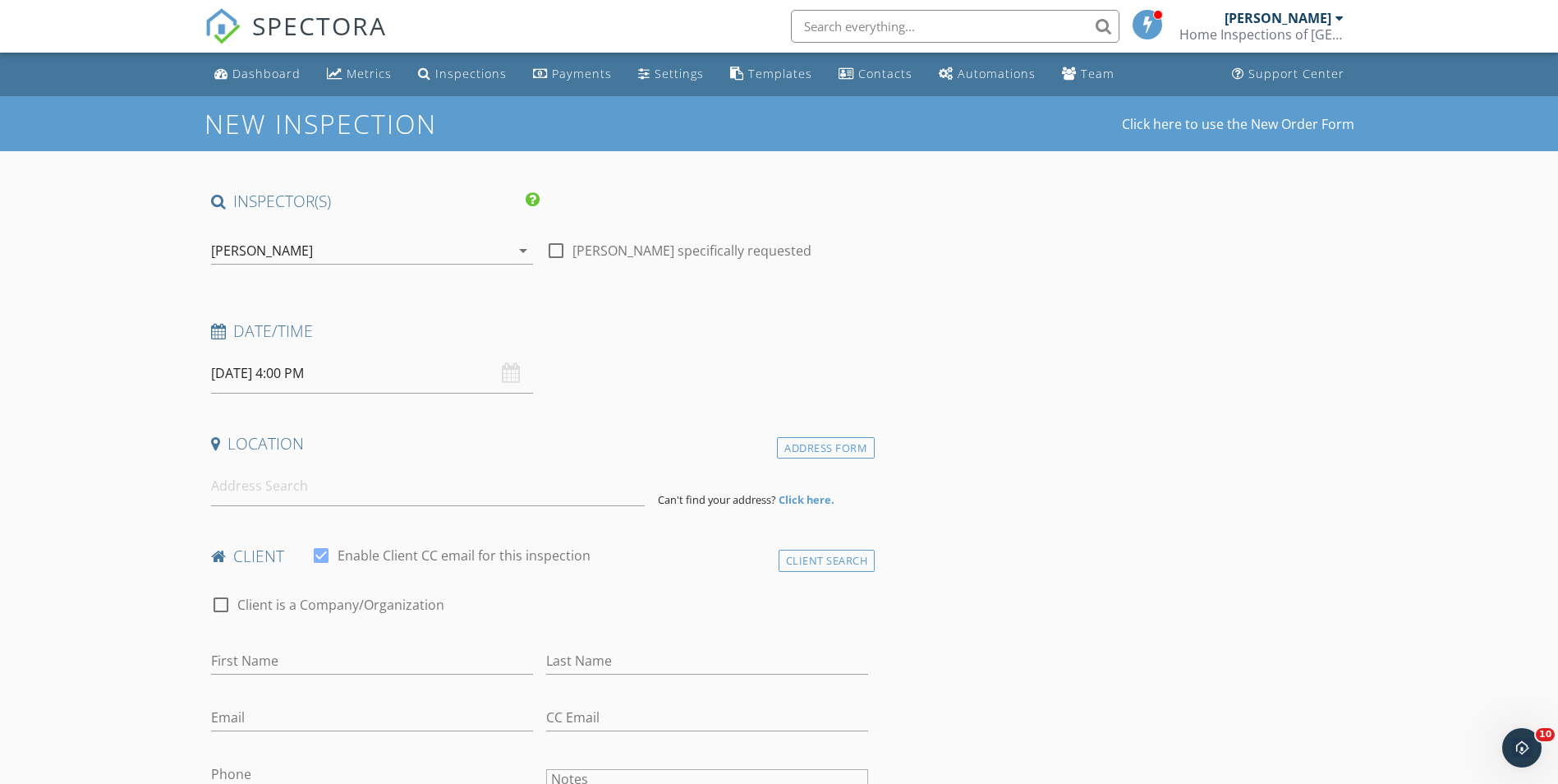
click at [275, 485] on input at bounding box center [428, 486] width 433 height 40
paste input "3416 Sw 116th Pl Miami Fl 33165"
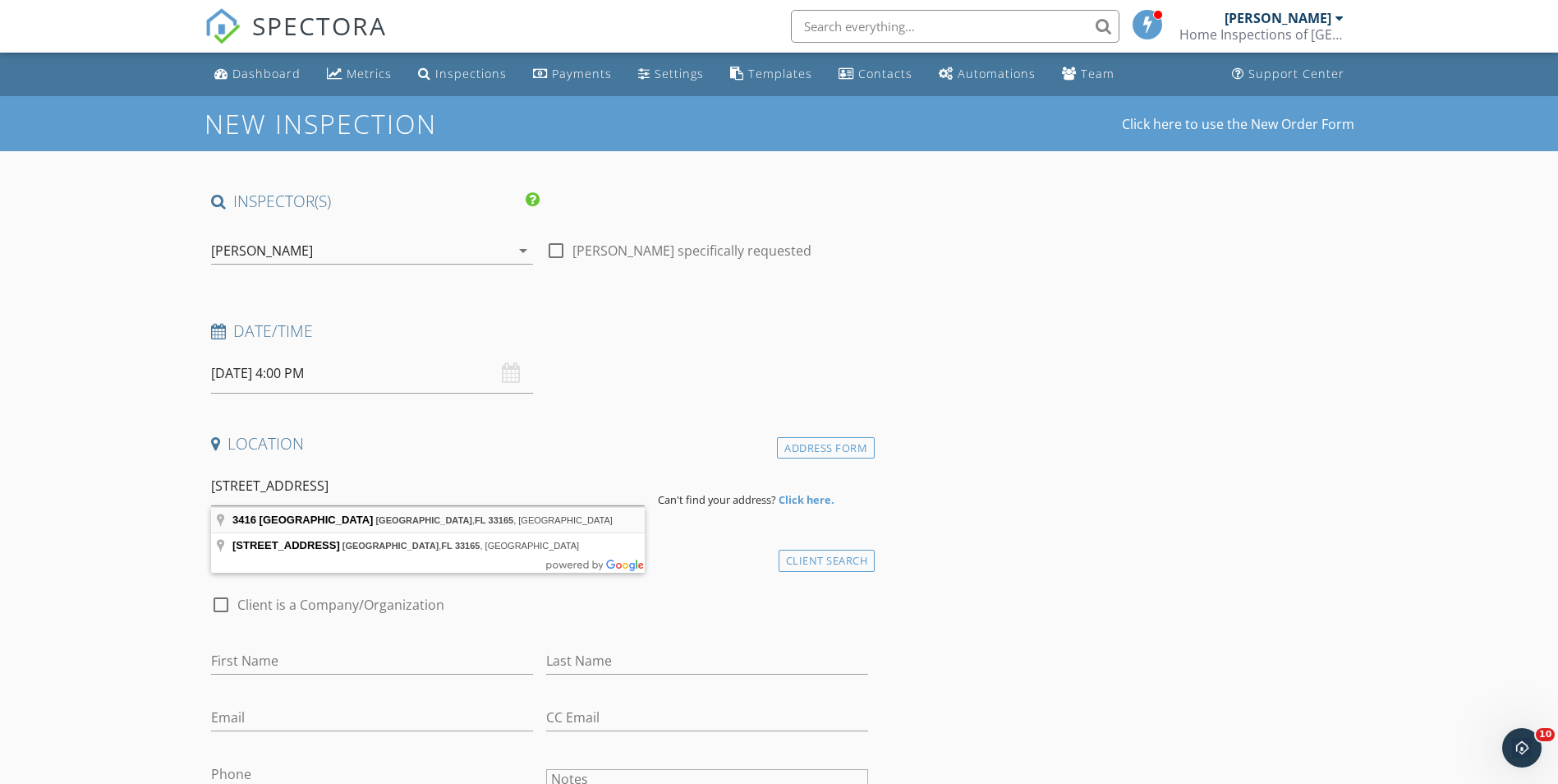
type input "3416 Southwest 116th Place, Miami, FL 33165, USA"
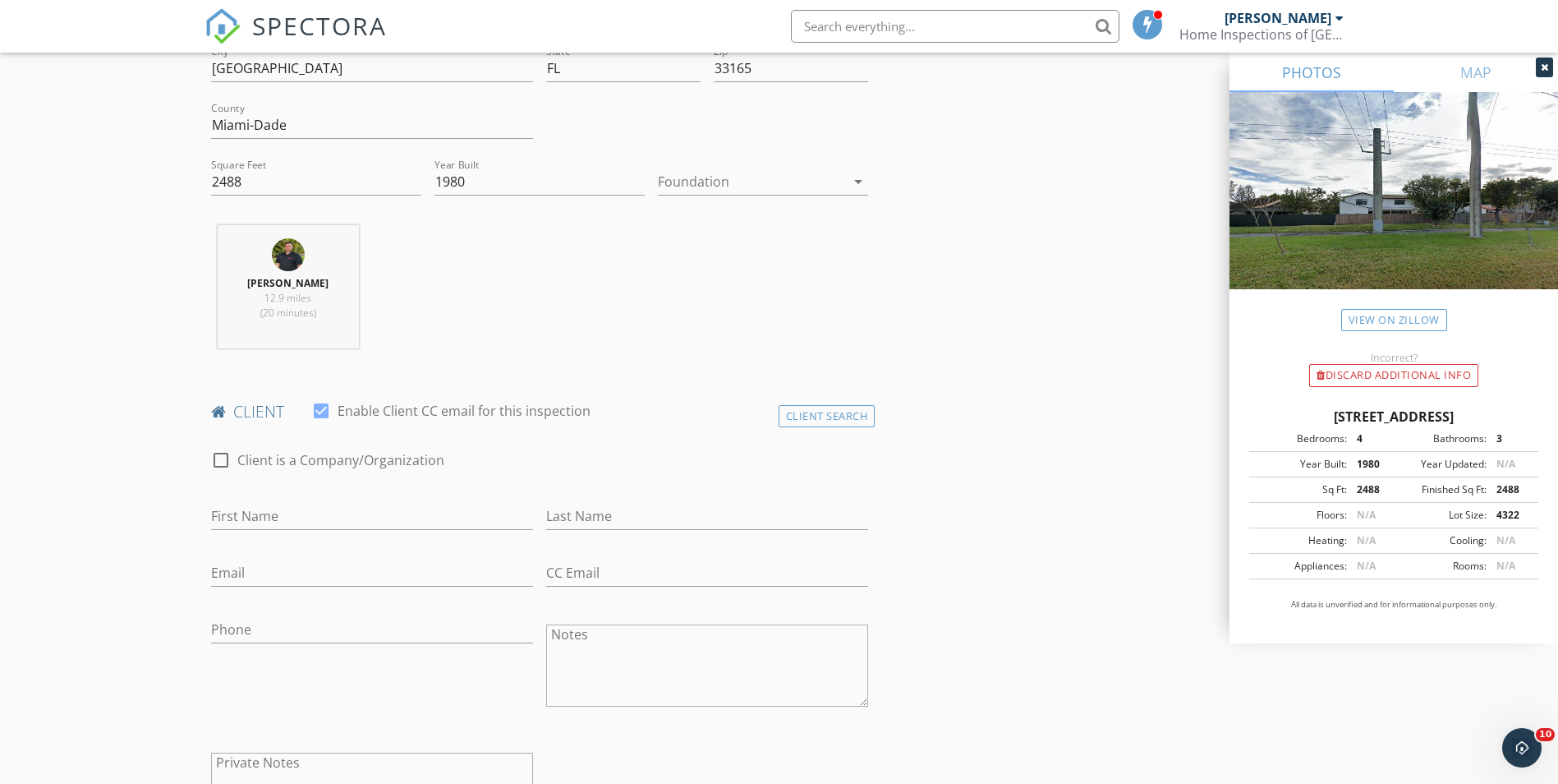
scroll to position [575, 0]
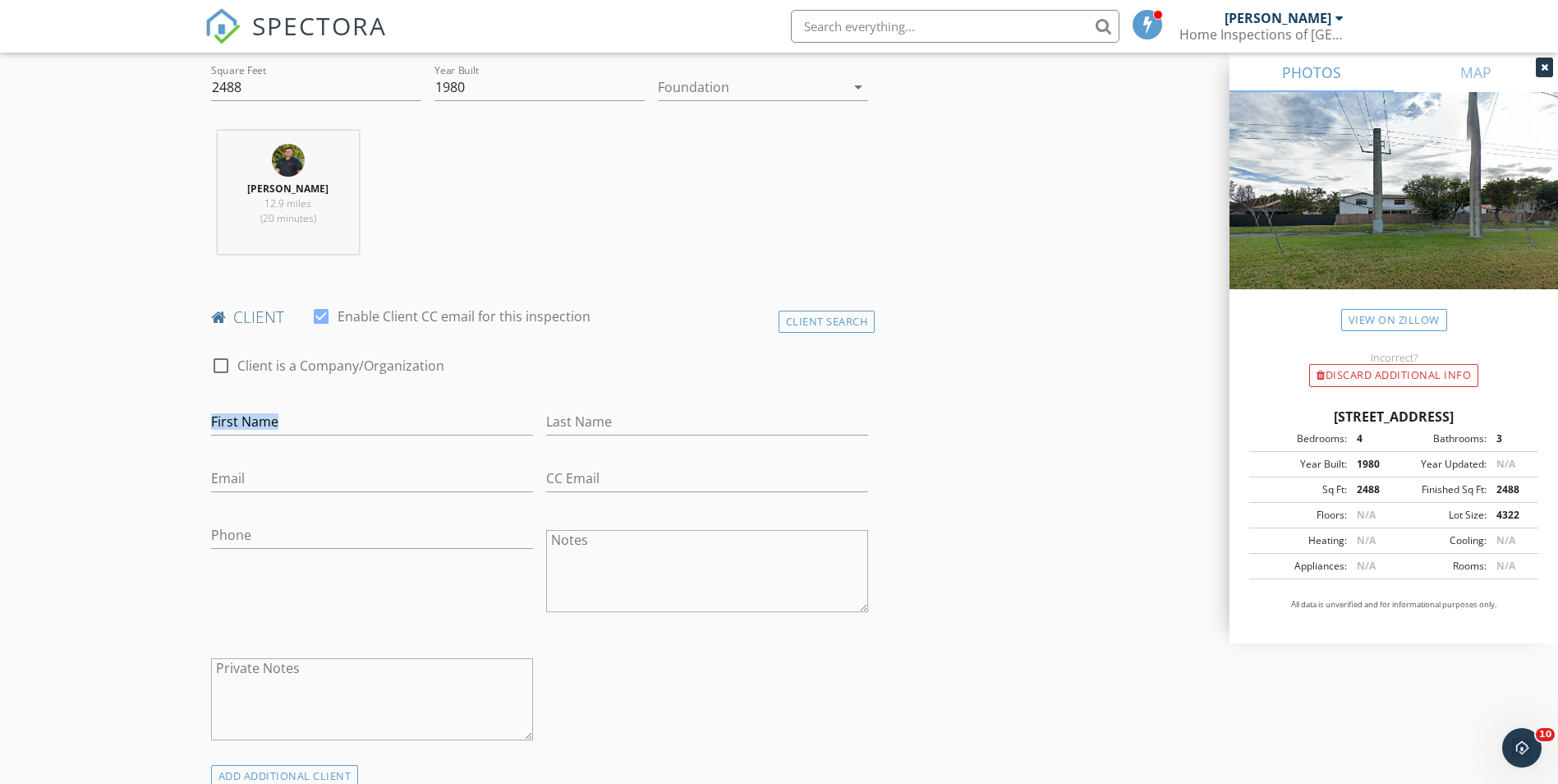
click at [335, 438] on div "First Name" at bounding box center [372, 430] width 322 height 43
click at [332, 437] on div "First Name" at bounding box center [372, 430] width 322 height 43
click at [323, 421] on input "First Name" at bounding box center [372, 422] width 322 height 28
paste input "[PERSON_NAME]"
drag, startPoint x: 257, startPoint y: 421, endPoint x: 576, endPoint y: 420, distance: 319.0
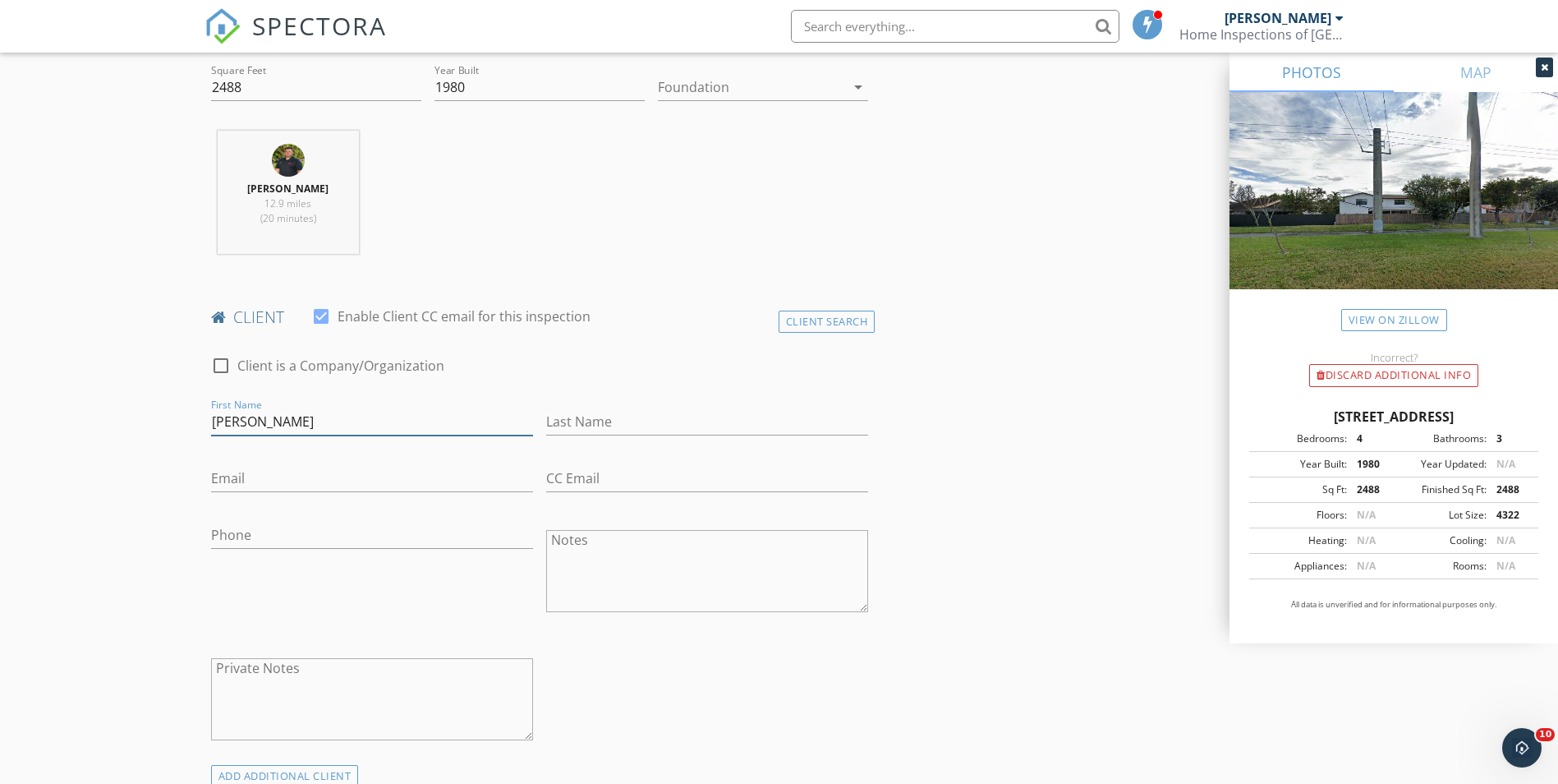
click at [576, 420] on div "check_box_outline_blank Client is a Company/Organization First Name Yanetsy Gar…" at bounding box center [540, 552] width 671 height 425
type input "Yanetsy"
paste input "García Martínez"
type input "García Martínez"
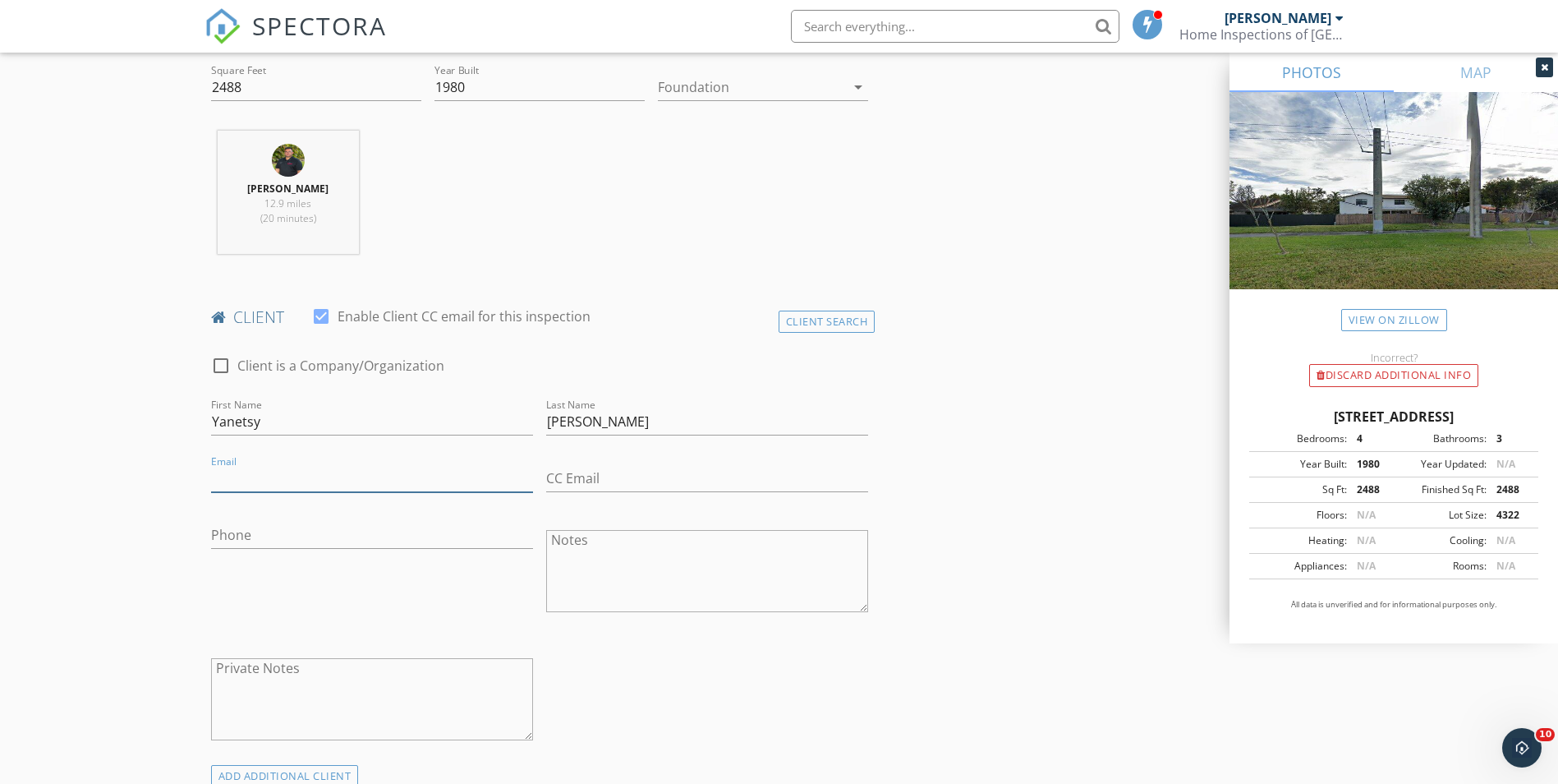
click at [269, 485] on input "Email" at bounding box center [372, 478] width 322 height 28
paste input "Yanetsyg46@gmail.com"
type input "Yanetsyg46@gmail.com"
click at [400, 543] on input "Phone" at bounding box center [372, 535] width 322 height 28
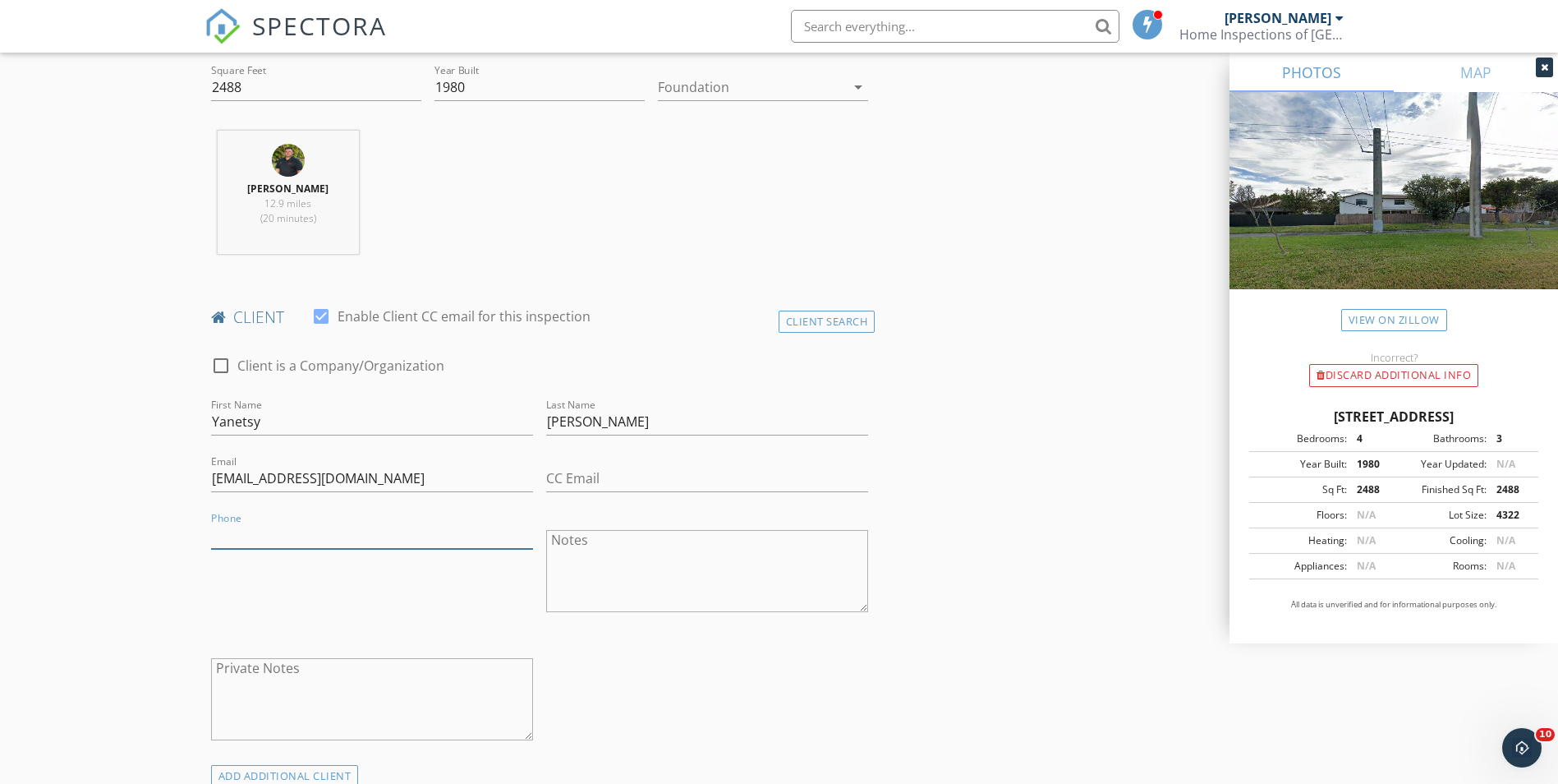
paste input "786-382-6186"
type input "786-382-6186"
drag, startPoint x: 19, startPoint y: 586, endPoint x: 888, endPoint y: 701, distance: 876.6
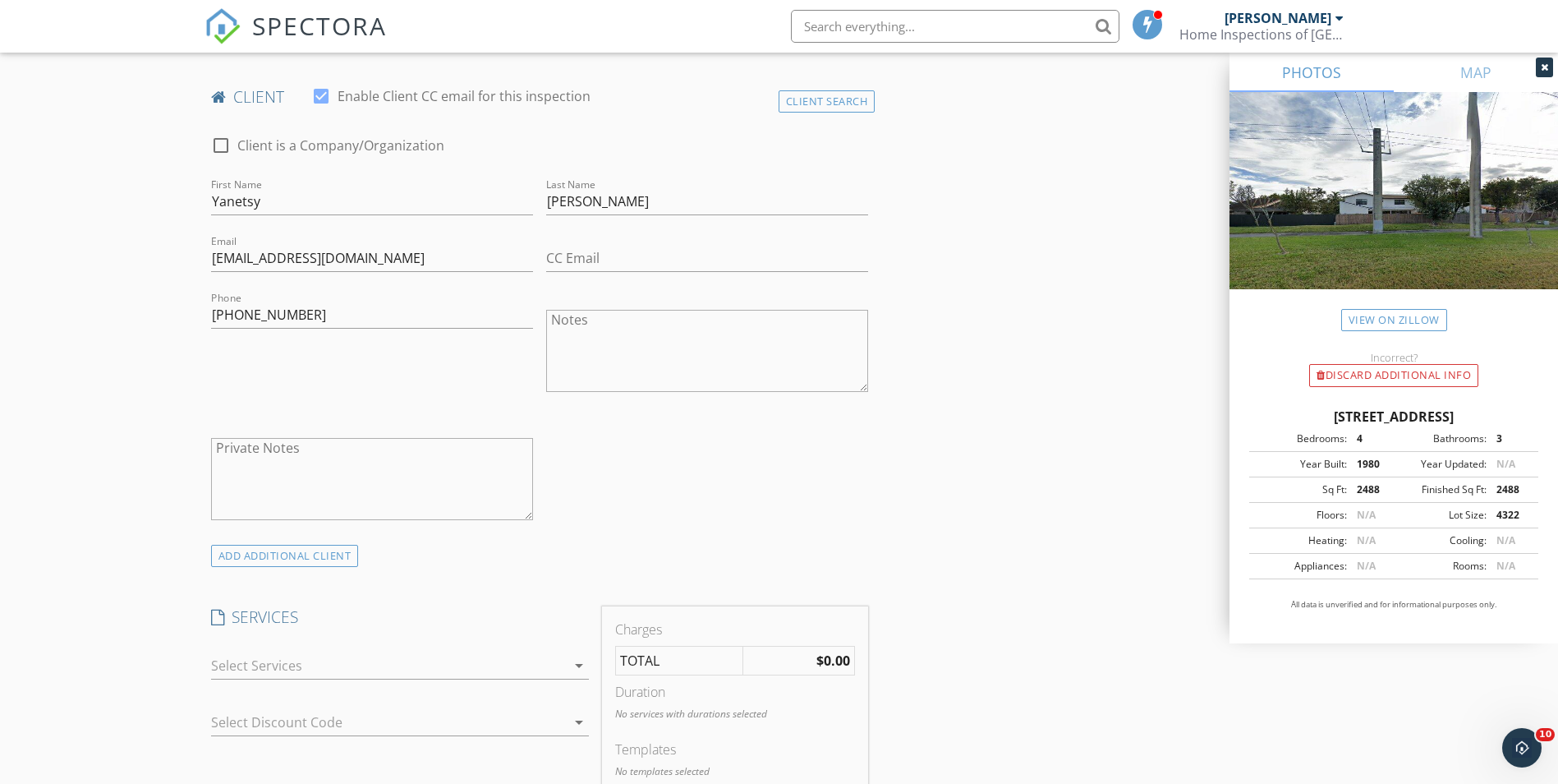
scroll to position [903, 0]
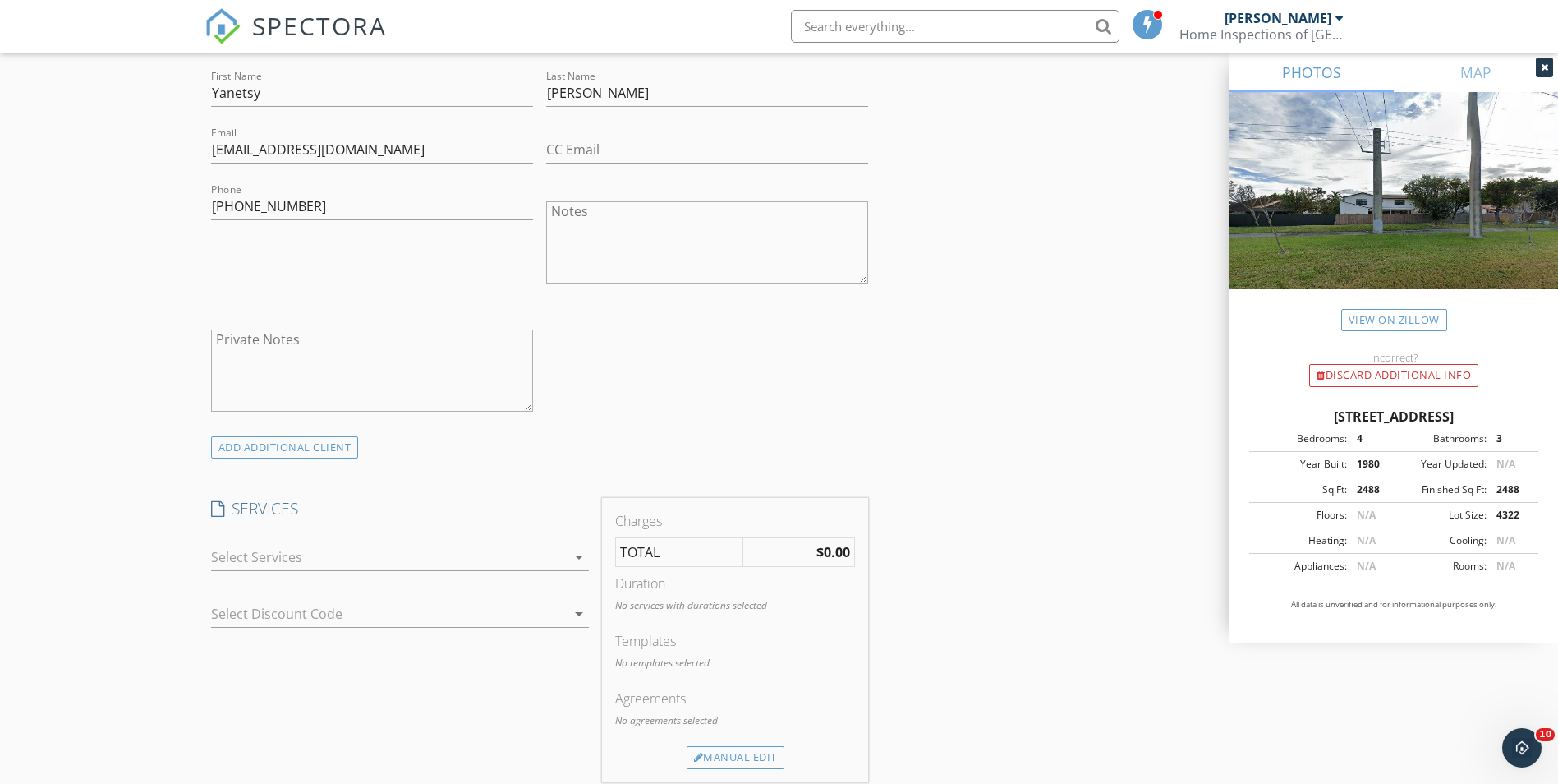
click at [370, 552] on div at bounding box center [388, 556] width 355 height 27
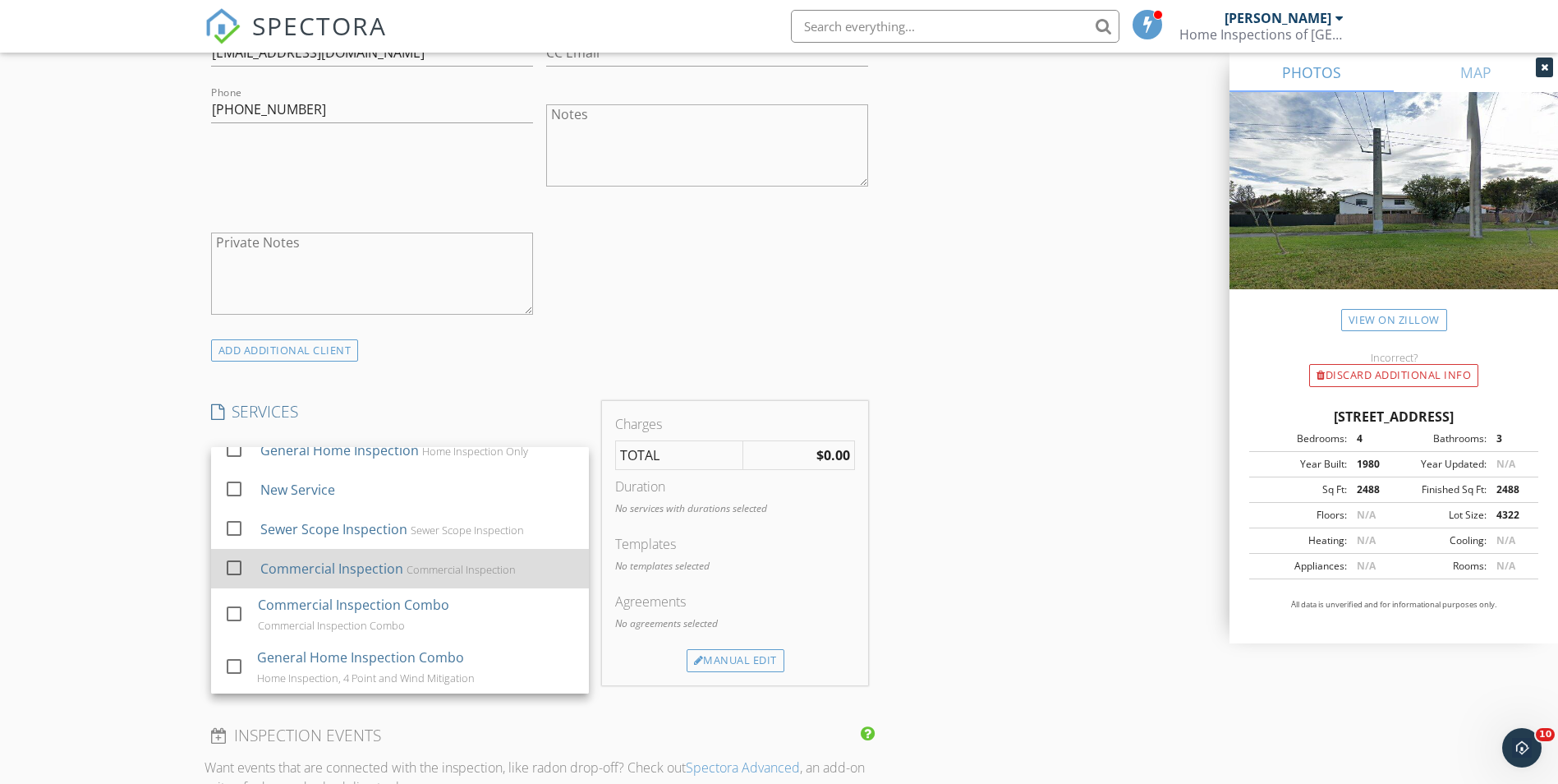
scroll to position [1150, 0]
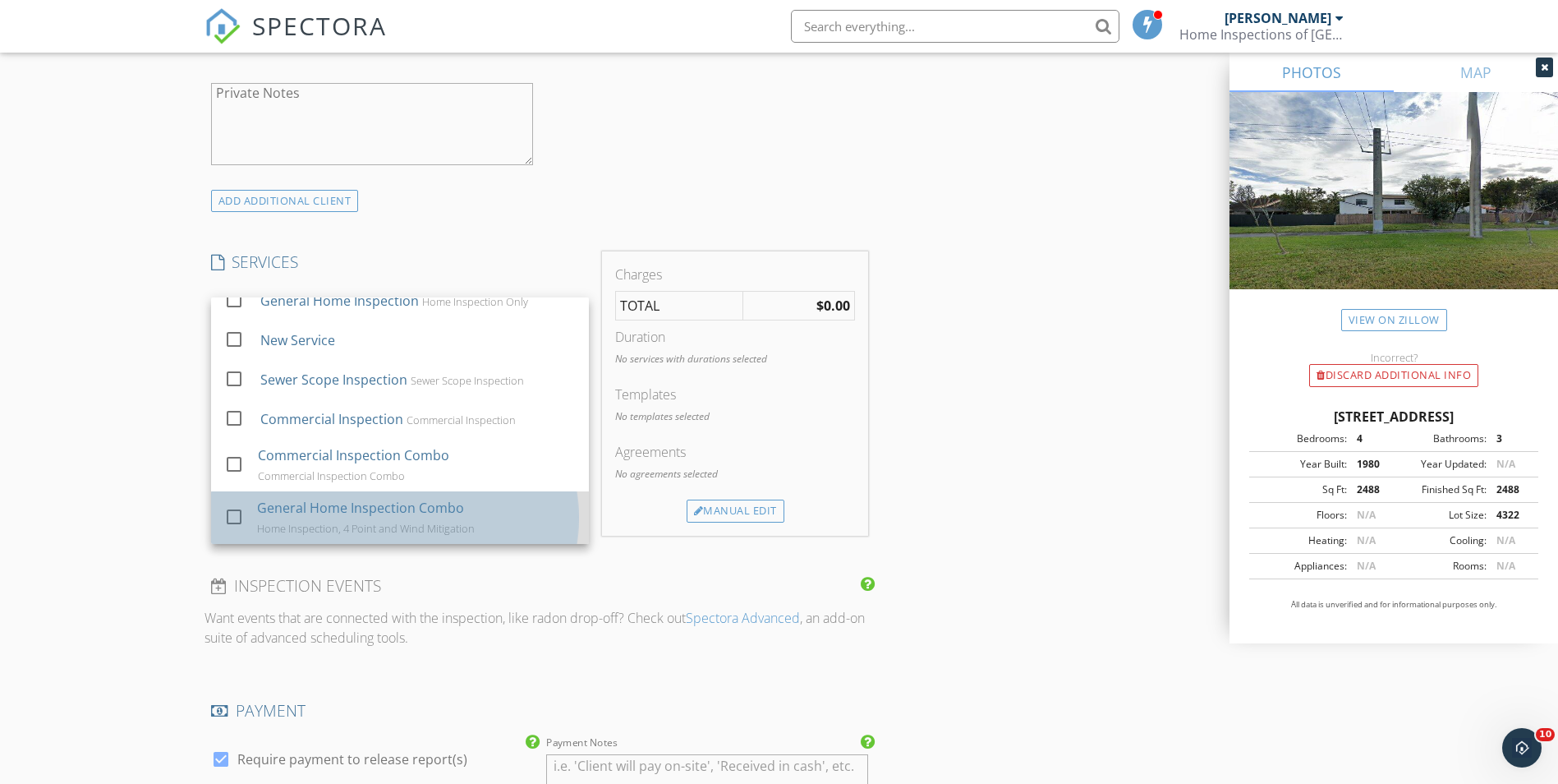
drag, startPoint x: 355, startPoint y: 514, endPoint x: 364, endPoint y: 516, distance: 9.2
click at [355, 515] on div "General Home Inspection Combo" at bounding box center [360, 507] width 207 height 19
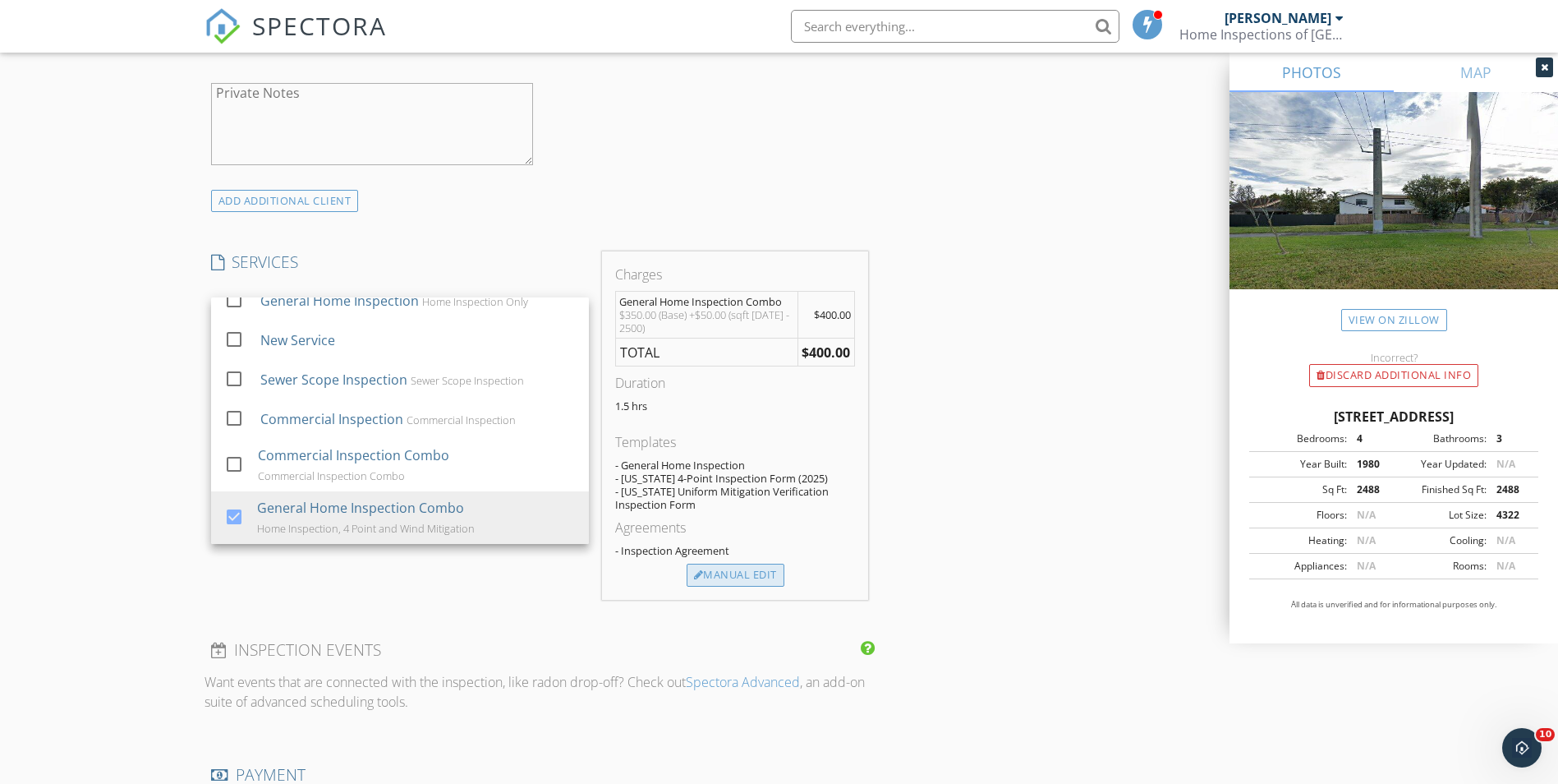
click at [775, 575] on div "Manual Edit" at bounding box center [735, 575] width 97 height 23
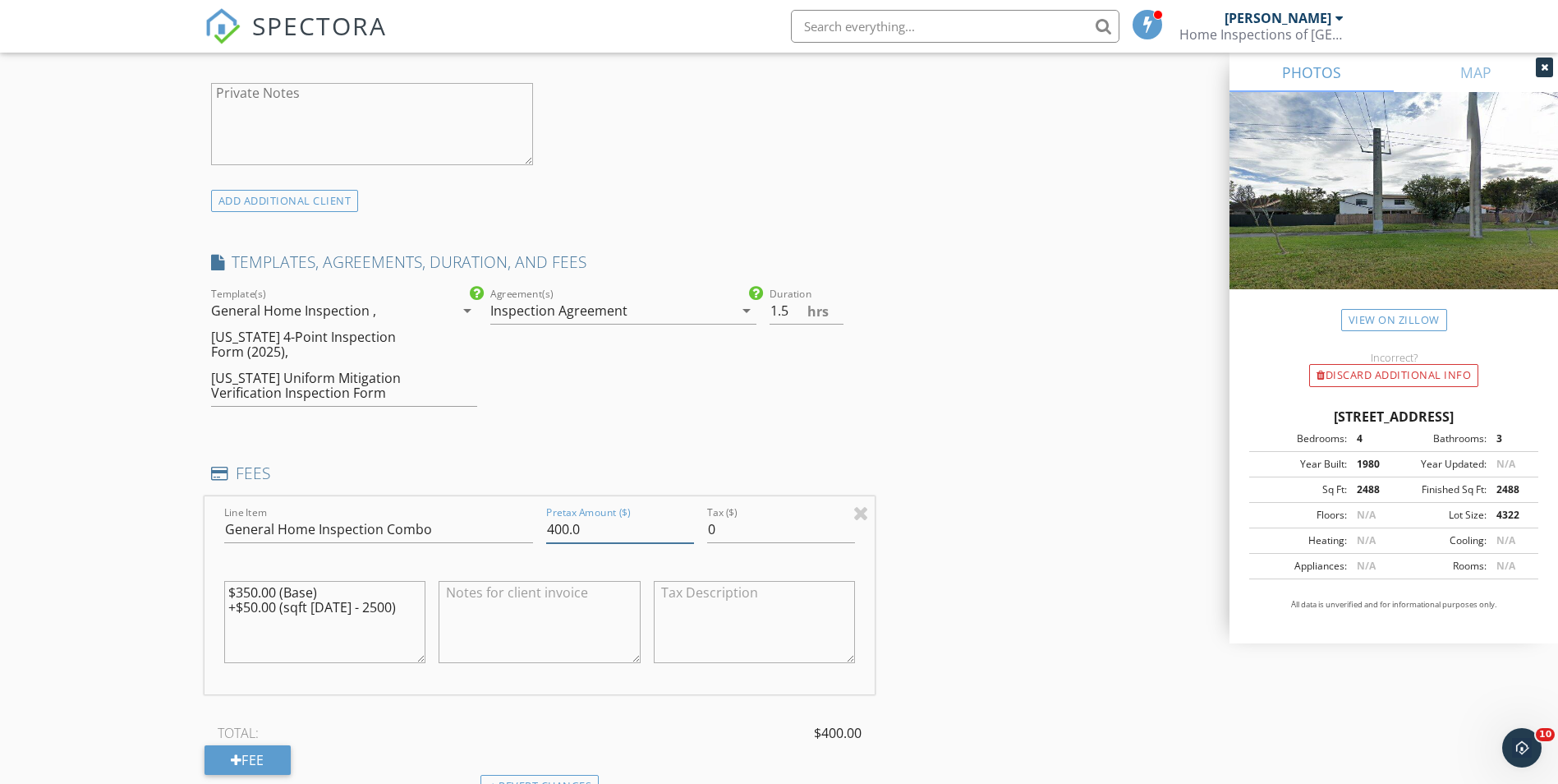
drag, startPoint x: 608, startPoint y: 527, endPoint x: 601, endPoint y: 397, distance: 130.2
click at [384, 510] on div "Line Item General Home Inspection Combo Pretax Amount ($) 400.0 Tax ($) 0 $350.…" at bounding box center [540, 595] width 671 height 198
type input "550.00"
click at [839, 306] on input "2" at bounding box center [806, 311] width 74 height 28
click at [839, 307] on input "2.5" at bounding box center [806, 311] width 74 height 28
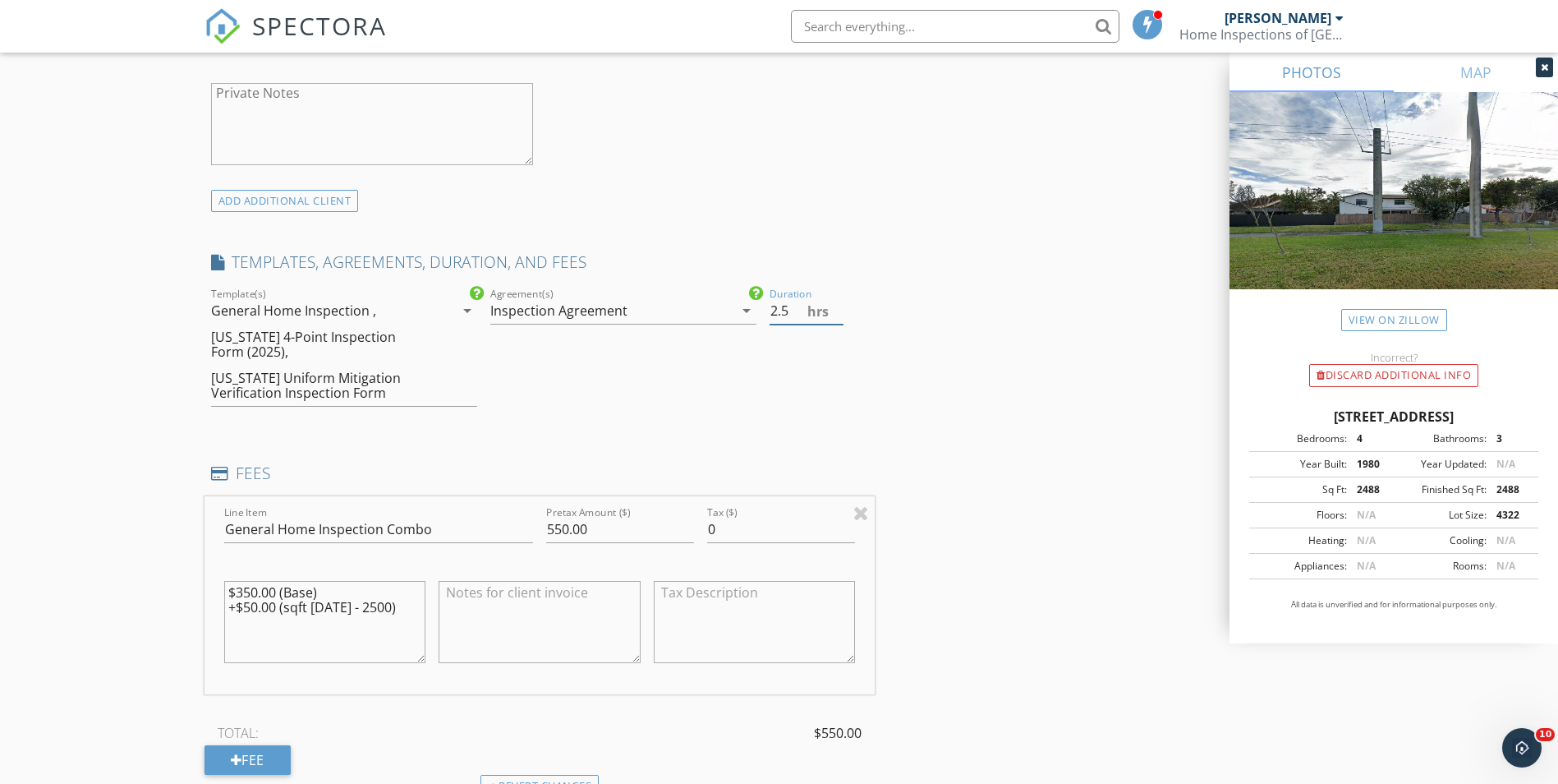
click at [838, 322] on input "2.5" at bounding box center [806, 311] width 74 height 28
type input "2"
click at [838, 316] on input "2" at bounding box center [806, 311] width 74 height 28
click at [978, 432] on div "INSPECTOR(S) check_box_outline_blank Alexis Espinosa check_box Randy Gonzalez P…" at bounding box center [779, 518] width 1150 height 2954
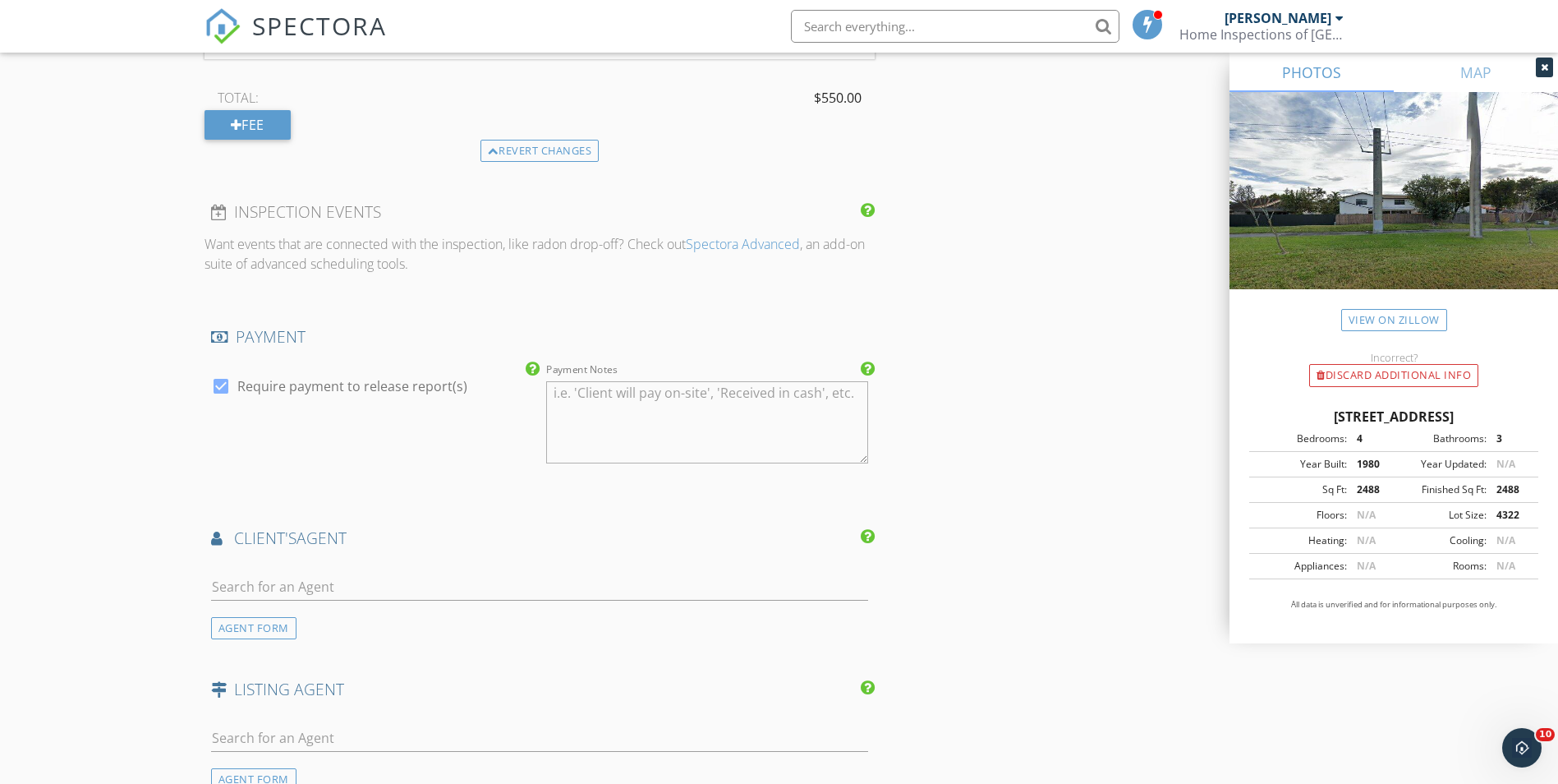
scroll to position [1807, 0]
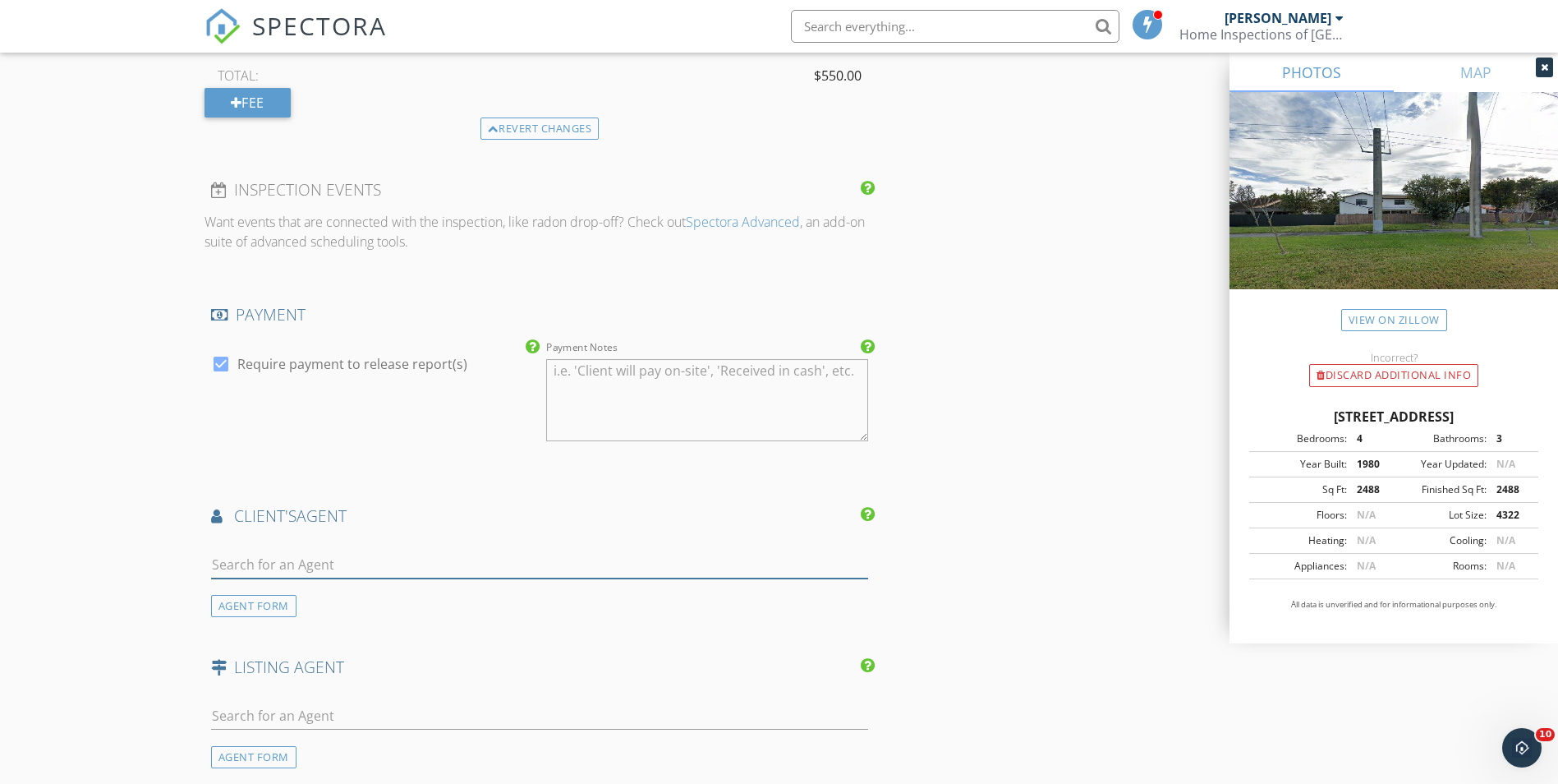
click at [328, 564] on input "text" at bounding box center [540, 565] width 658 height 28
type input "anto"
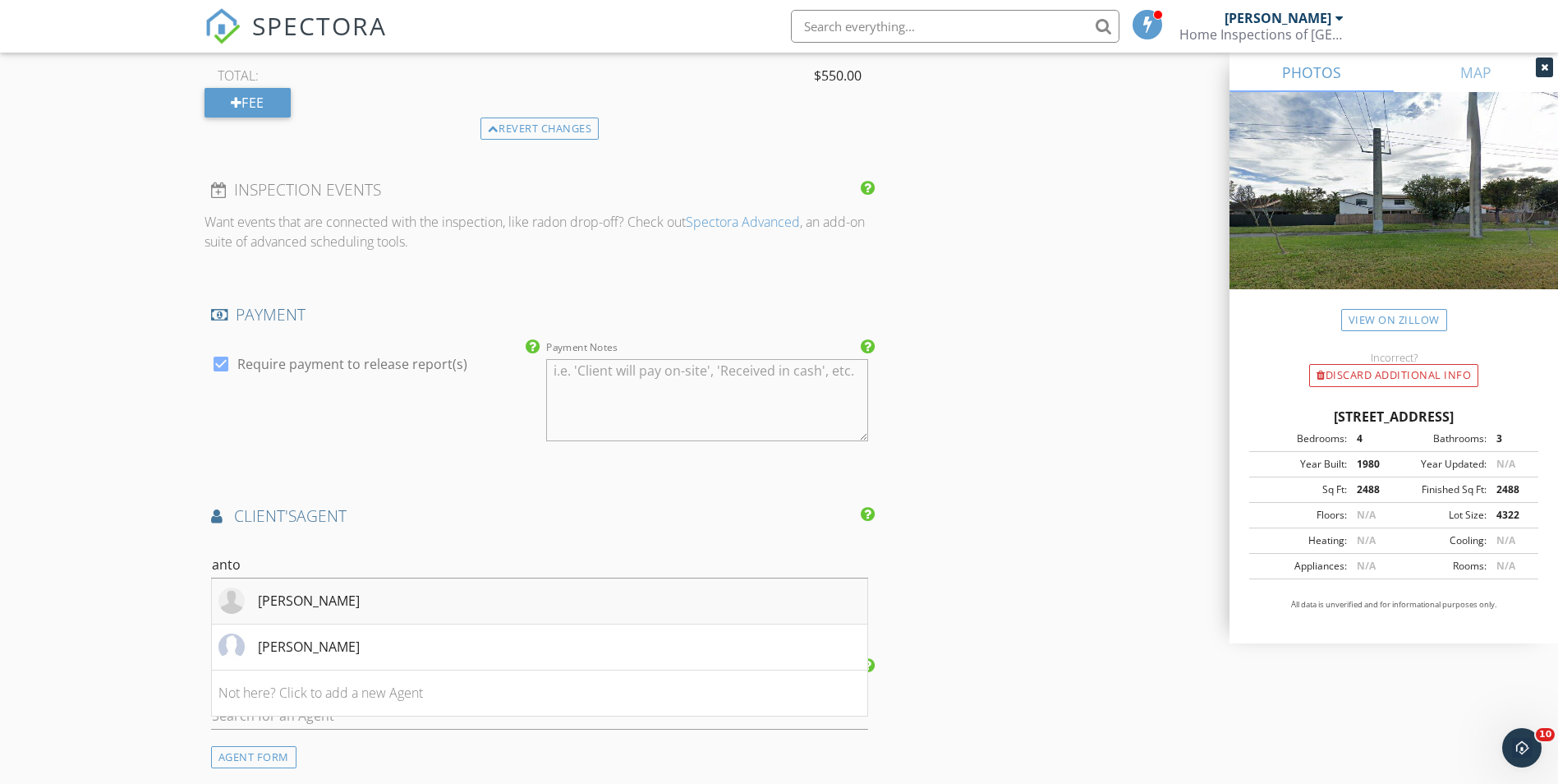
click at [342, 586] on li "Antonella Pellecchia" at bounding box center [540, 601] width 656 height 46
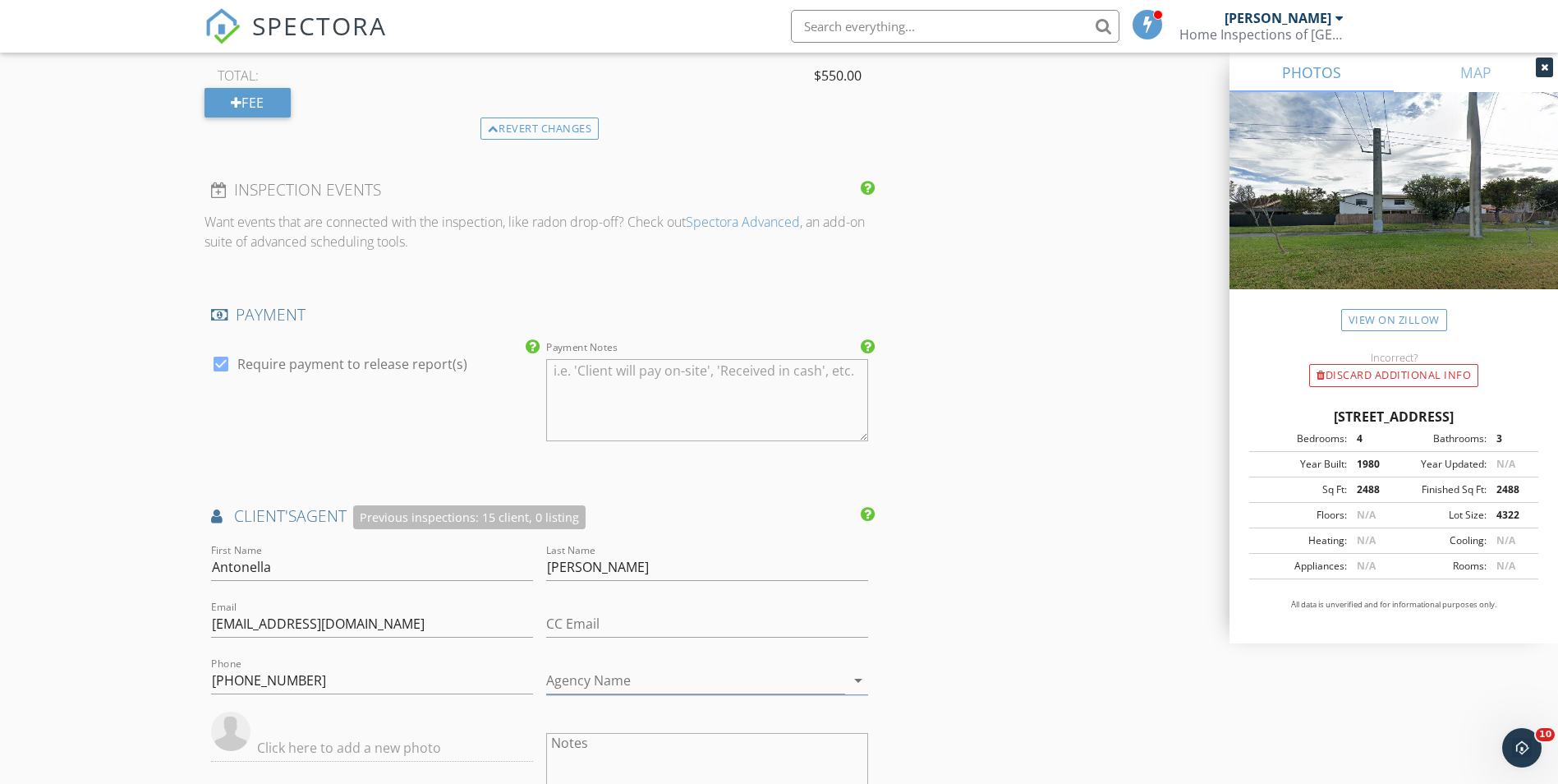
click at [970, 526] on div "INSPECTOR(S) check_box_outline_blank Alexis Espinosa check_box Randy Gonzalez P…" at bounding box center [779, 48] width 1150 height 3329
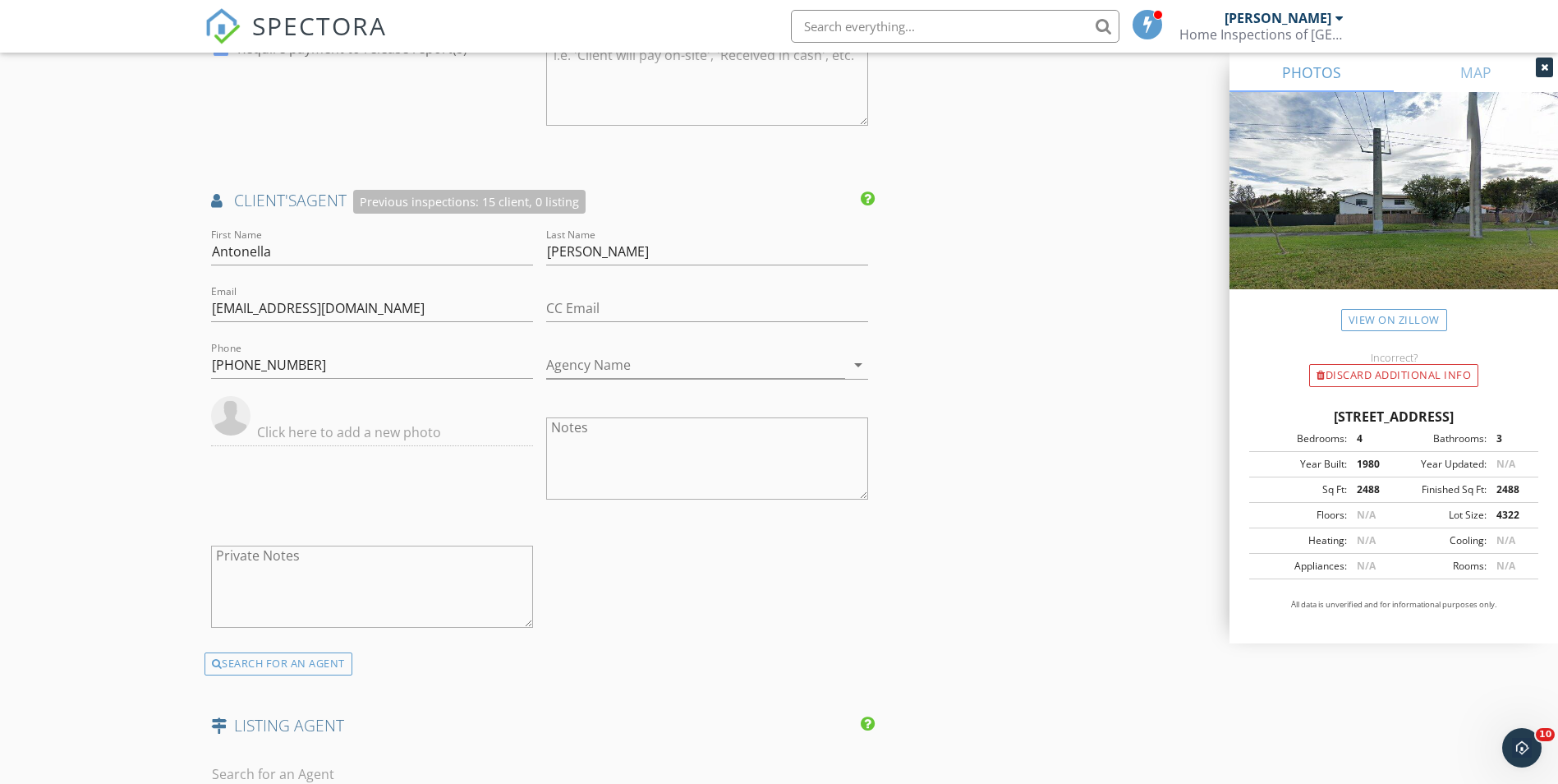
scroll to position [2135, 0]
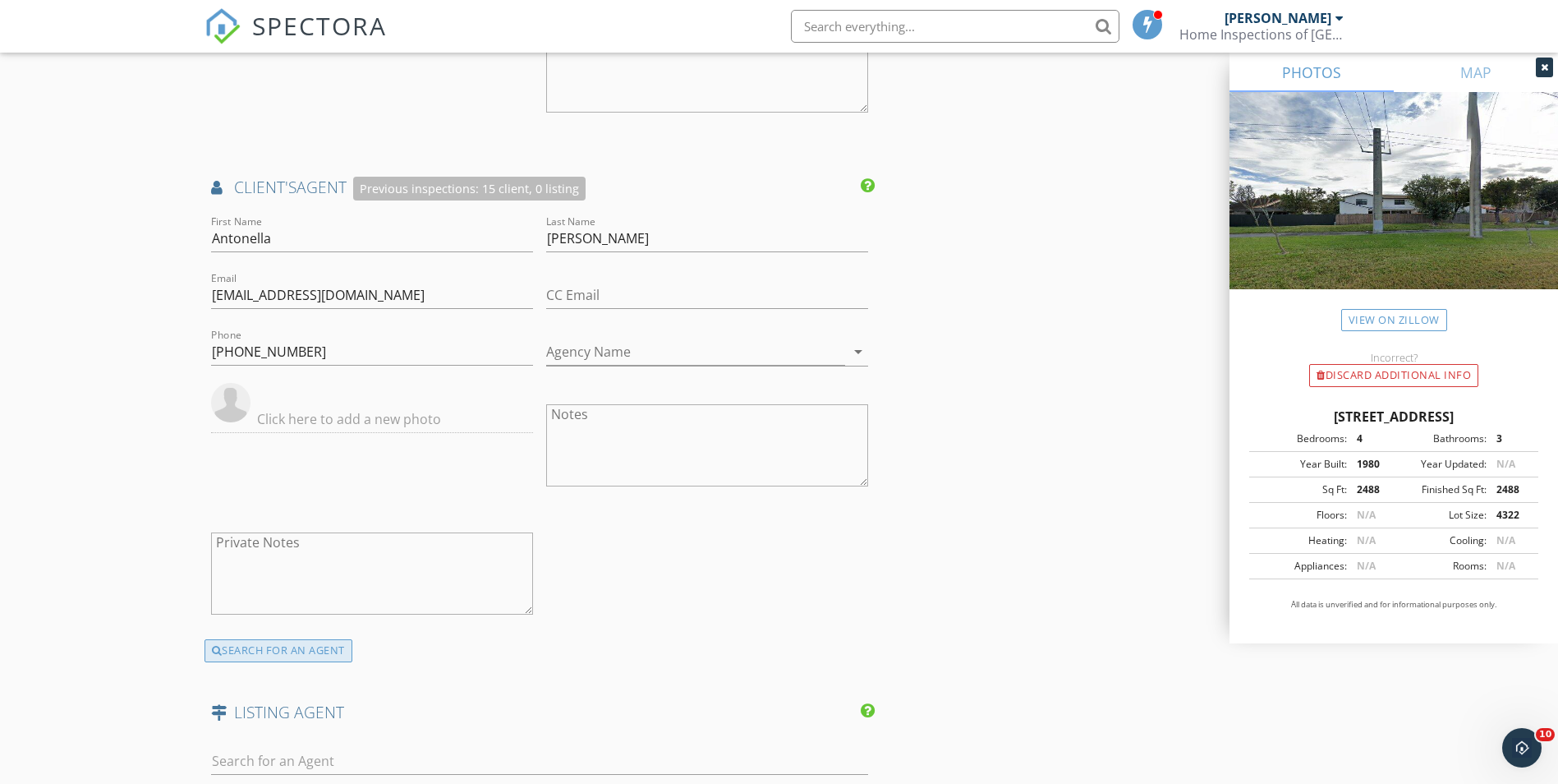
click at [232, 642] on div "SEARCH FOR AN AGENT" at bounding box center [278, 650] width 148 height 23
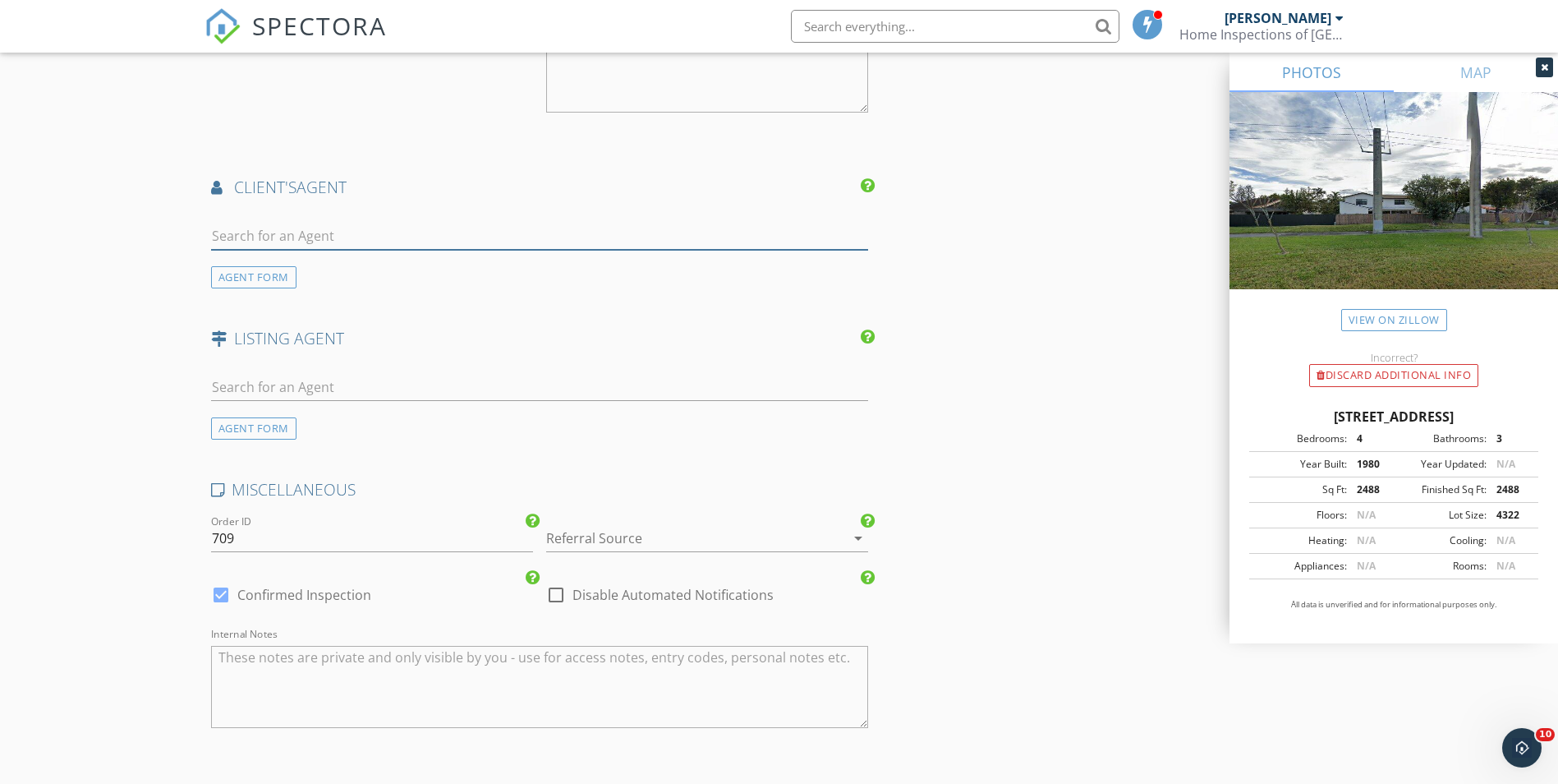
click at [342, 225] on input "text" at bounding box center [540, 236] width 658 height 28
type input "antonella"
click at [398, 282] on li "Antonella Pellecchia" at bounding box center [540, 273] width 656 height 46
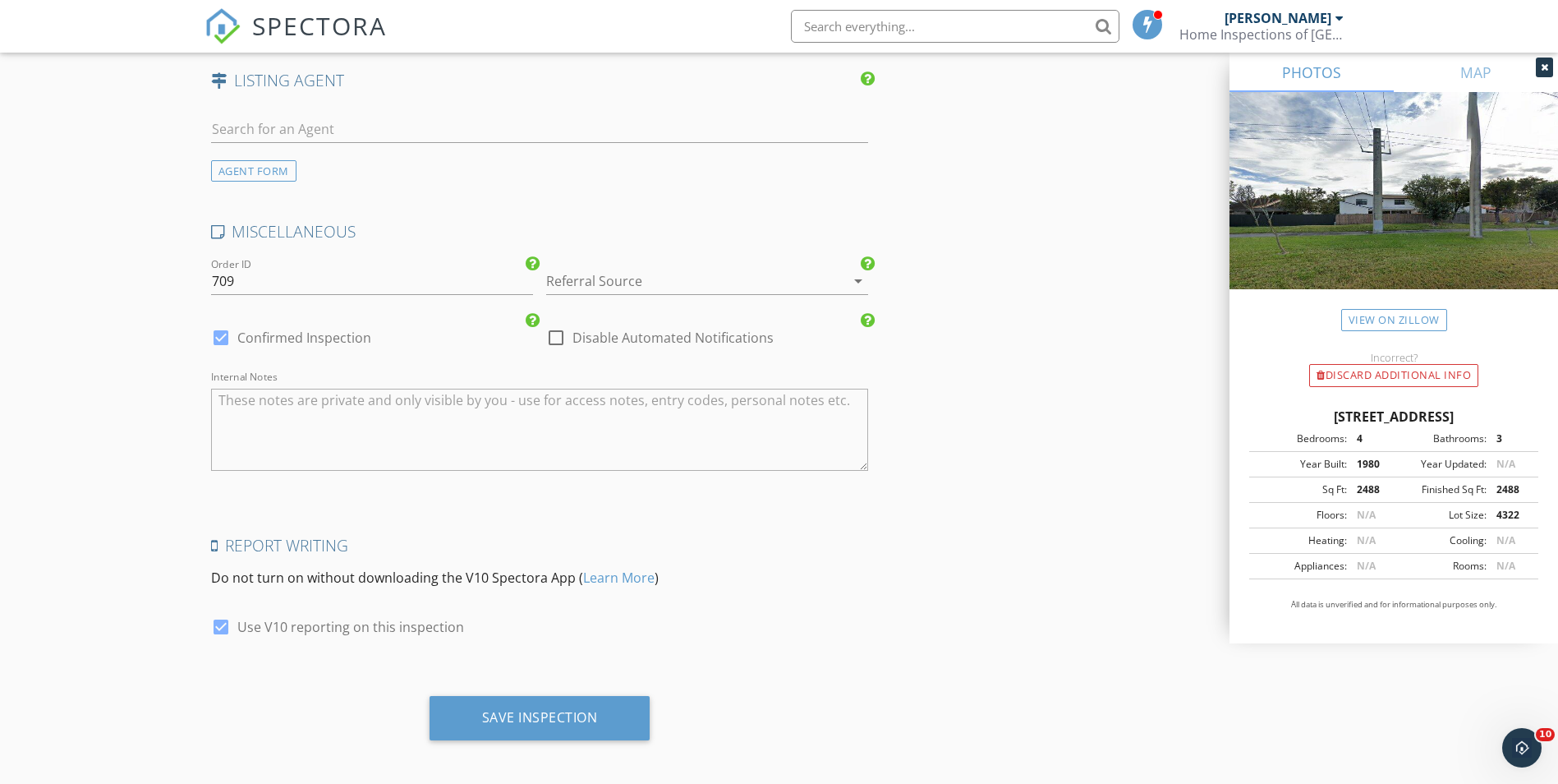
scroll to position [2775, 0]
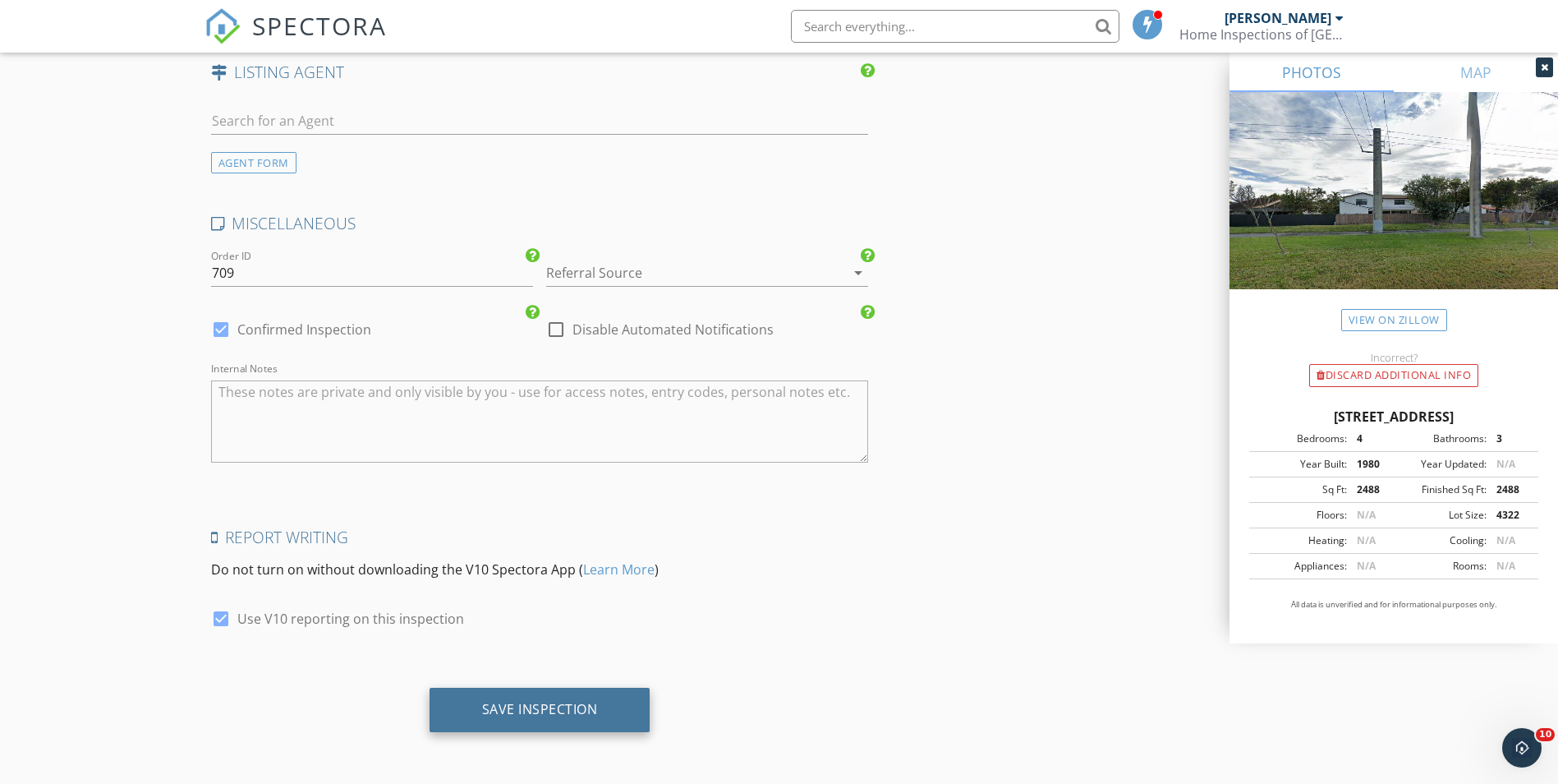
click at [613, 718] on div "Save Inspection" at bounding box center [540, 710] width 221 height 44
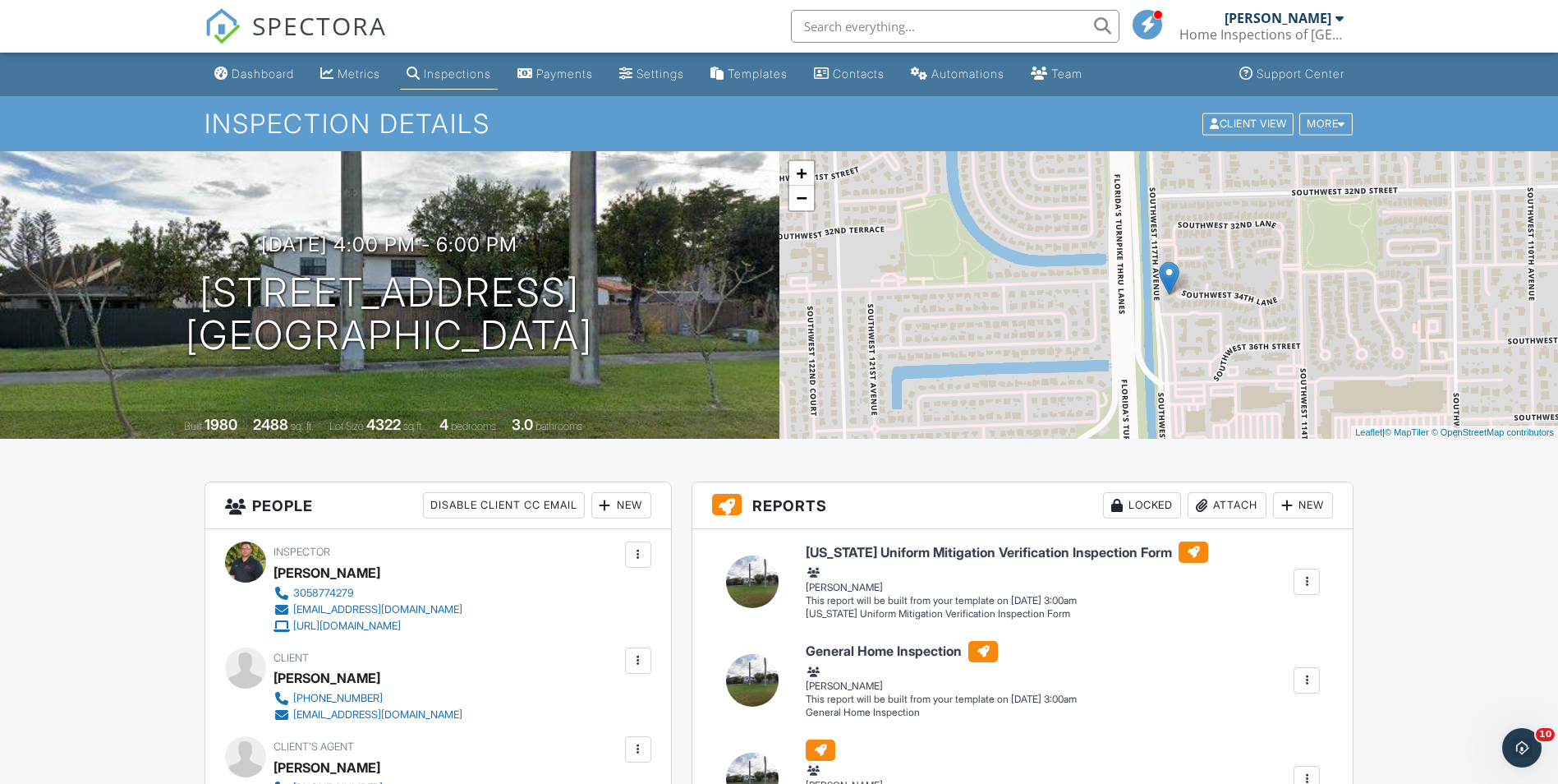
click at [258, 74] on div "Dashboard" at bounding box center [263, 73] width 62 height 14
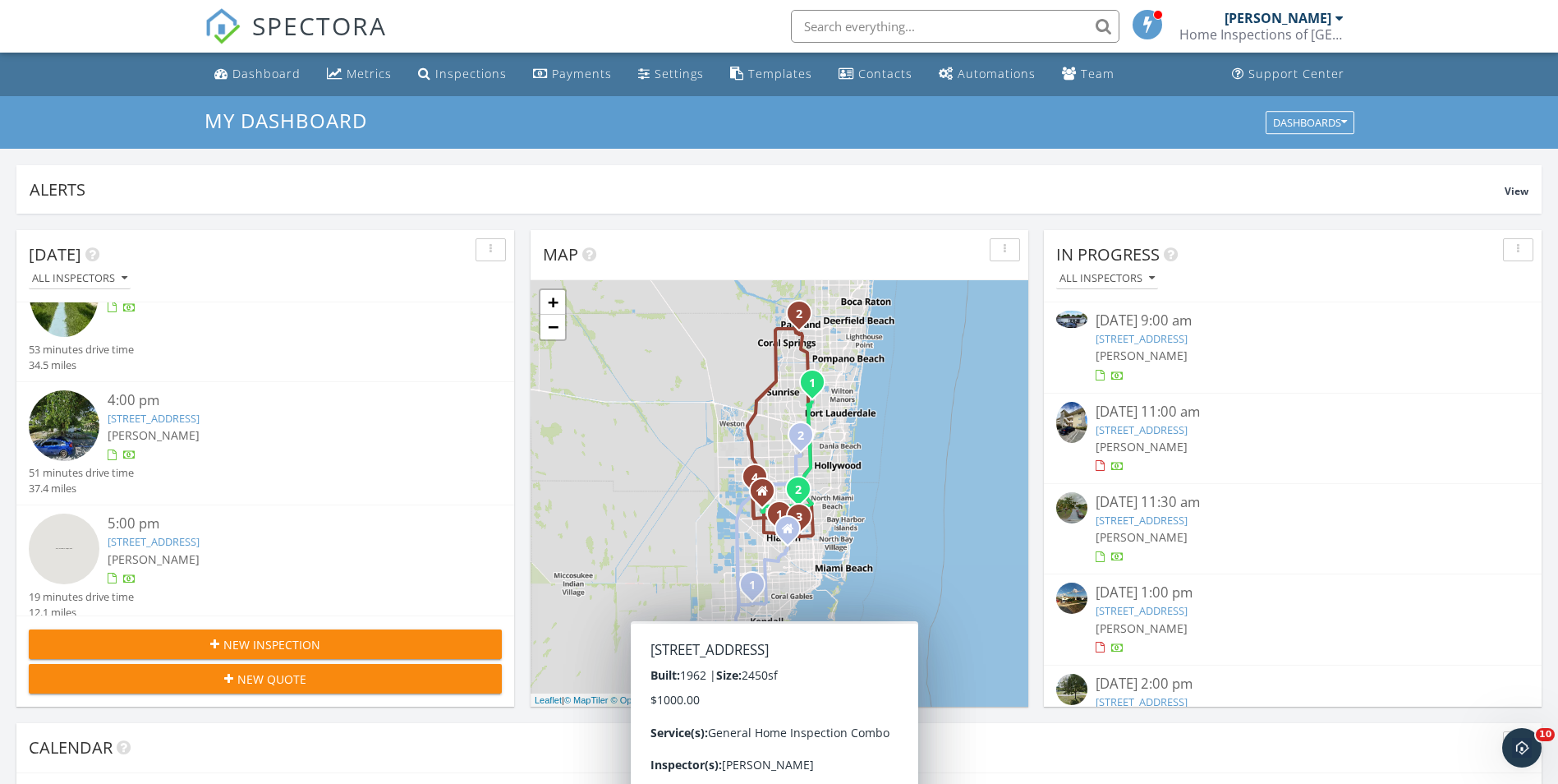
click at [1182, 339] on link "4860 W 2nd Ave, Hialeah, FL 33012" at bounding box center [1142, 339] width 92 height 15
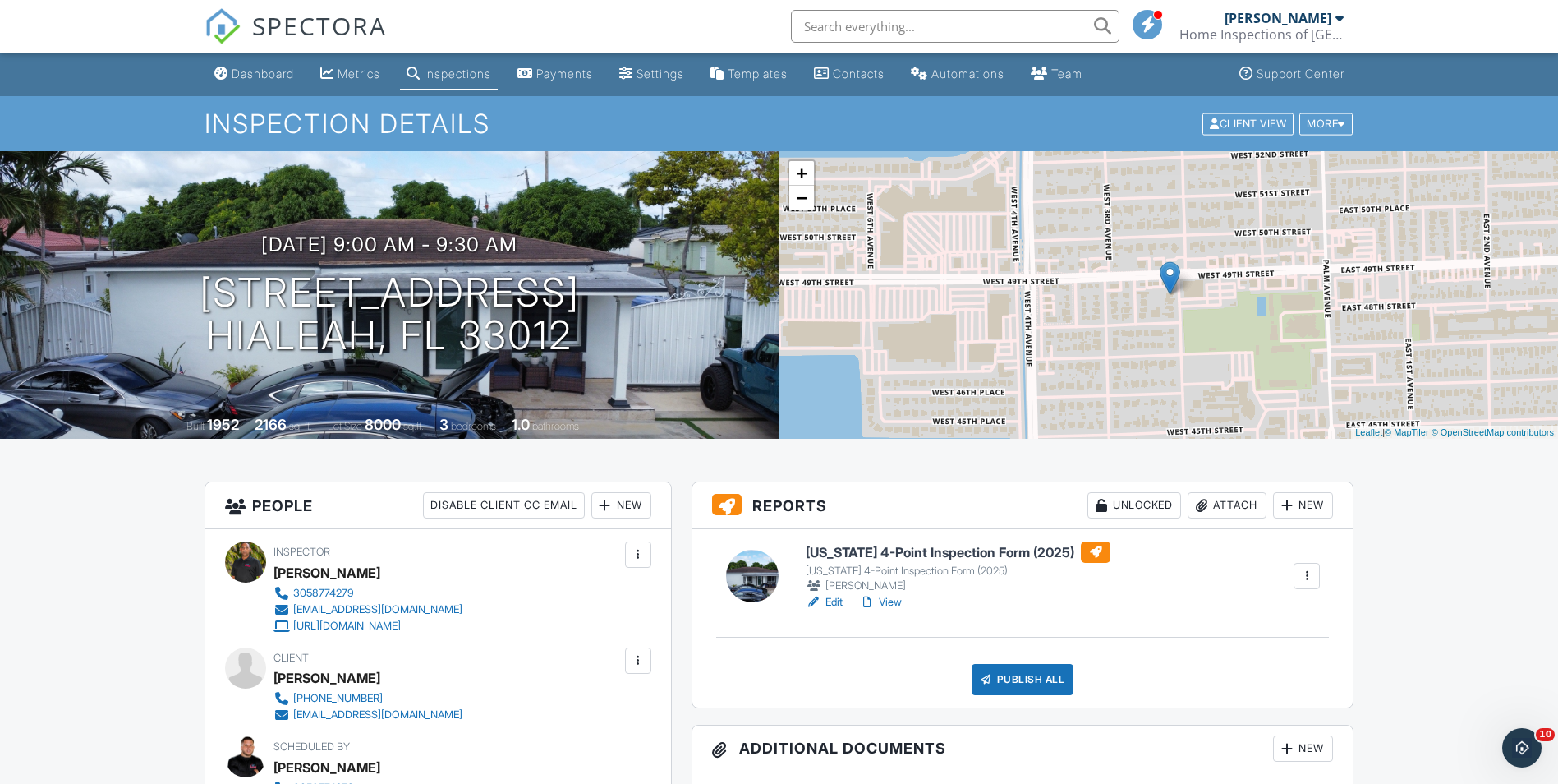
click at [821, 594] on div at bounding box center [814, 602] width 17 height 17
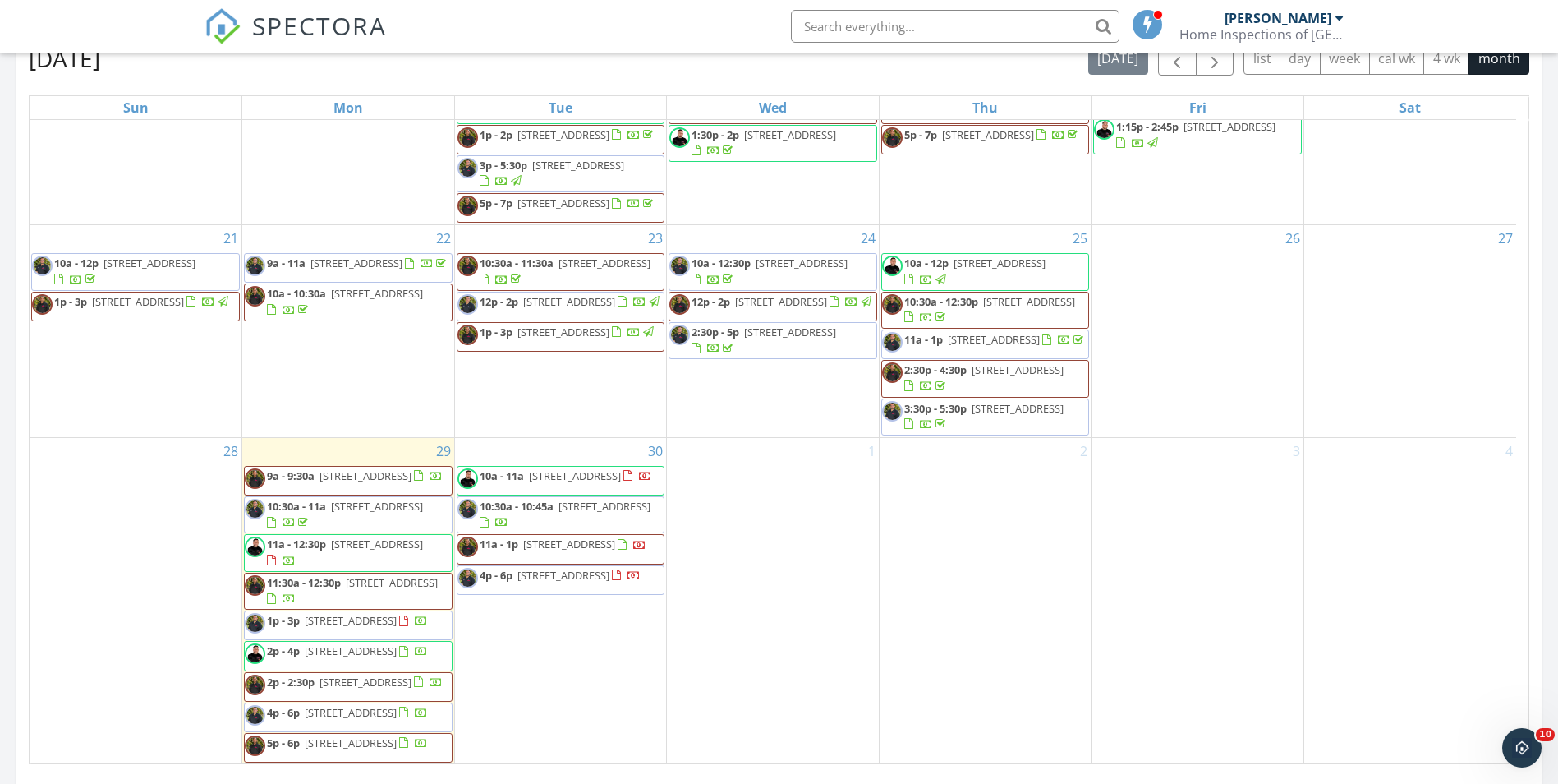
scroll to position [903, 0]
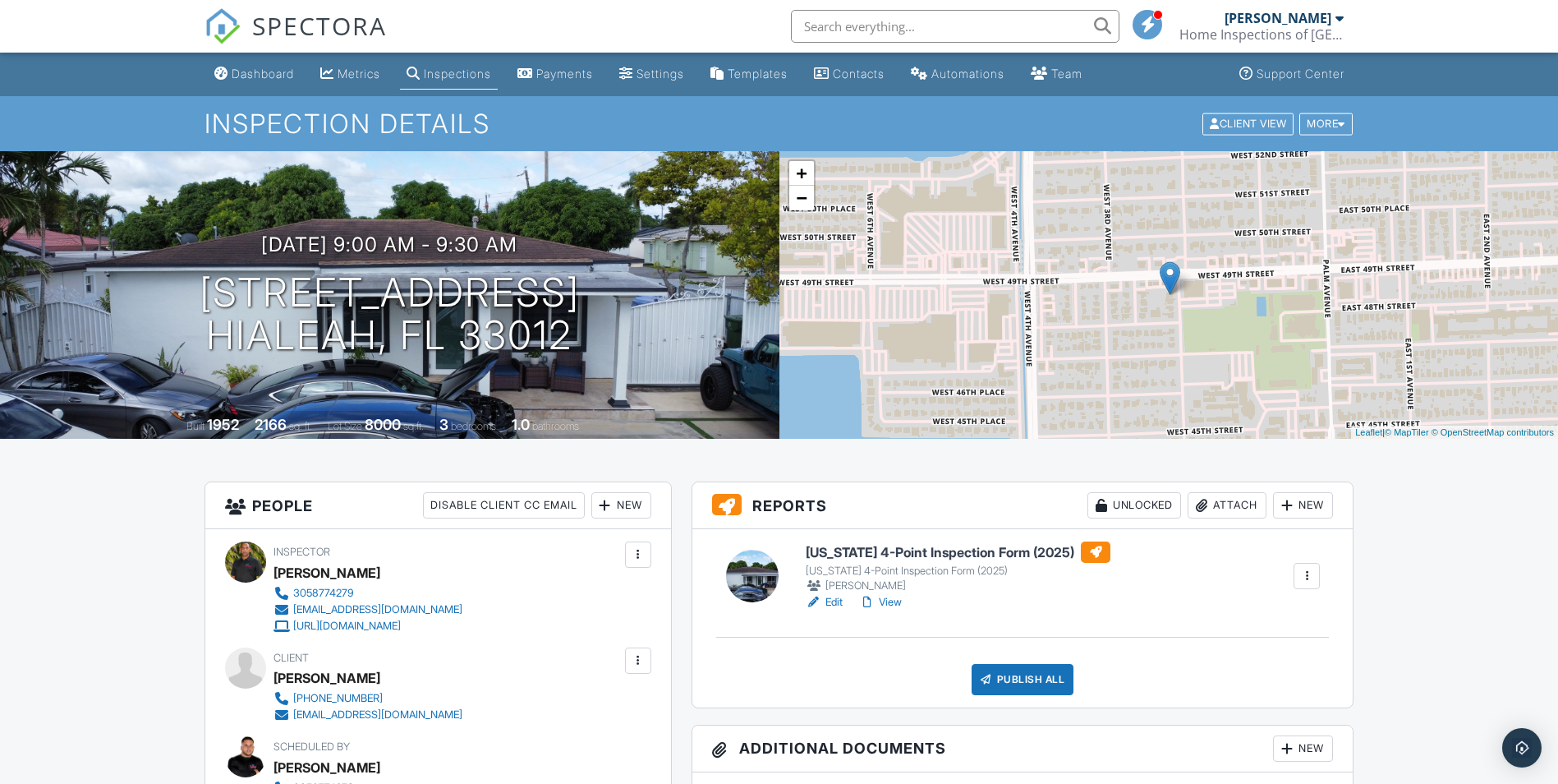
click at [1035, 672] on div "Publish All" at bounding box center [1023, 679] width 103 height 31
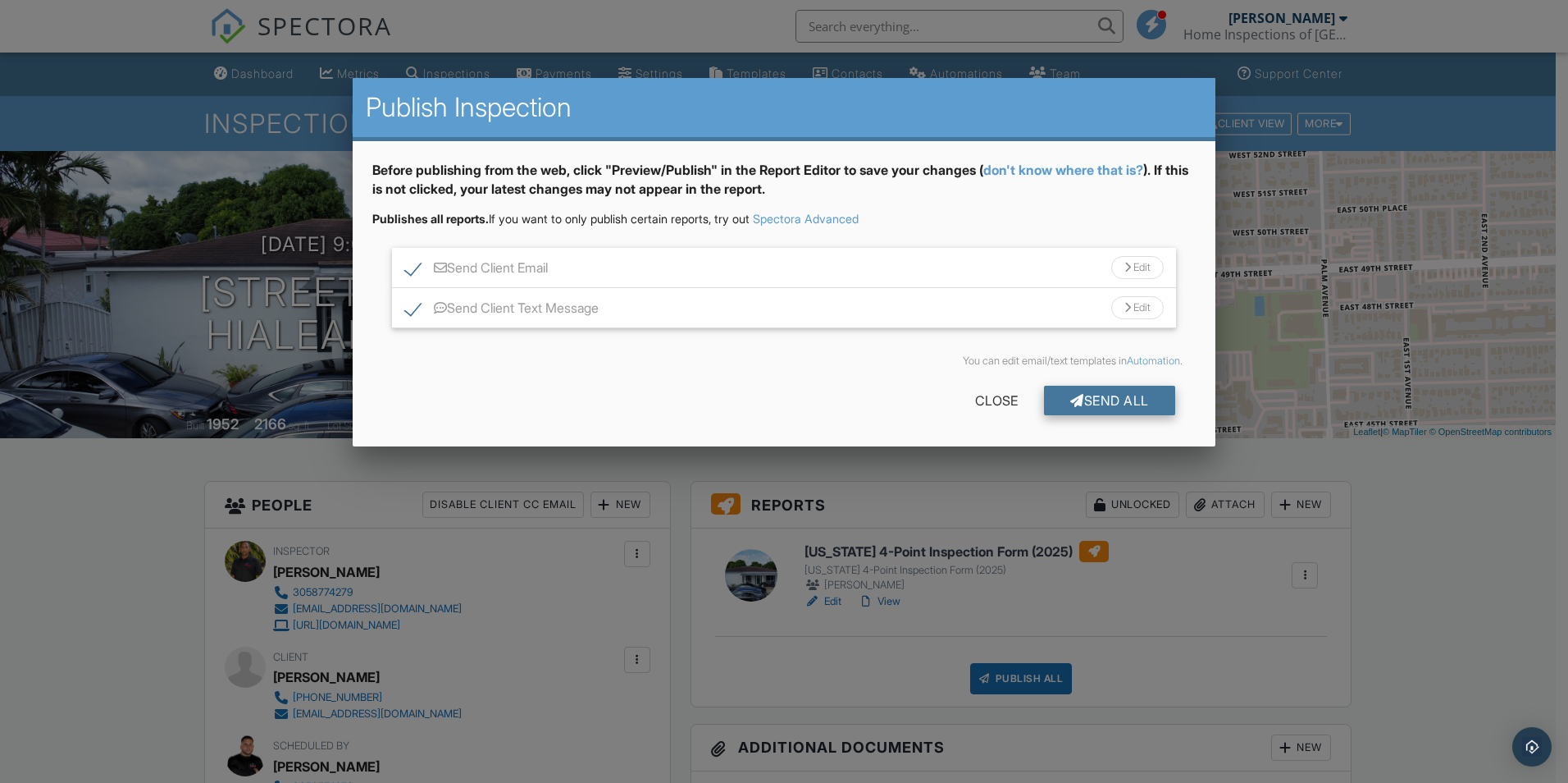
click at [1088, 391] on div "Send All" at bounding box center [1109, 401] width 131 height 29
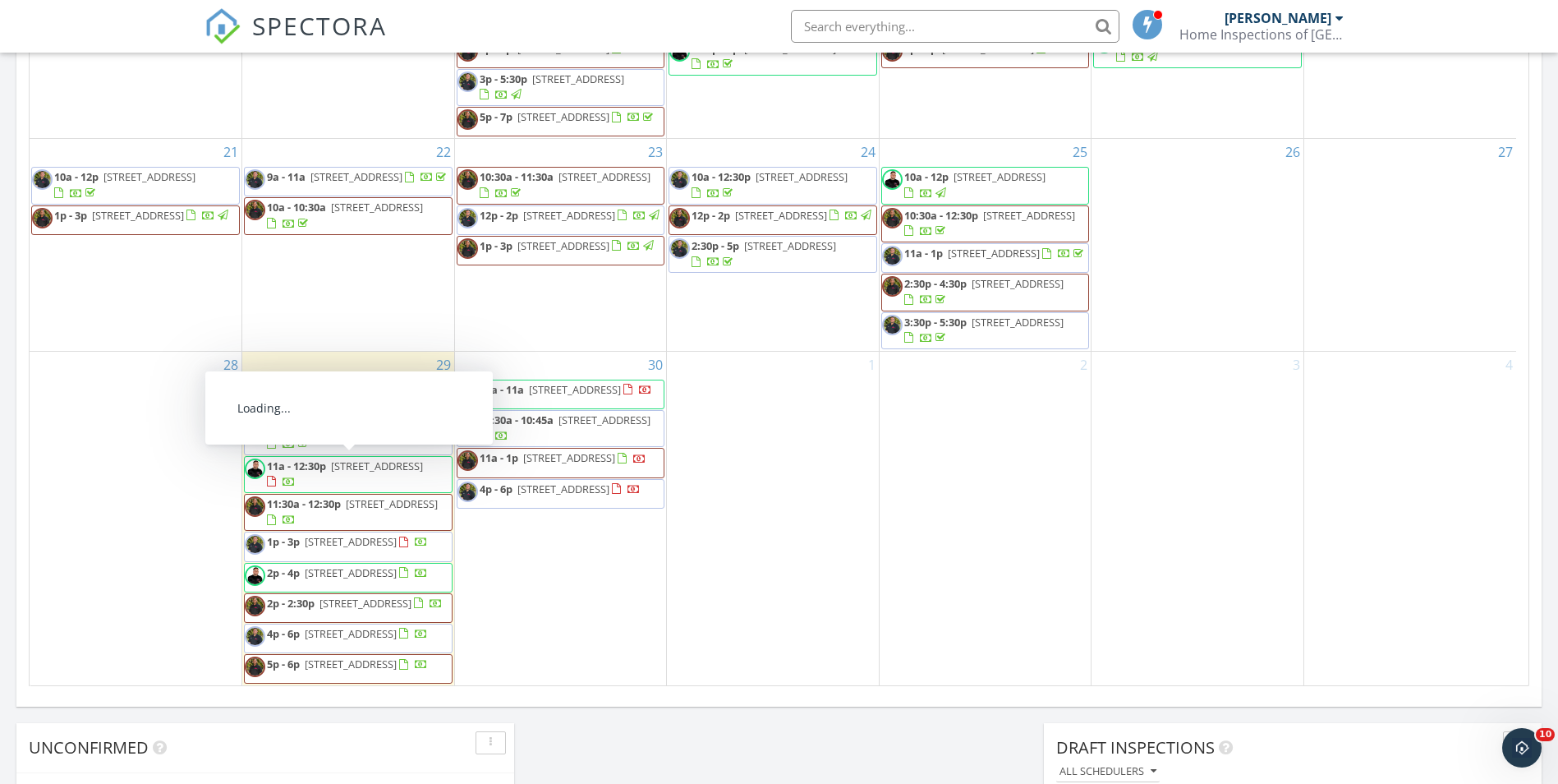
scroll to position [903, 0]
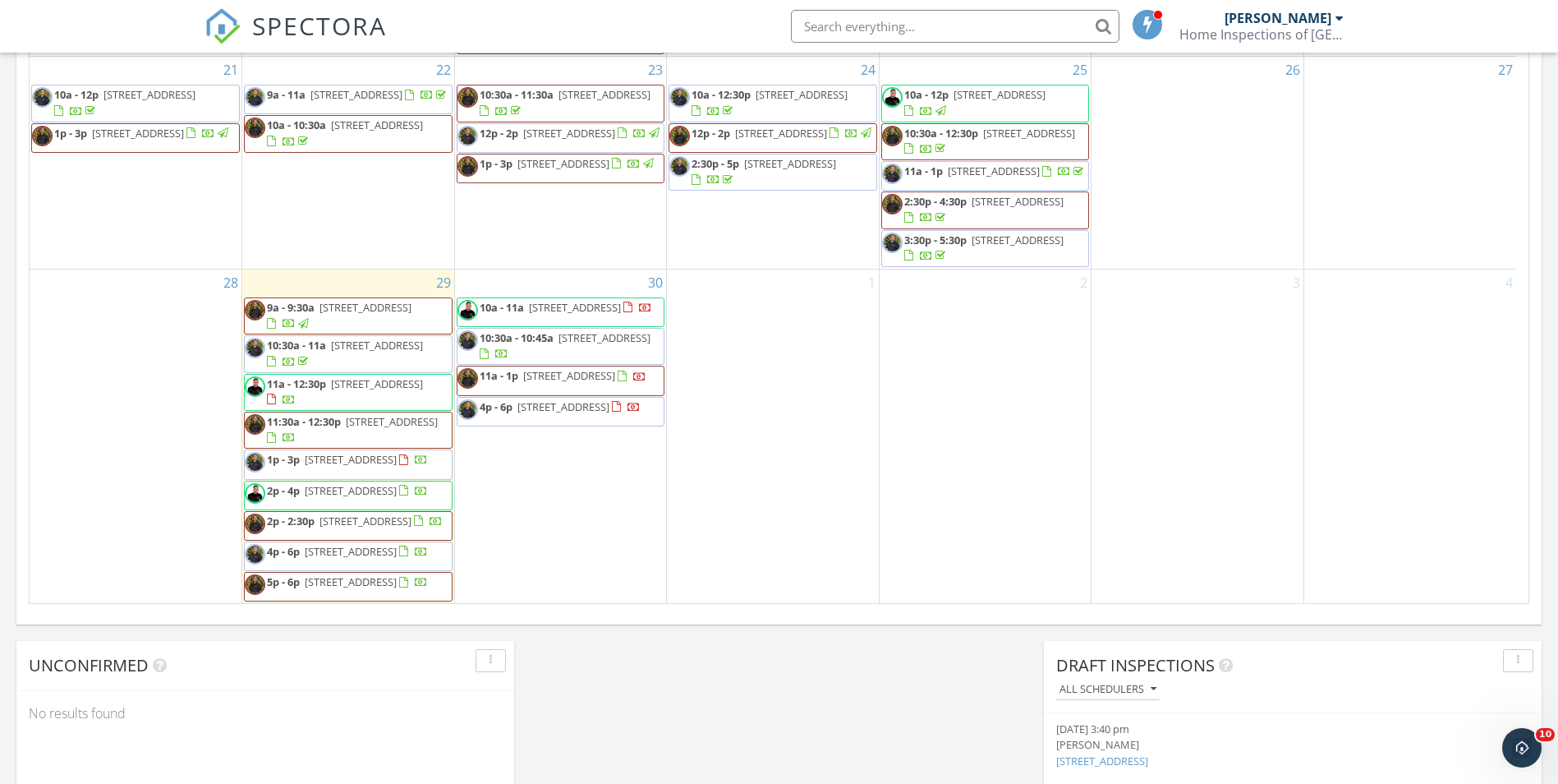
click at [275, 483] on span "2p - 4p 2520 NW 160th St, Opa-locka 33054" at bounding box center [337, 495] width 184 height 25
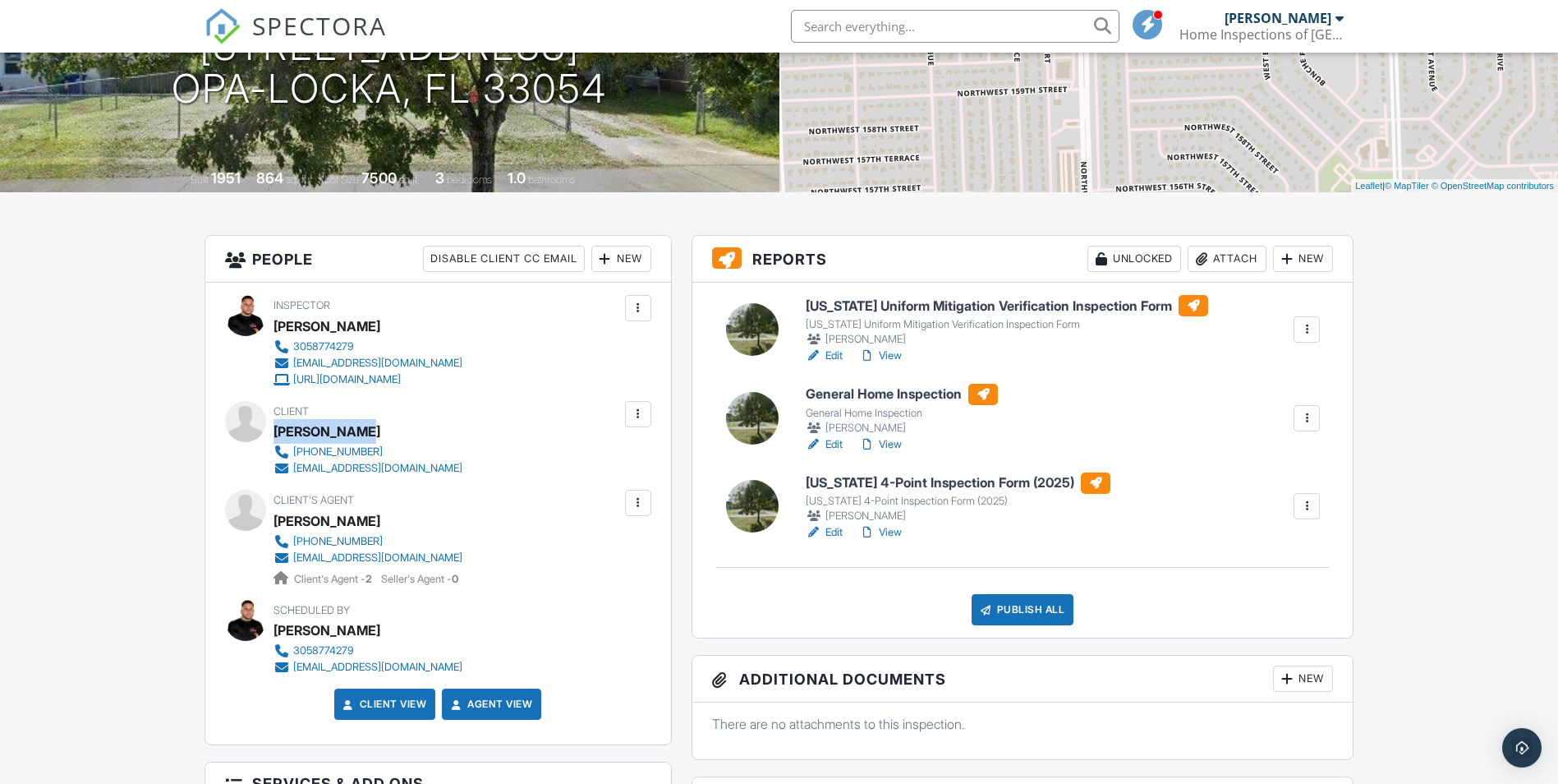
drag, startPoint x: 371, startPoint y: 435, endPoint x: 276, endPoint y: 436, distance: 95.0
click at [276, 436] on div "[PERSON_NAME]" at bounding box center [375, 431] width 202 height 25
copy div "[PERSON_NAME]"
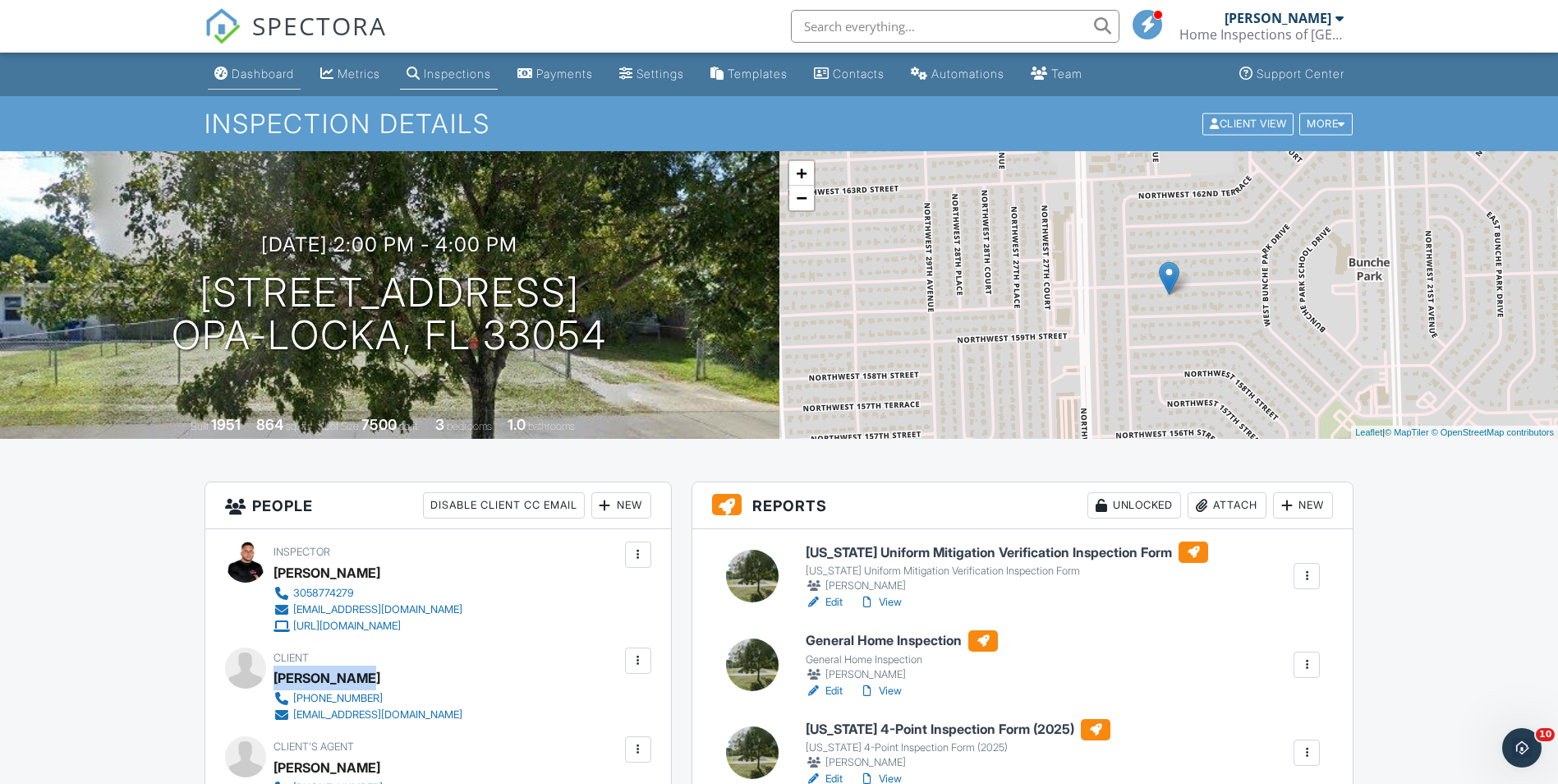
click at [216, 70] on div "Dashboard" at bounding box center [221, 73] width 14 height 13
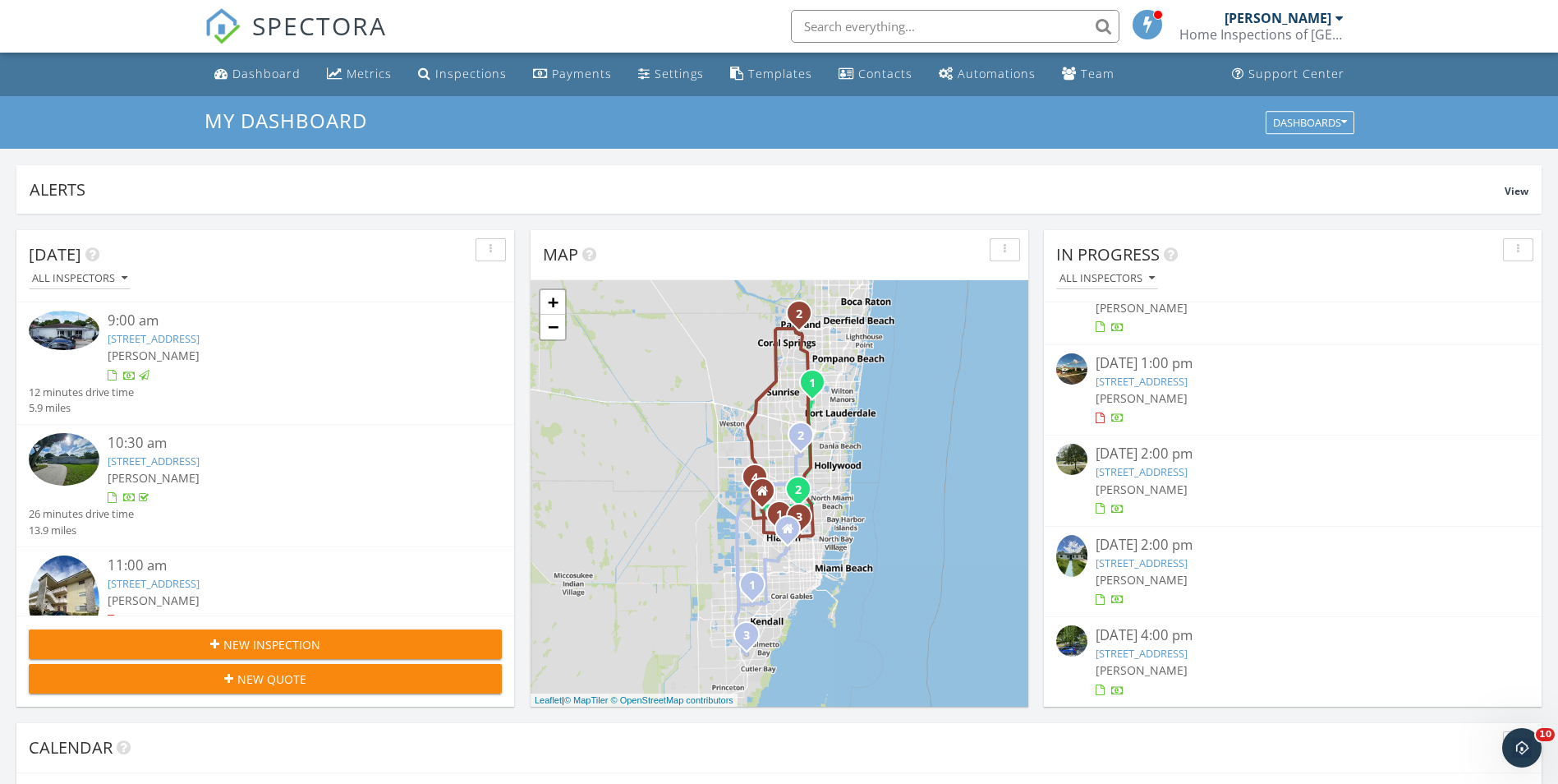
scroll to position [140, 0]
click at [1161, 464] on link "2520 NW 160th St, Opa-locka, FL 33054" at bounding box center [1142, 471] width 92 height 15
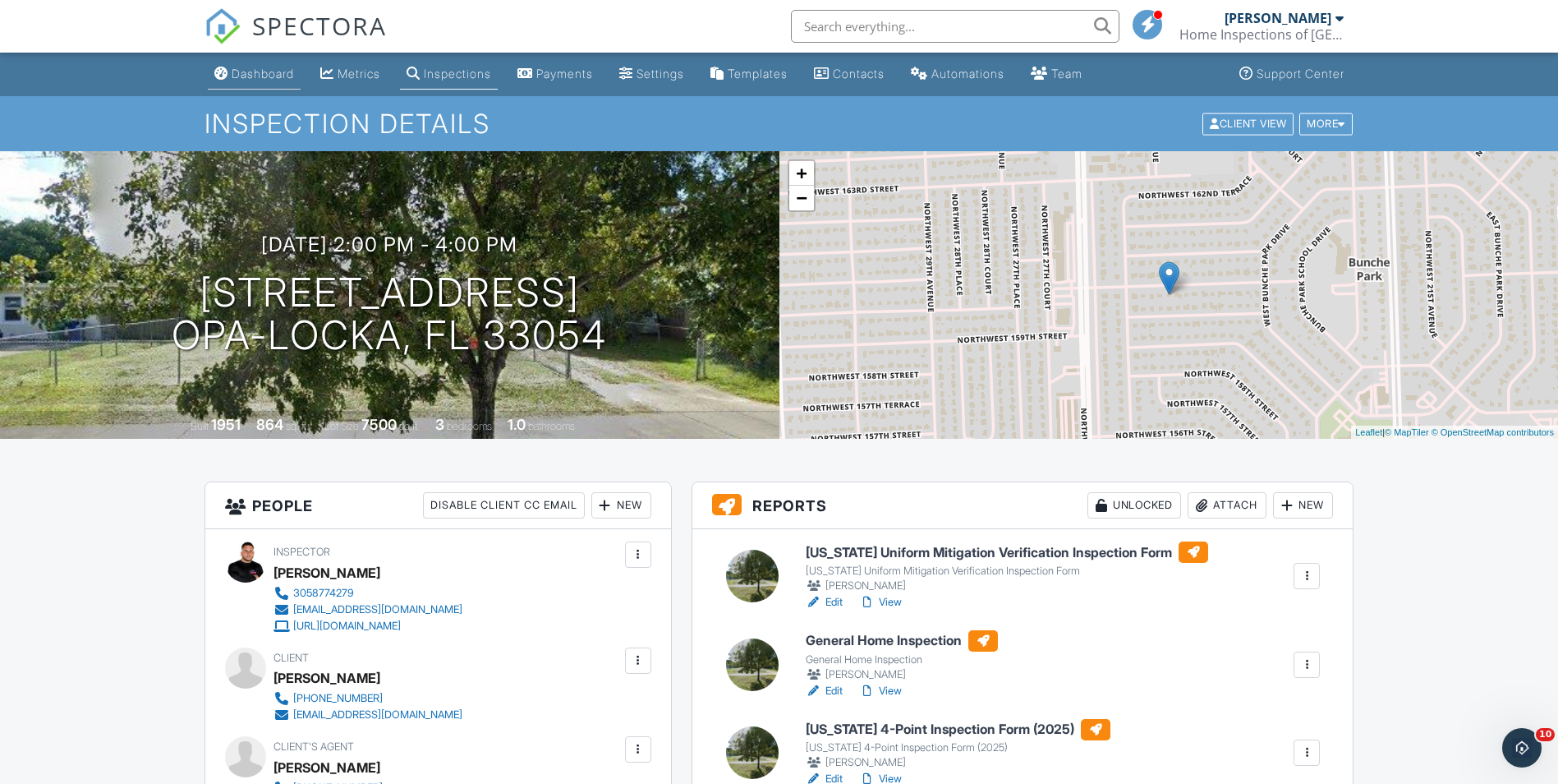
click at [259, 78] on div "Dashboard" at bounding box center [263, 73] width 62 height 14
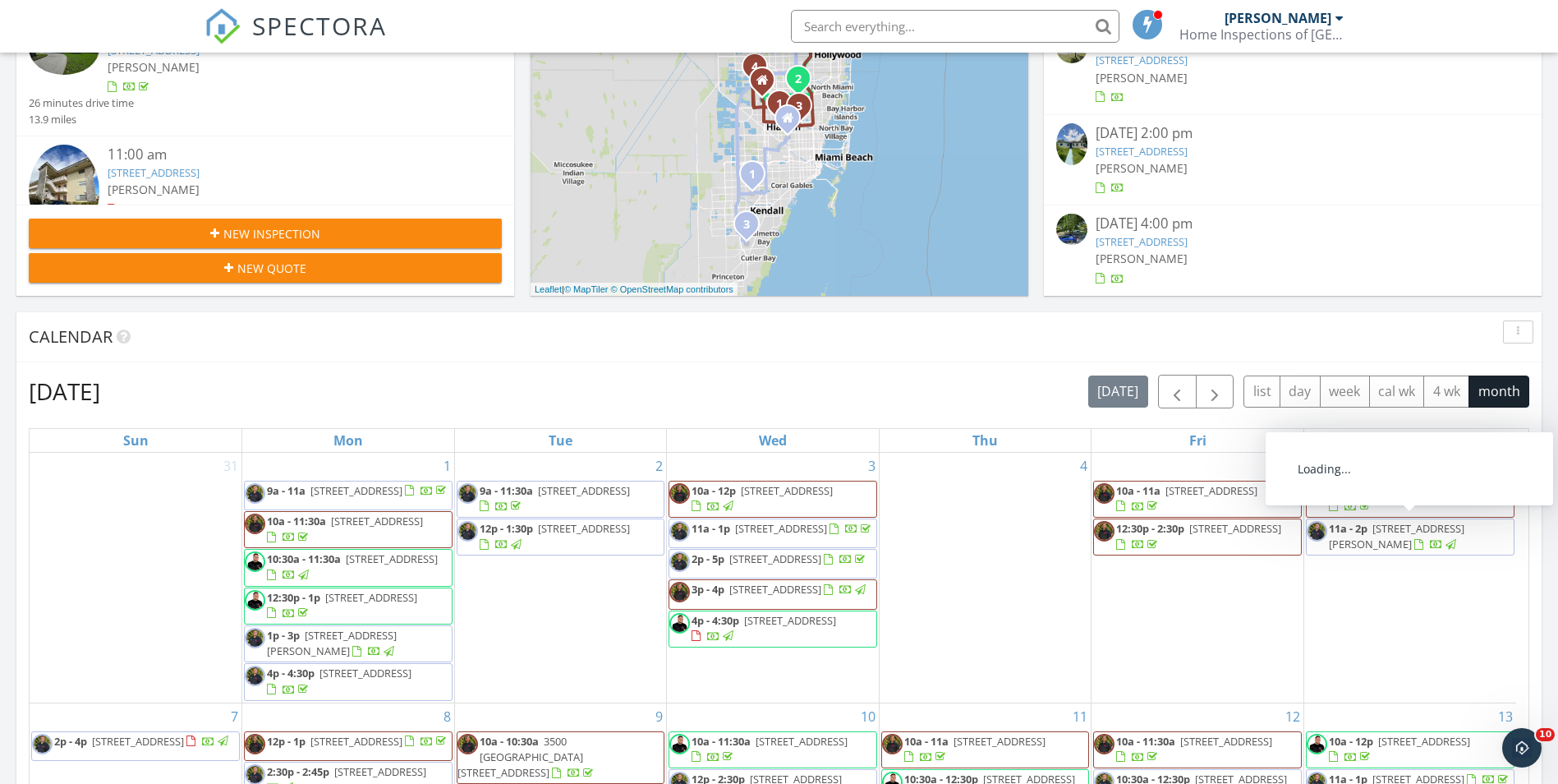
scroll to position [164, 0]
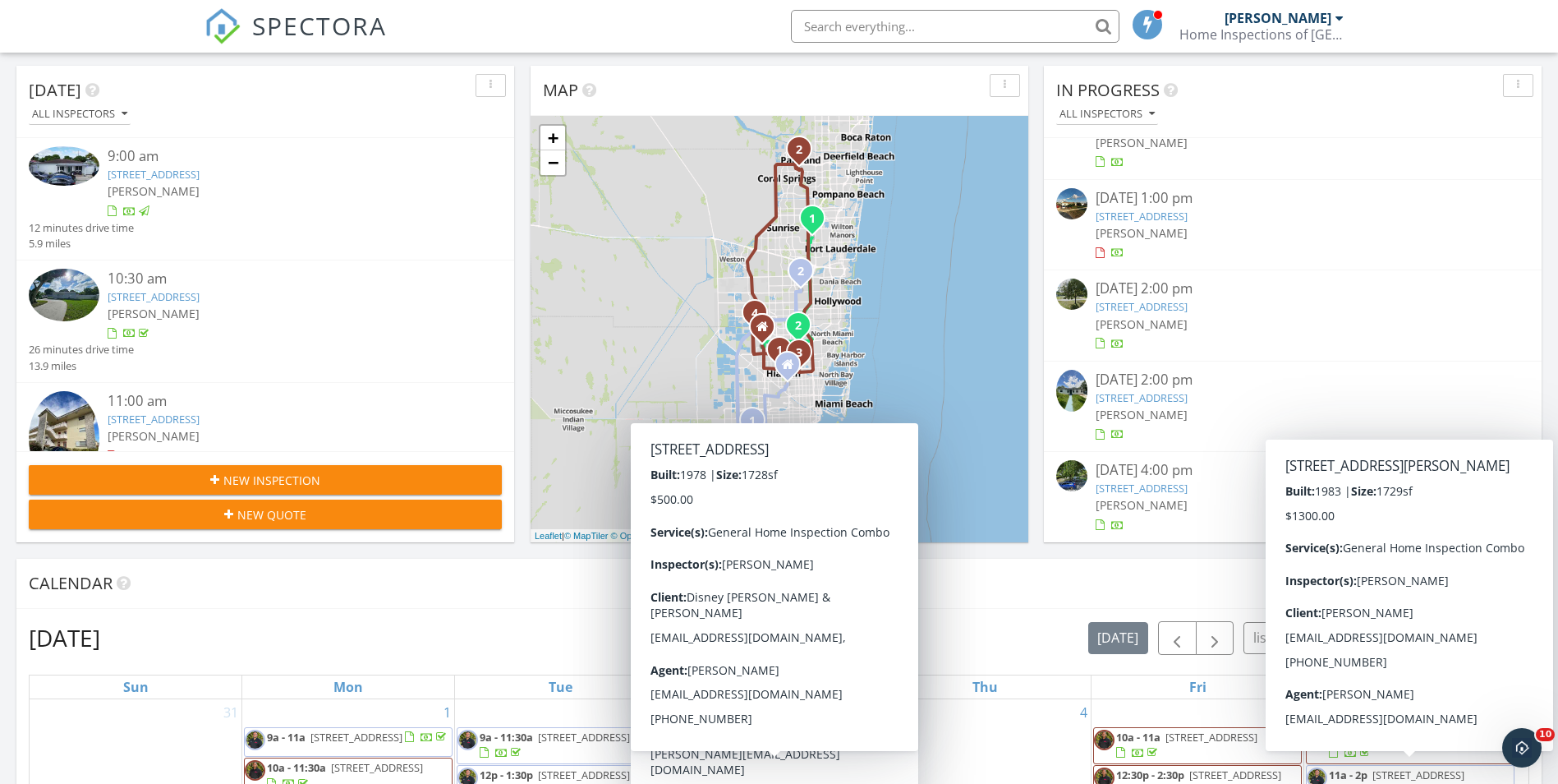
click at [1164, 300] on link "2520 NW 160th St, Opa-locka, FL 33054" at bounding box center [1142, 307] width 92 height 15
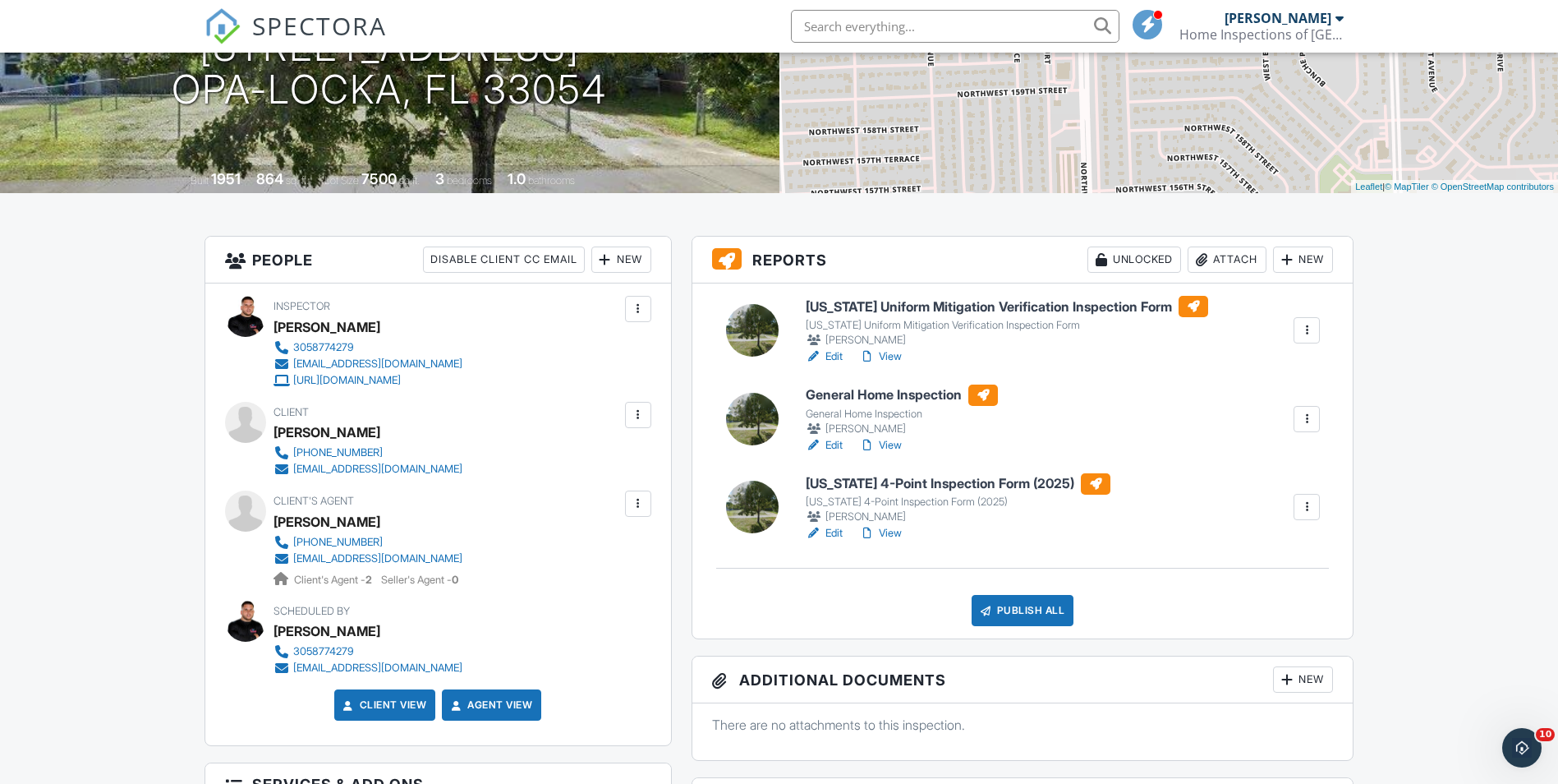
scroll to position [246, 0]
drag, startPoint x: 380, startPoint y: 425, endPoint x: 273, endPoint y: 432, distance: 107.2
click at [274, 432] on div "[PERSON_NAME]" at bounding box center [375, 431] width 202 height 25
copy div "[PERSON_NAME]"
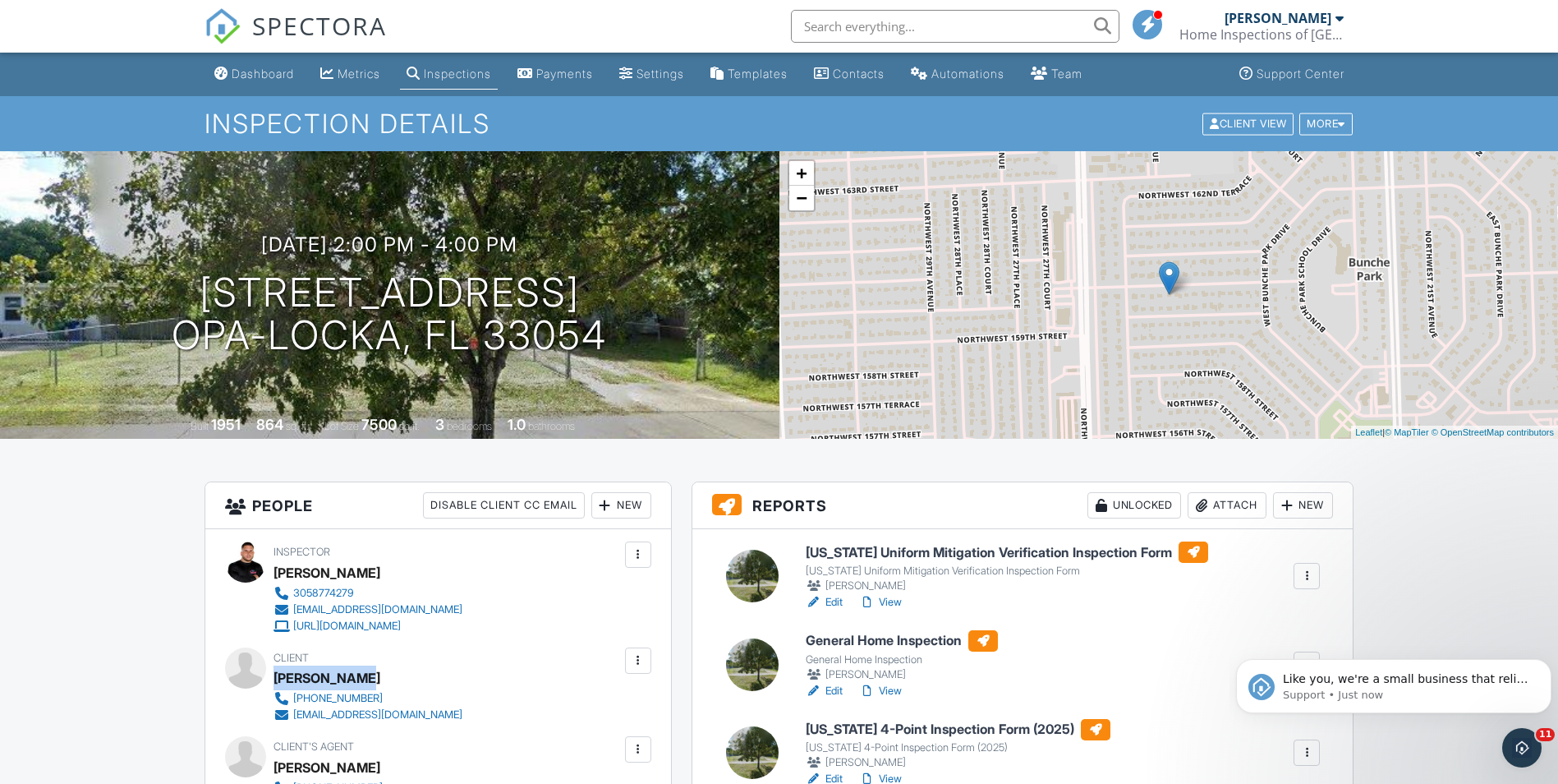
scroll to position [0, 0]
click at [238, 67] on div "Dashboard" at bounding box center [263, 73] width 62 height 14
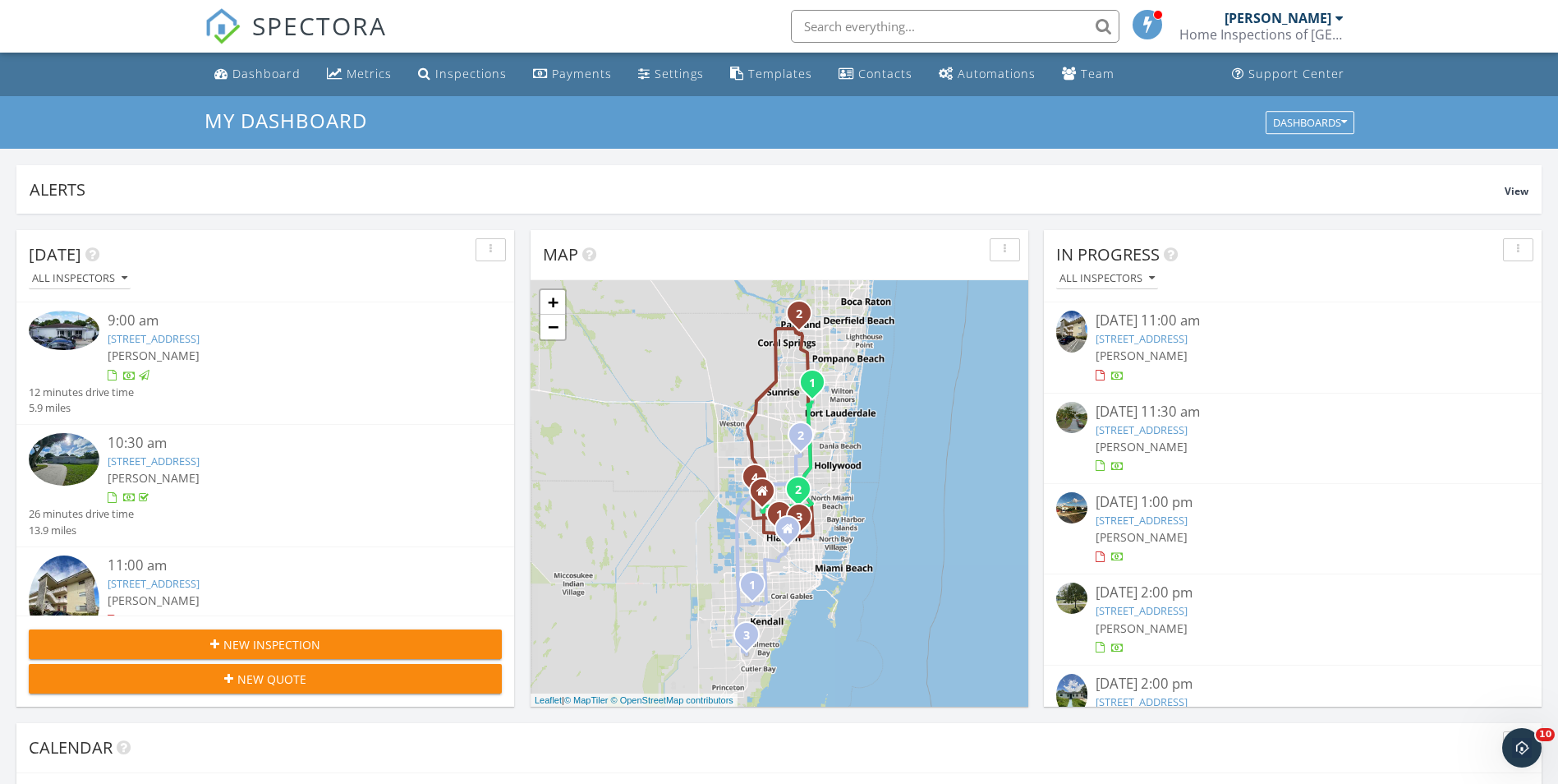
click at [1139, 334] on link "[STREET_ADDRESS]" at bounding box center [1142, 339] width 92 height 15
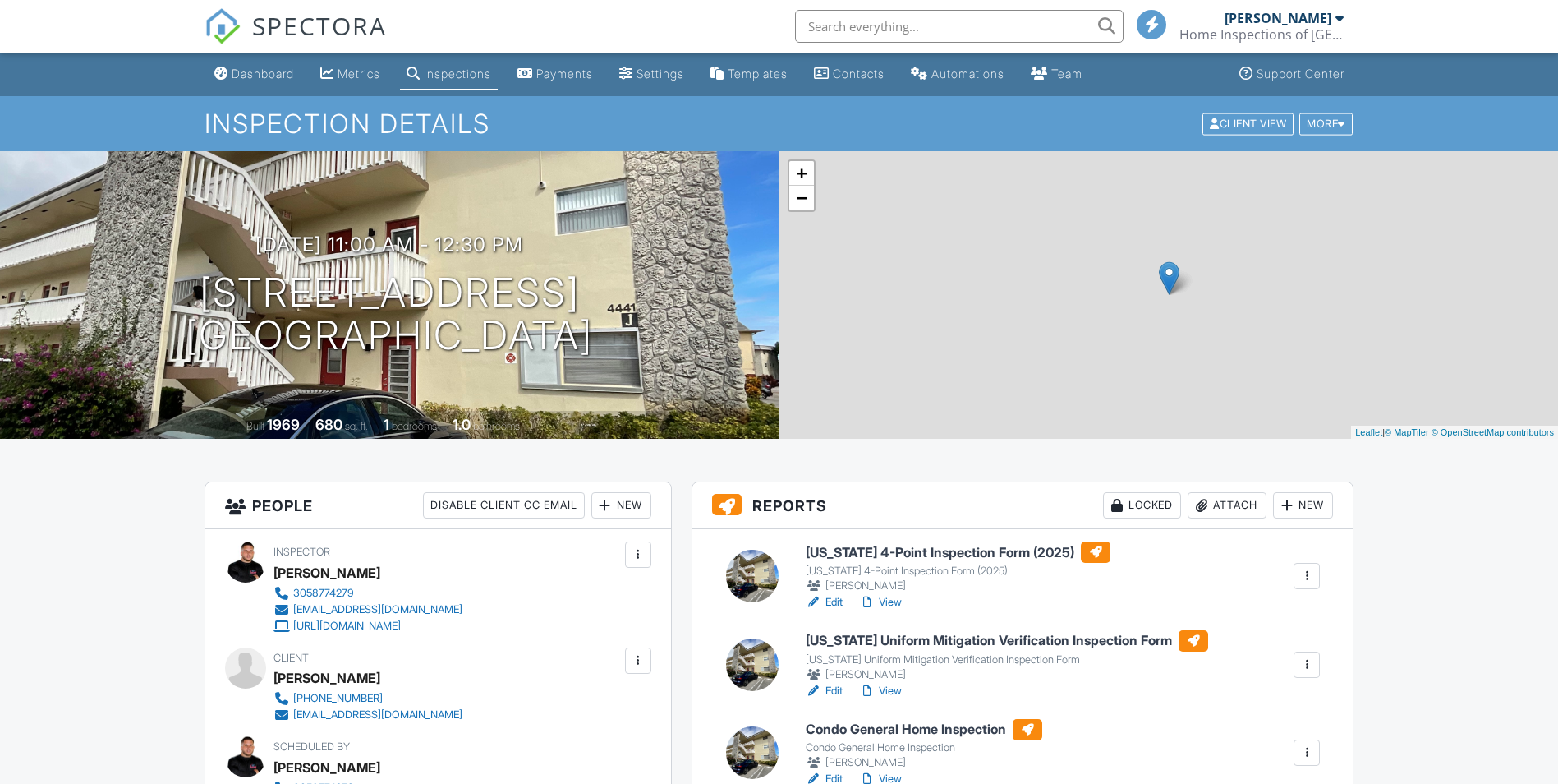
scroll to position [246, 0]
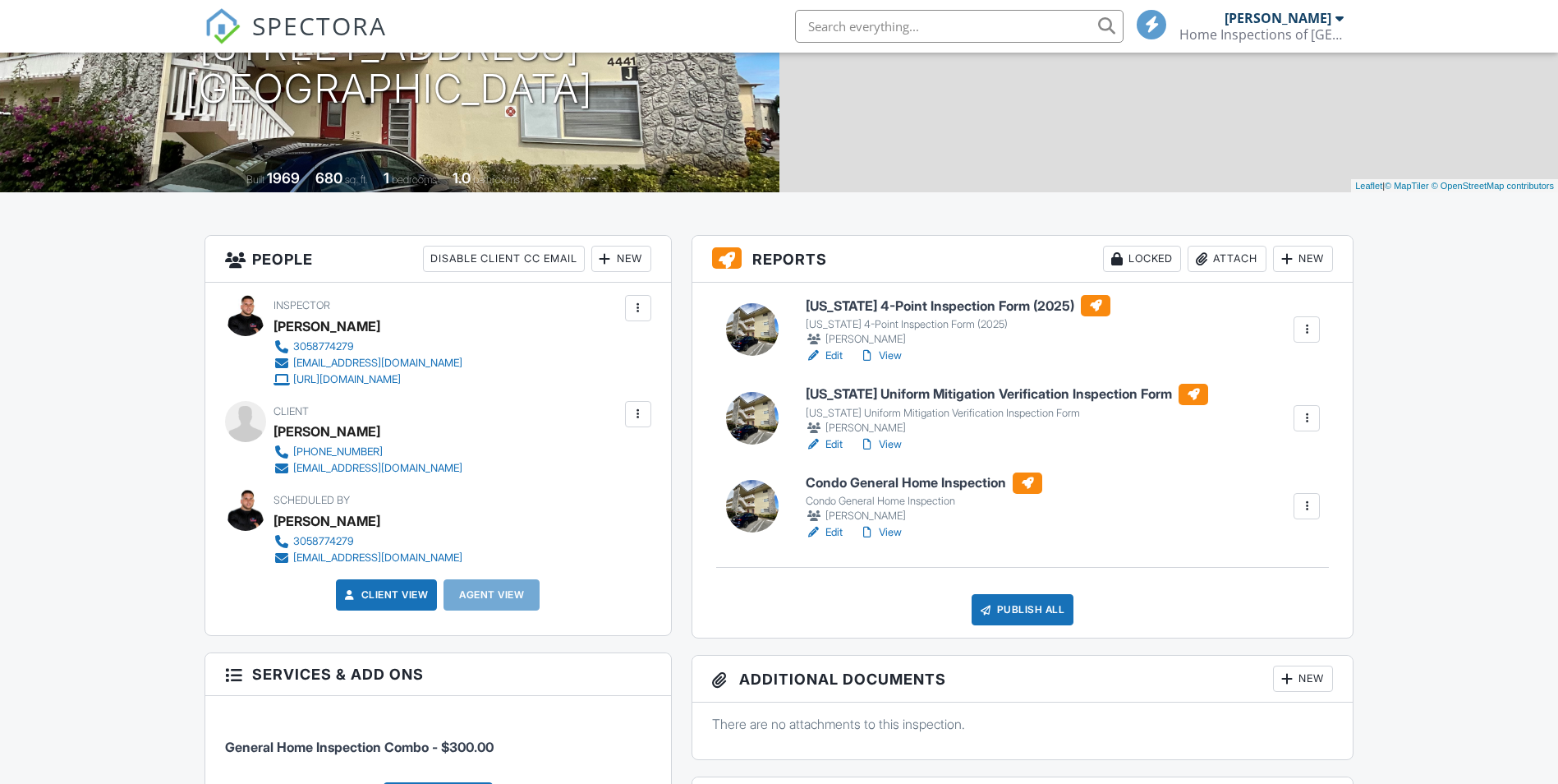
click at [824, 534] on link "Edit" at bounding box center [824, 532] width 37 height 17
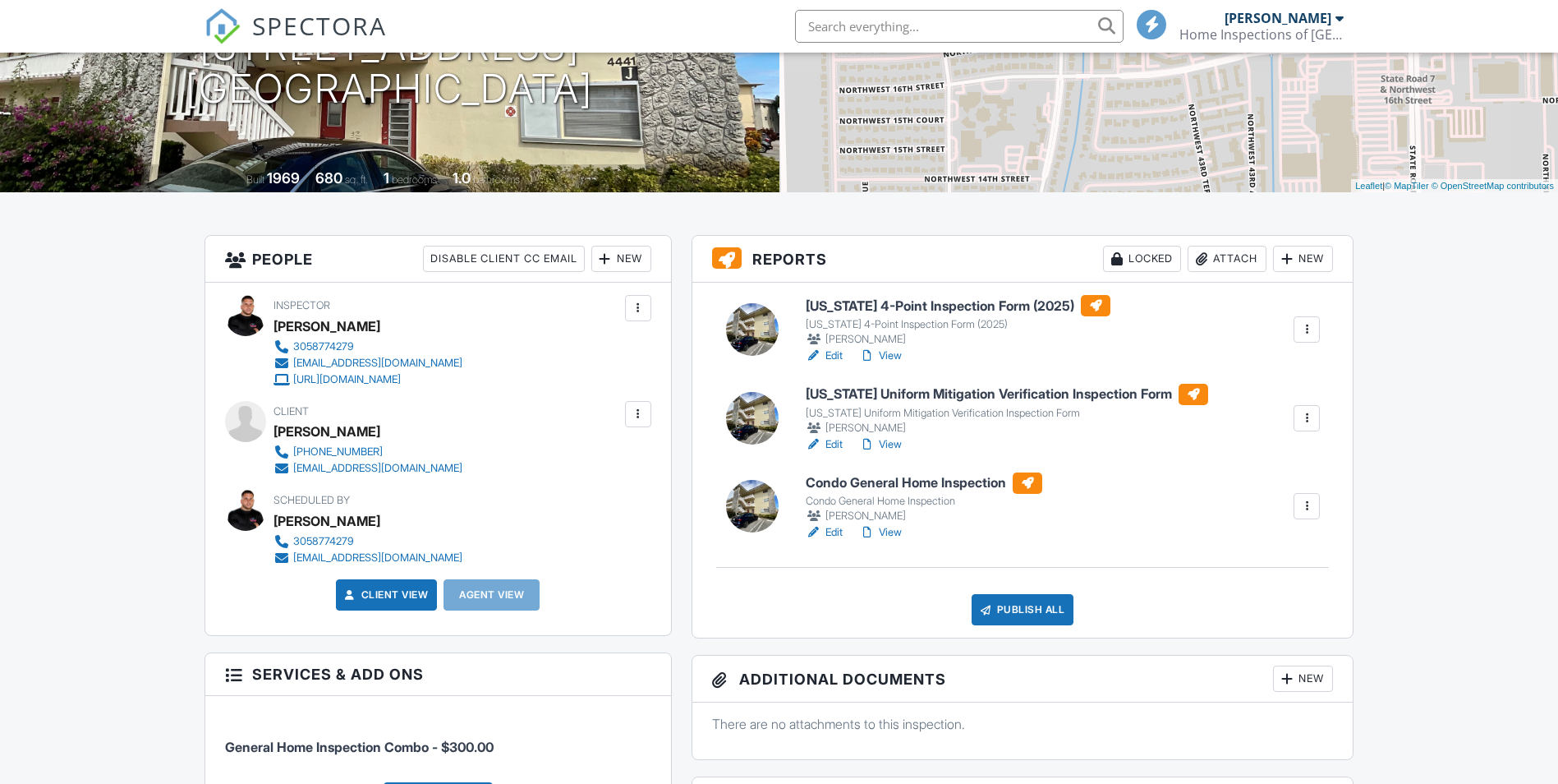
click at [815, 350] on div at bounding box center [814, 355] width 17 height 17
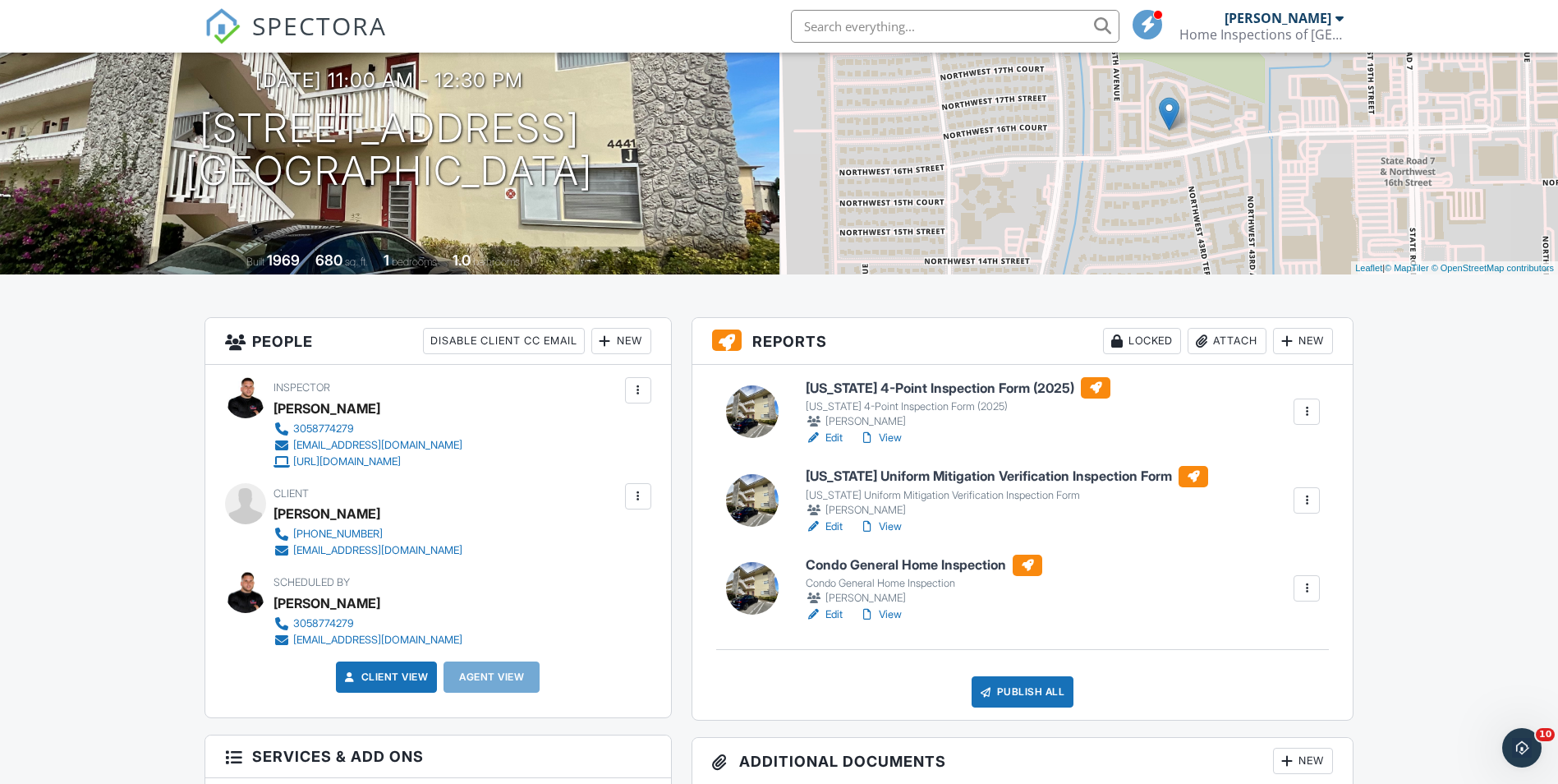
click at [834, 532] on link "Edit" at bounding box center [824, 527] width 37 height 17
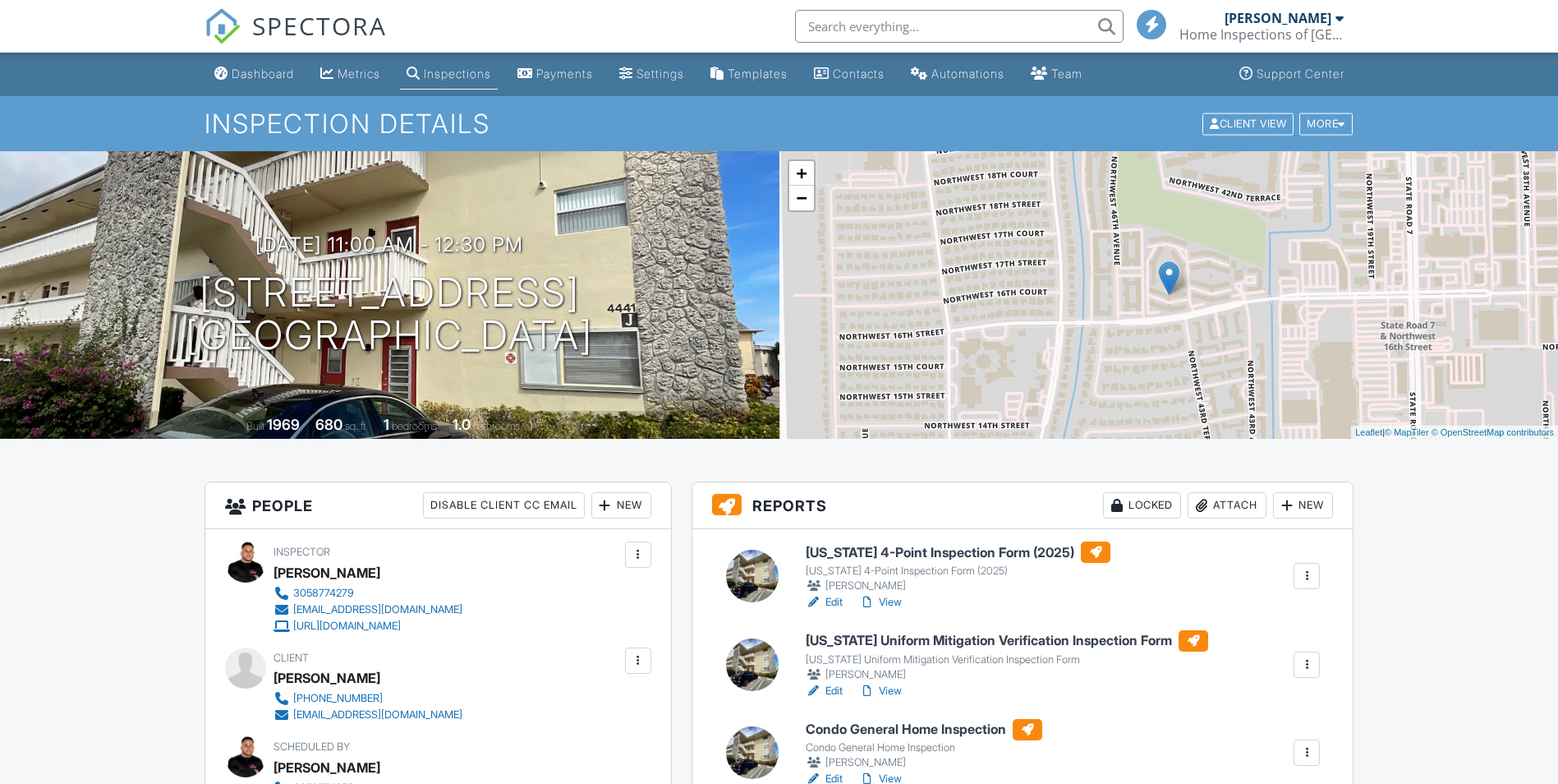
scroll to position [410, 0]
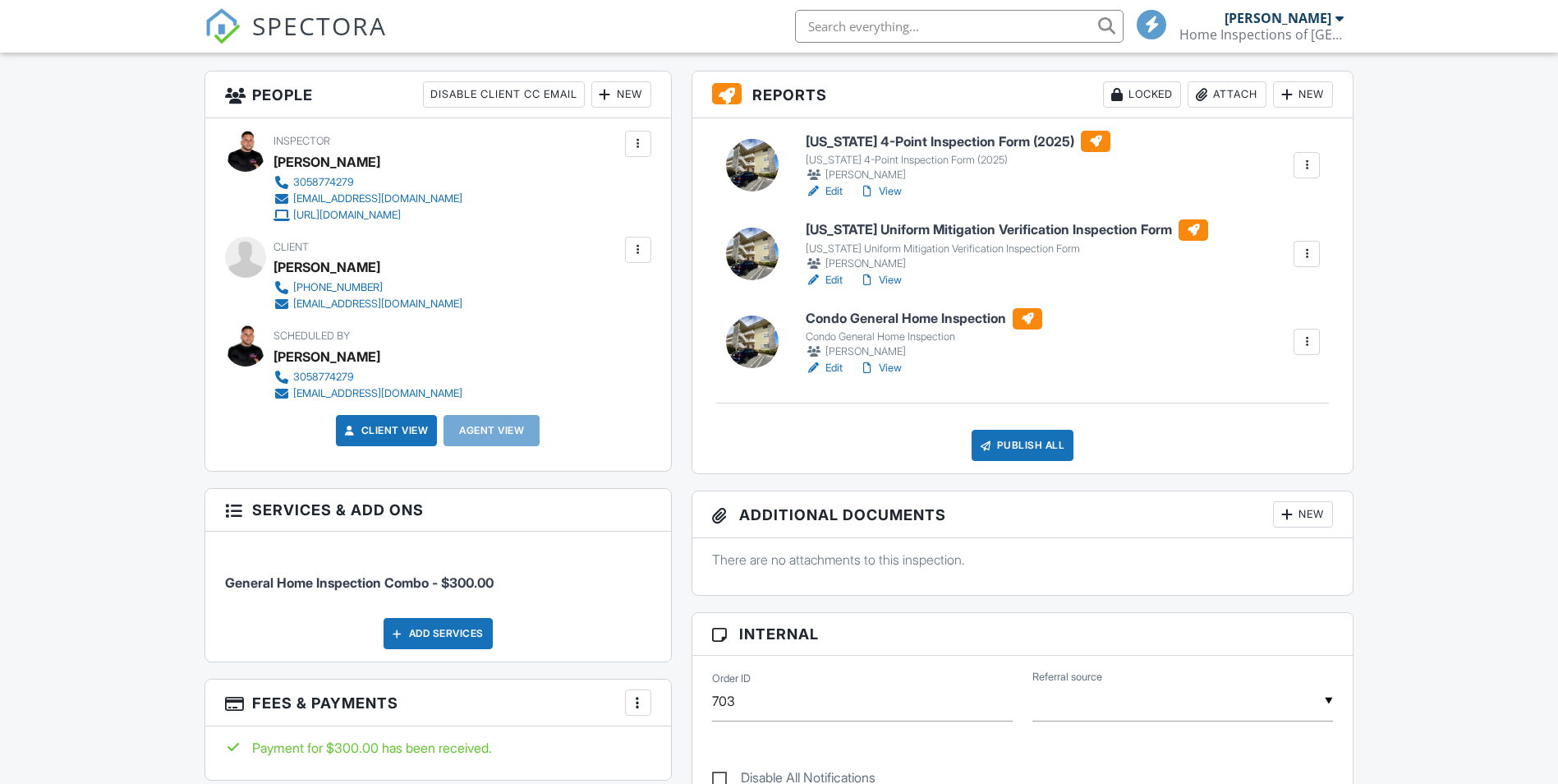
click at [1010, 449] on div "Publish All" at bounding box center [1023, 445] width 103 height 31
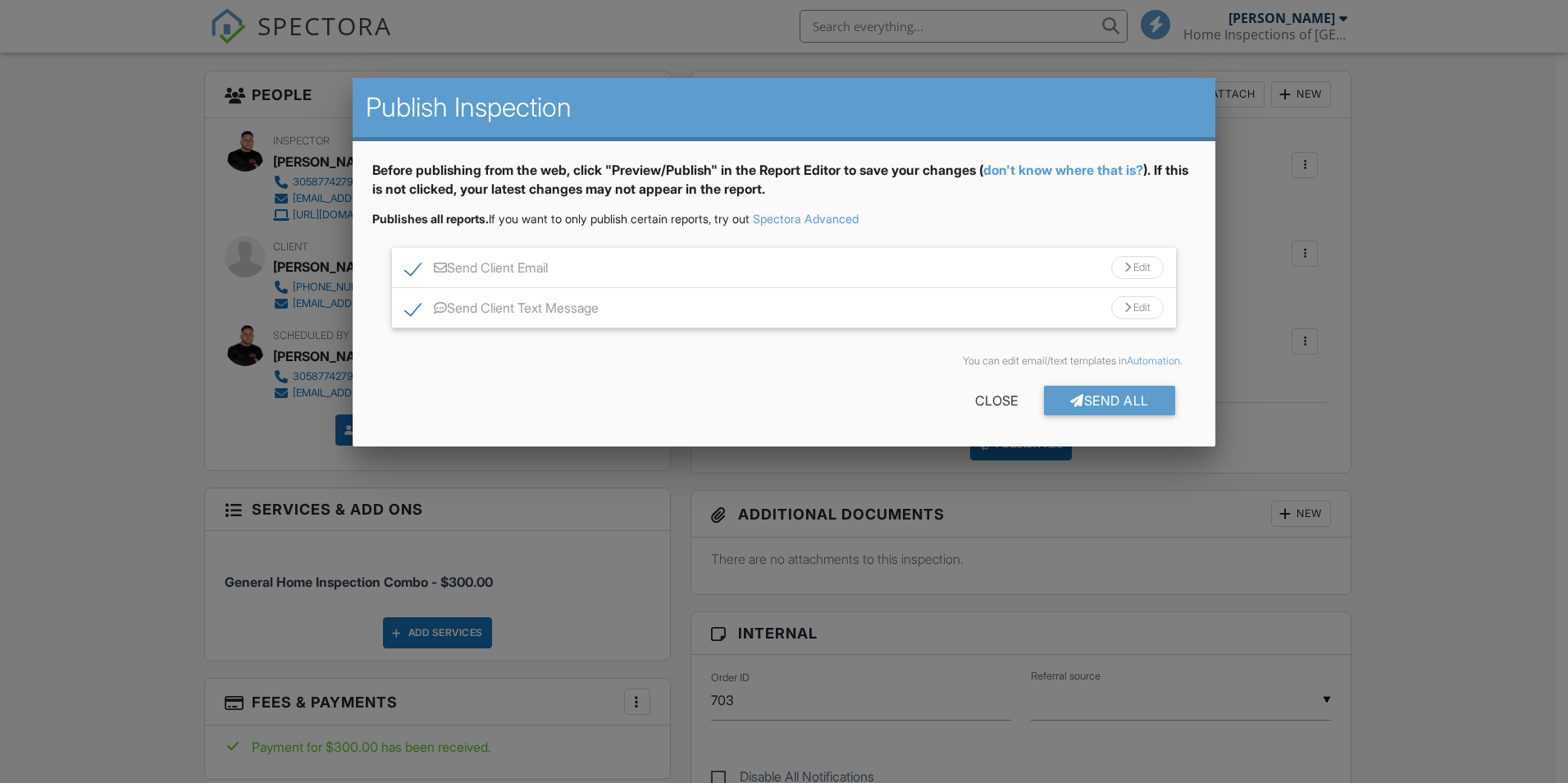
click at [1114, 400] on div "Send All" at bounding box center [1109, 401] width 131 height 29
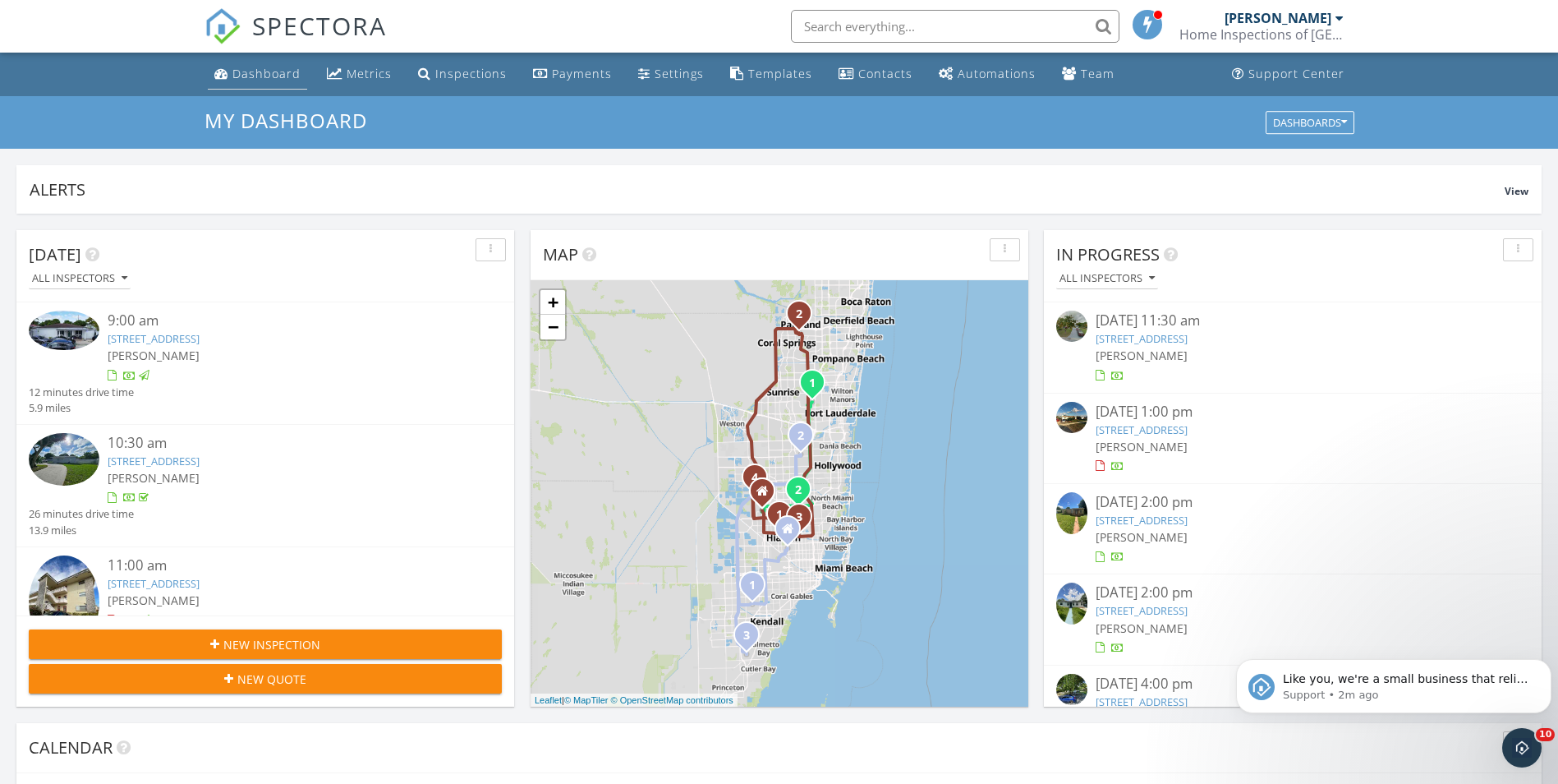
click at [243, 76] on div "Dashboard" at bounding box center [266, 73] width 68 height 16
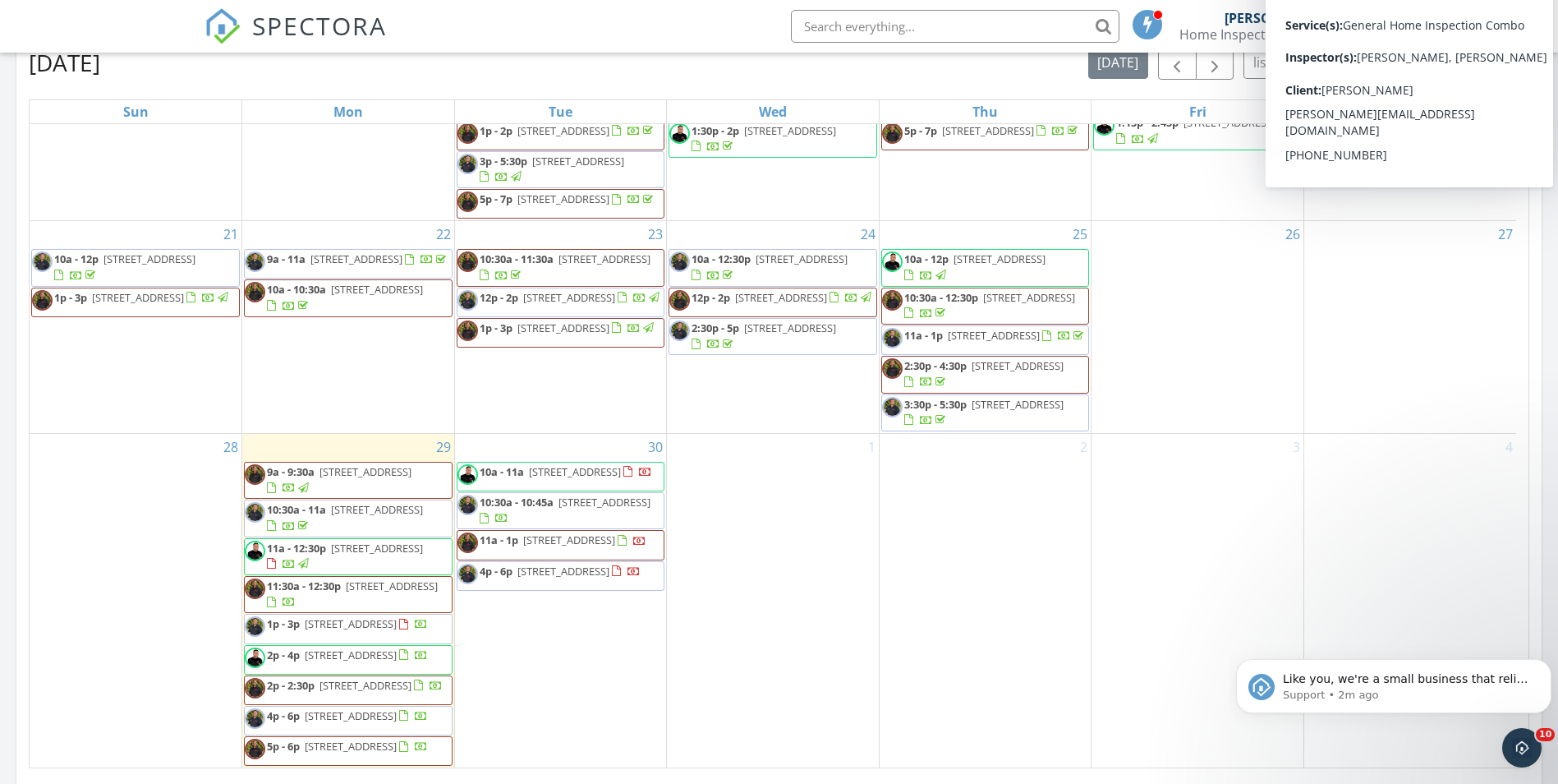
scroll to position [722, 0]
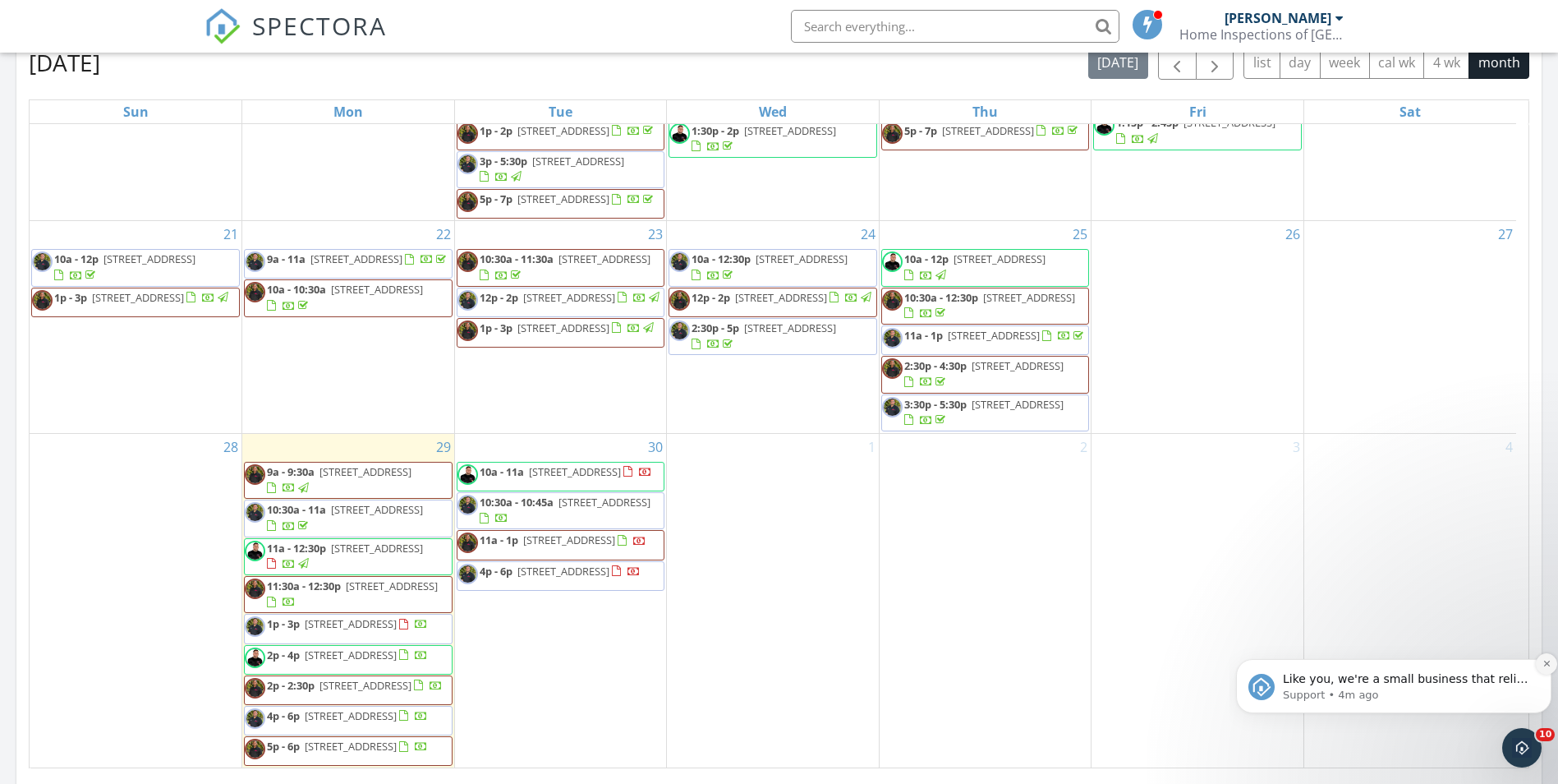
click at [1544, 663] on icon "Dismiss notification" at bounding box center [1547, 664] width 9 height 9
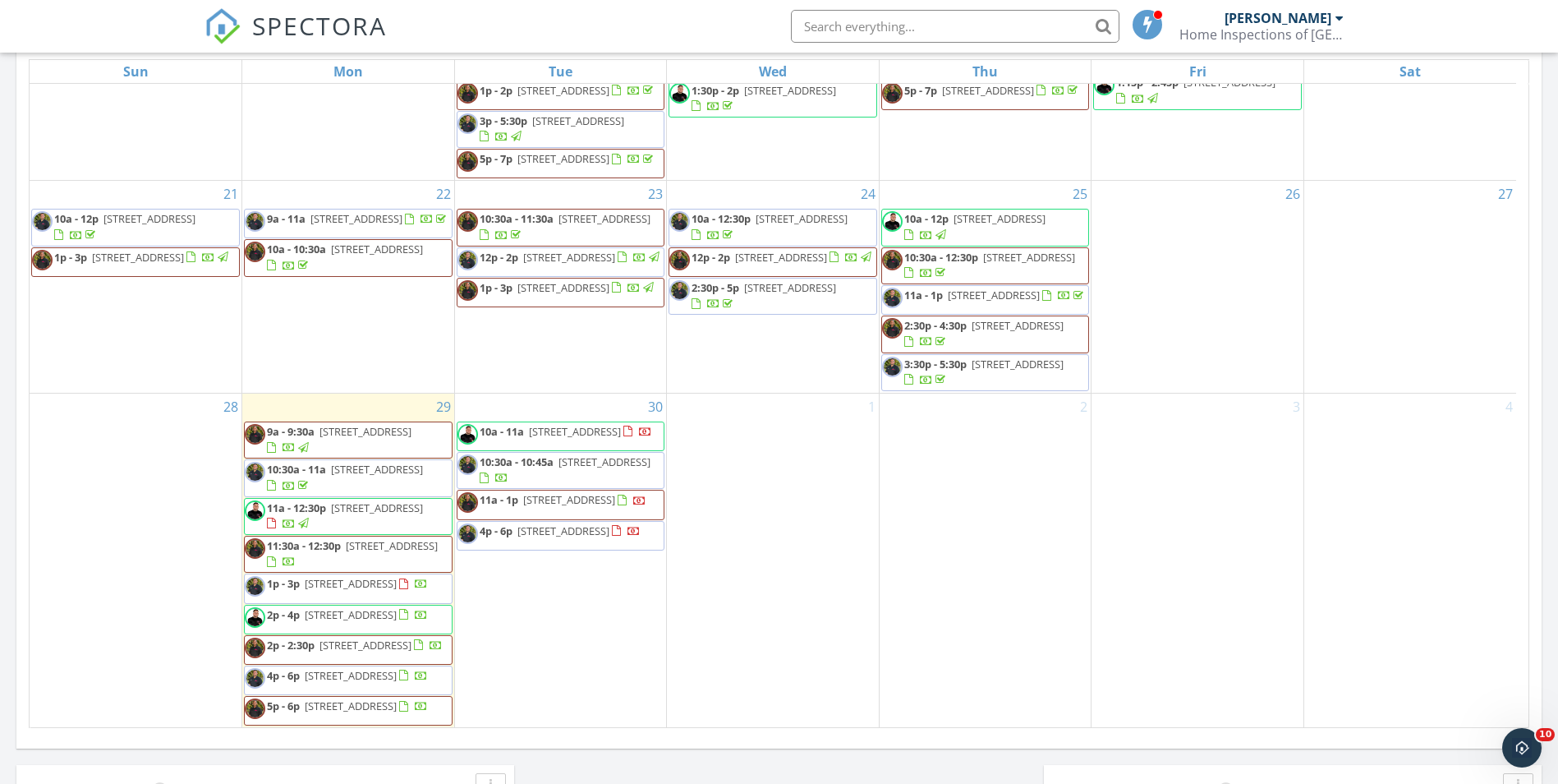
scroll to position [903, 0]
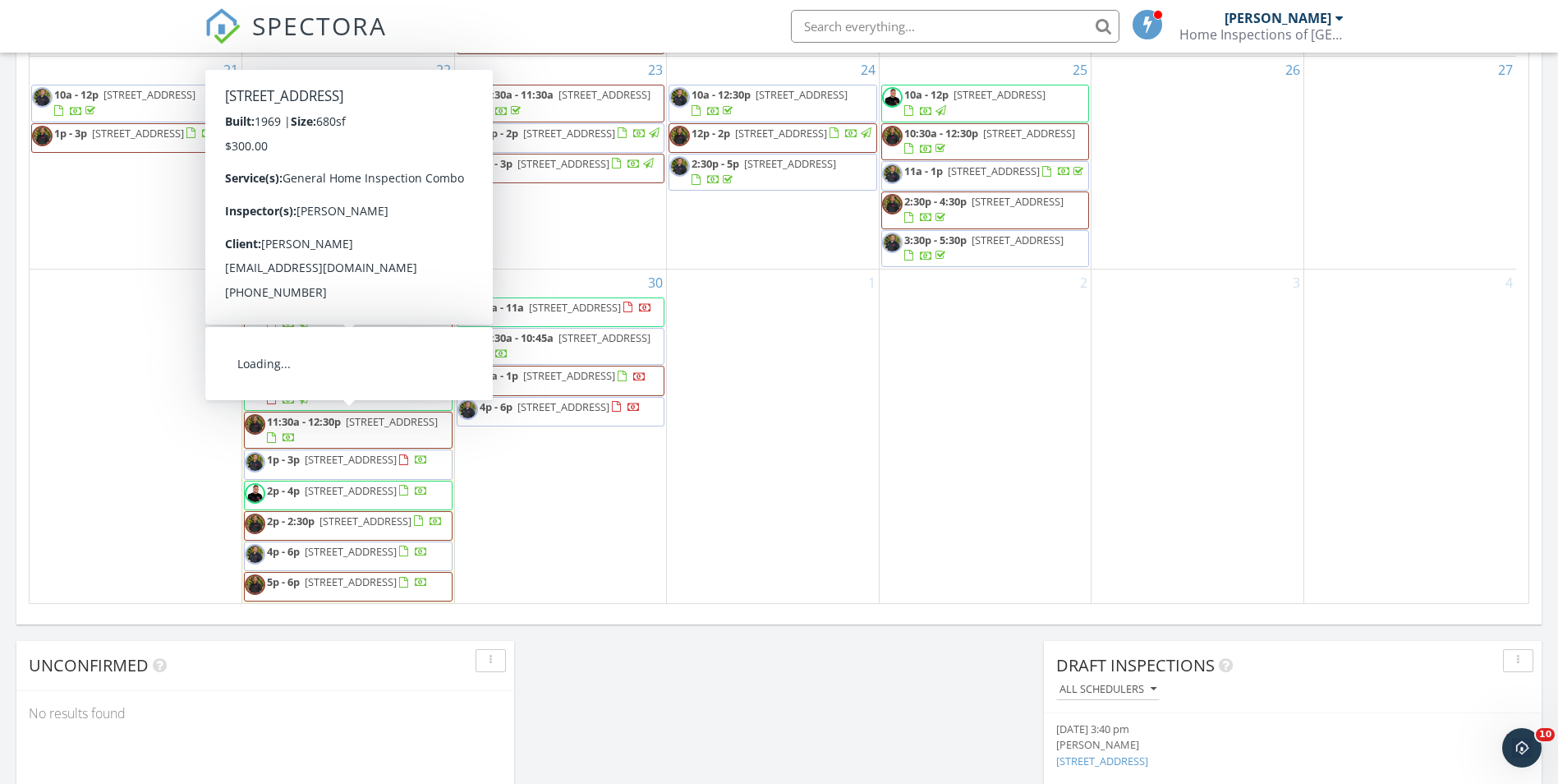
click at [305, 483] on span "2520 NW 160th St, Opa-locka 33054" at bounding box center [351, 490] width 92 height 15
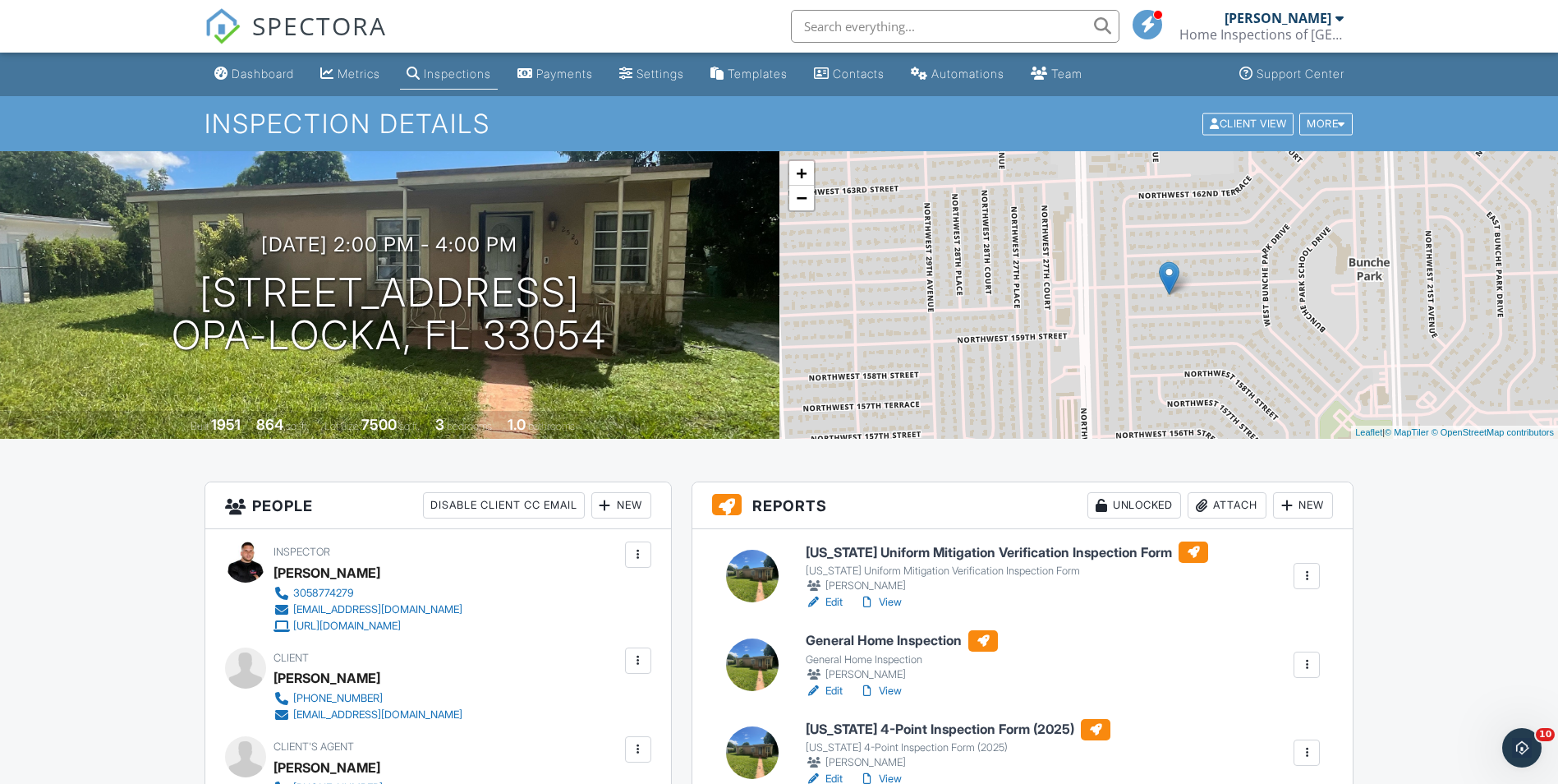
scroll to position [82, 0]
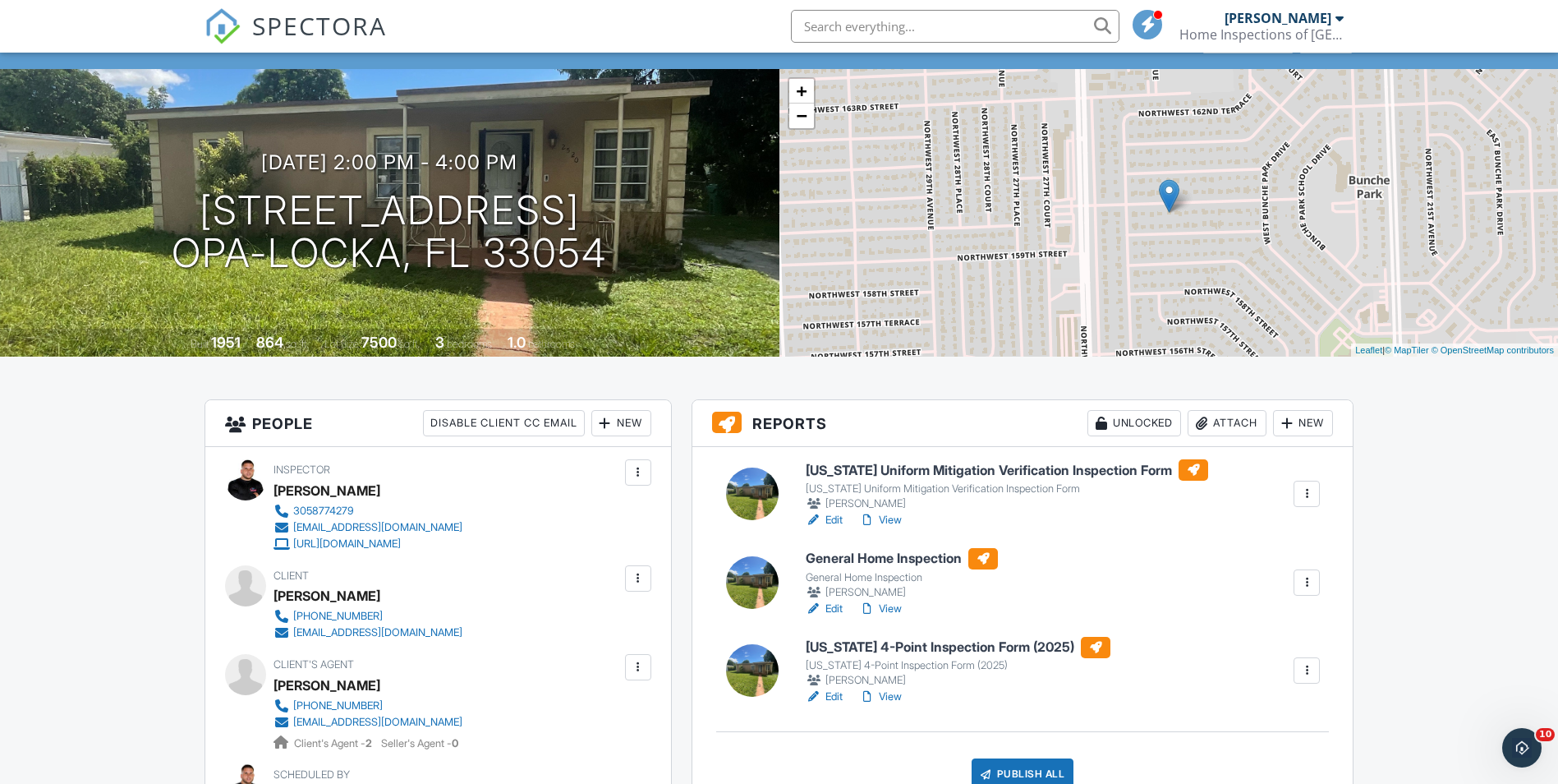
click at [827, 599] on div "[PERSON_NAME]" at bounding box center [902, 592] width 192 height 17
